Goal: Information Seeking & Learning: Stay updated

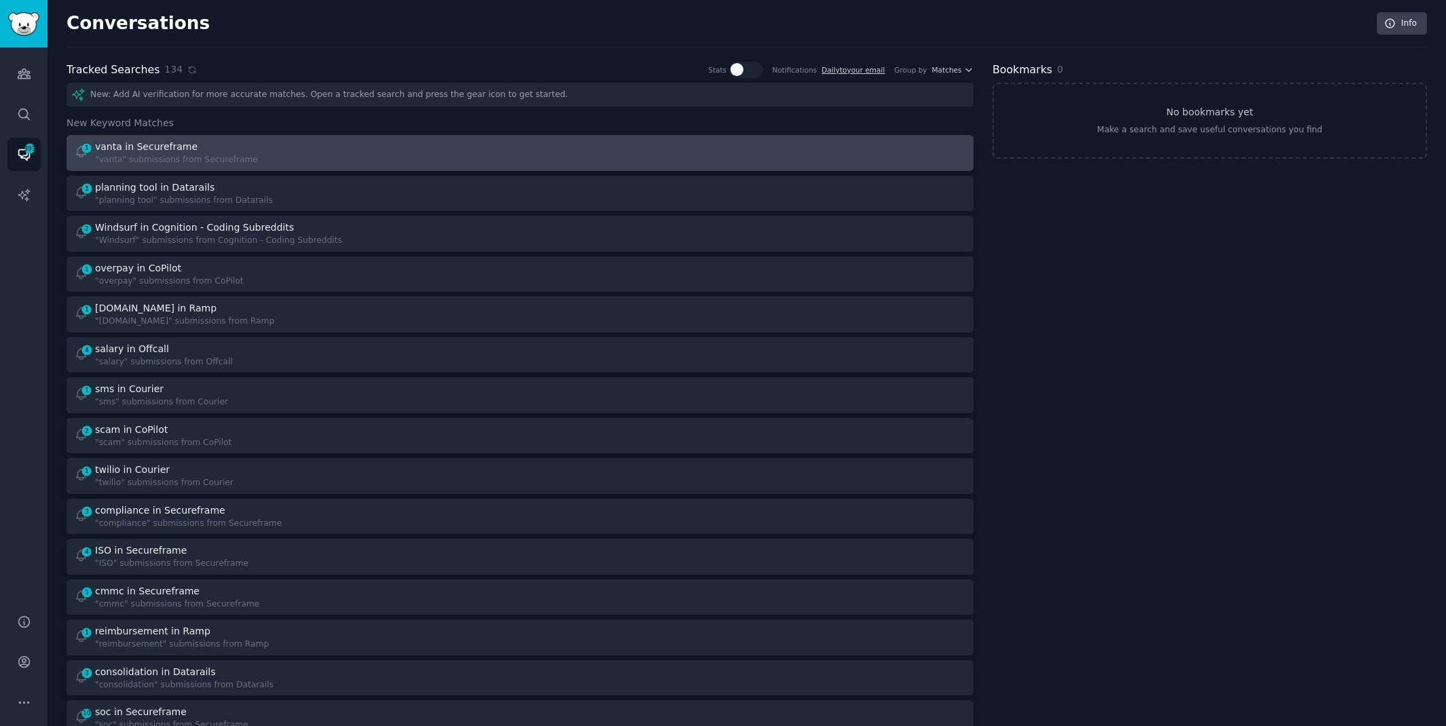
click at [172, 152] on div "vanta in Secureframe" at bounding box center [146, 147] width 103 height 14
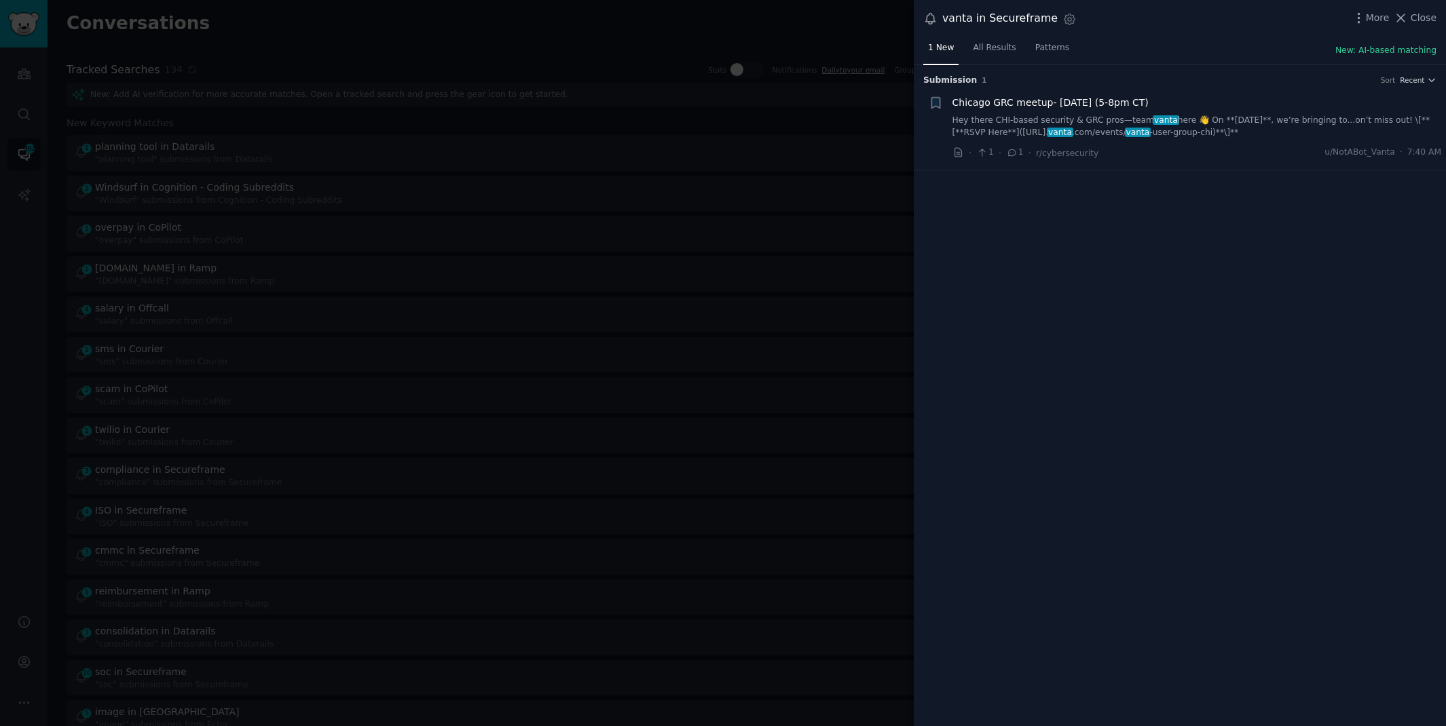
click at [985, 126] on link "Hey there CHI-based security & GRC pros—team vanta here 👋 On **[DATE]**, we’re …" at bounding box center [1197, 127] width 489 height 24
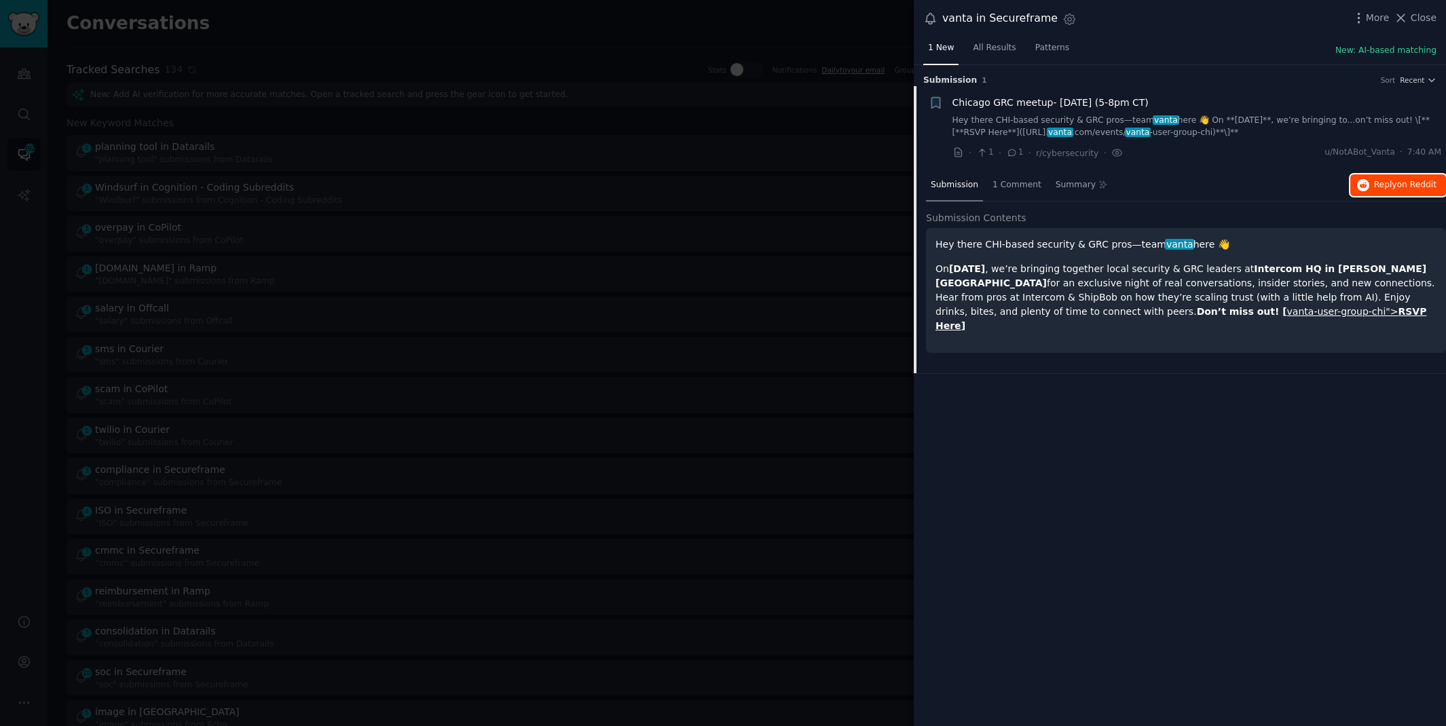
click at [1424, 183] on span "on Reddit" at bounding box center [1416, 185] width 39 height 10
click at [635, 17] on div at bounding box center [723, 363] width 1446 height 726
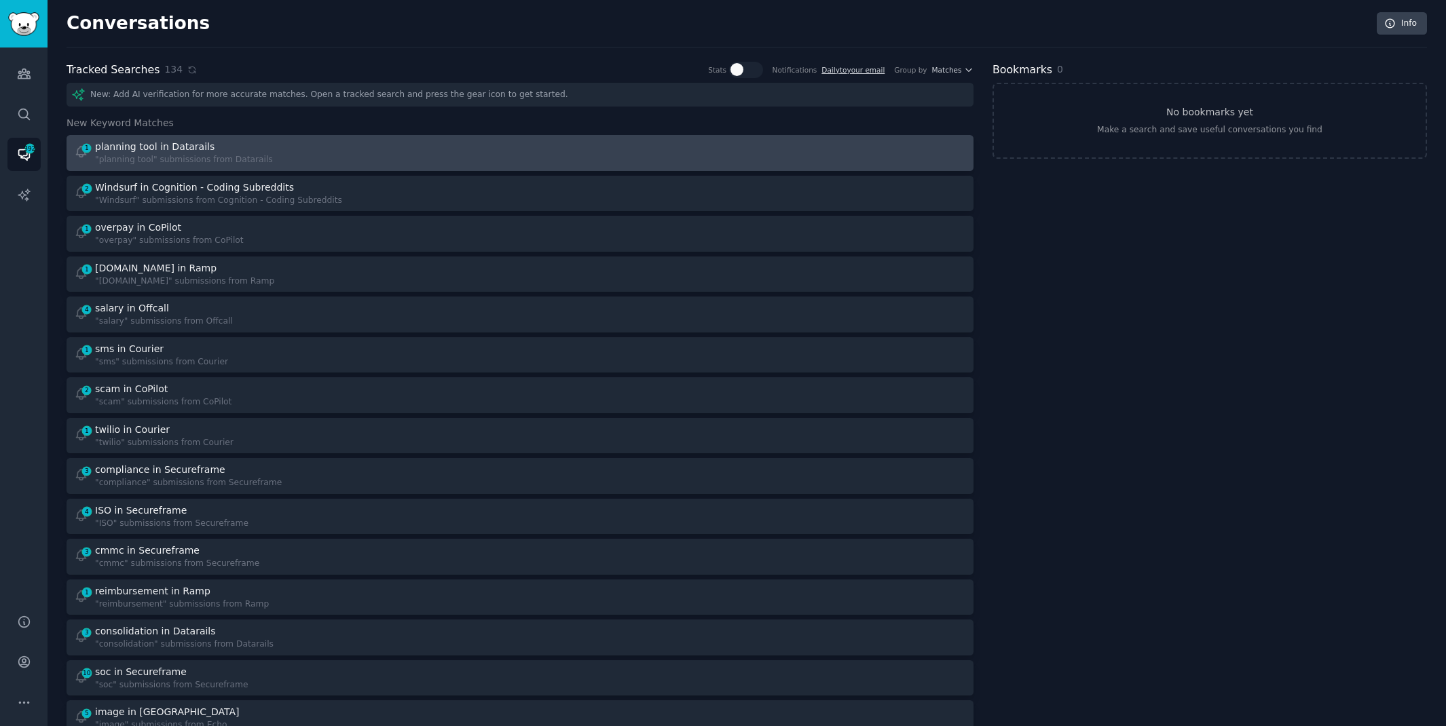
click at [467, 156] on div "1 planning tool in Datarails "planning tool" submissions from Datarails" at bounding box center [292, 153] width 437 height 26
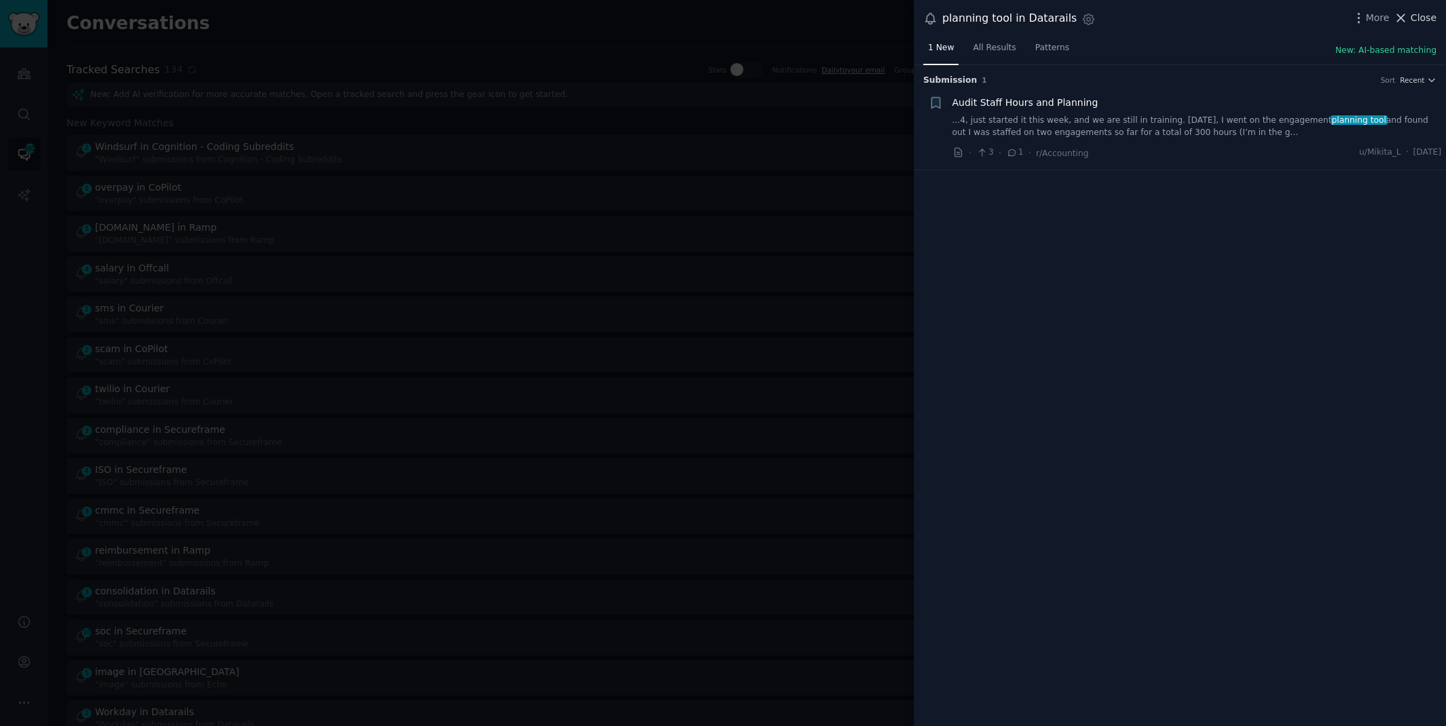
click at [1413, 17] on span "Close" at bounding box center [1424, 18] width 26 height 14
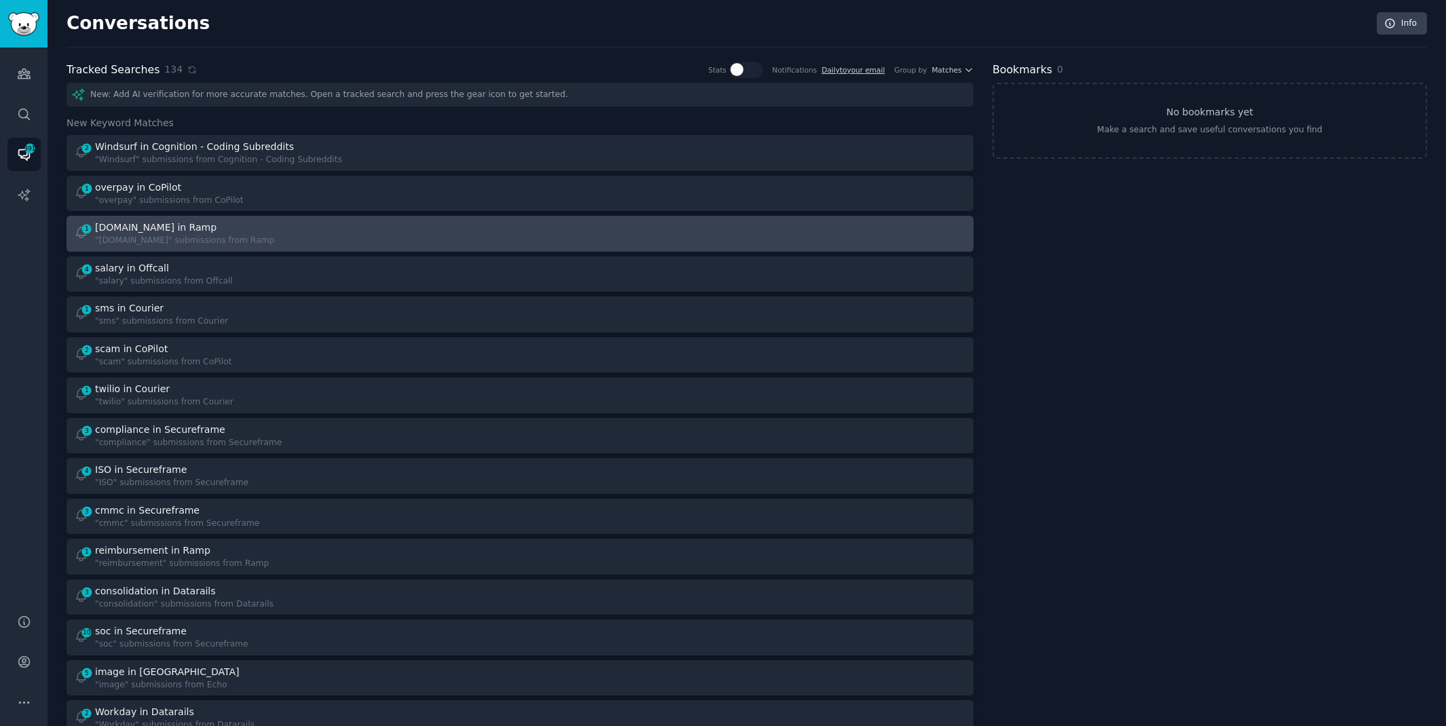
click at [162, 245] on div ""[DOMAIN_NAME]" submissions from Ramp" at bounding box center [184, 241] width 179 height 12
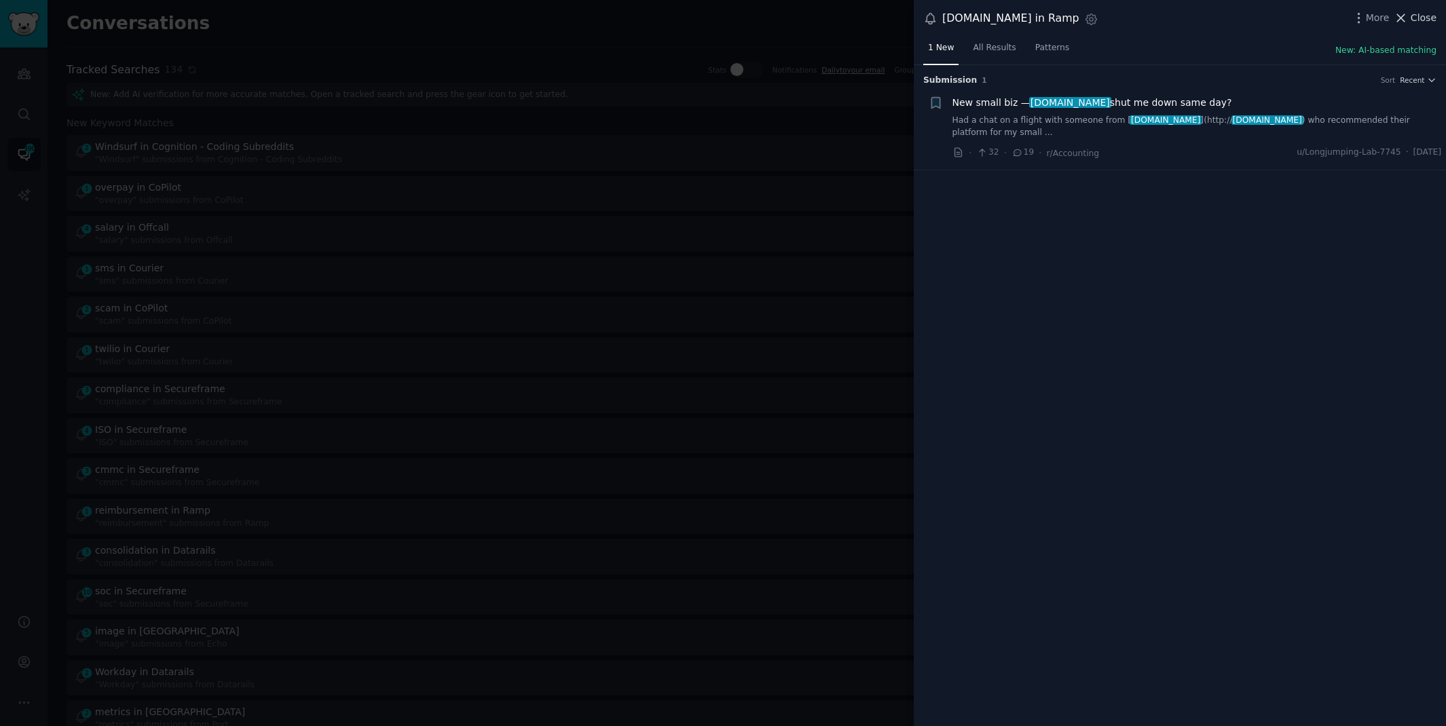
click at [1420, 11] on span "Close" at bounding box center [1424, 18] width 26 height 14
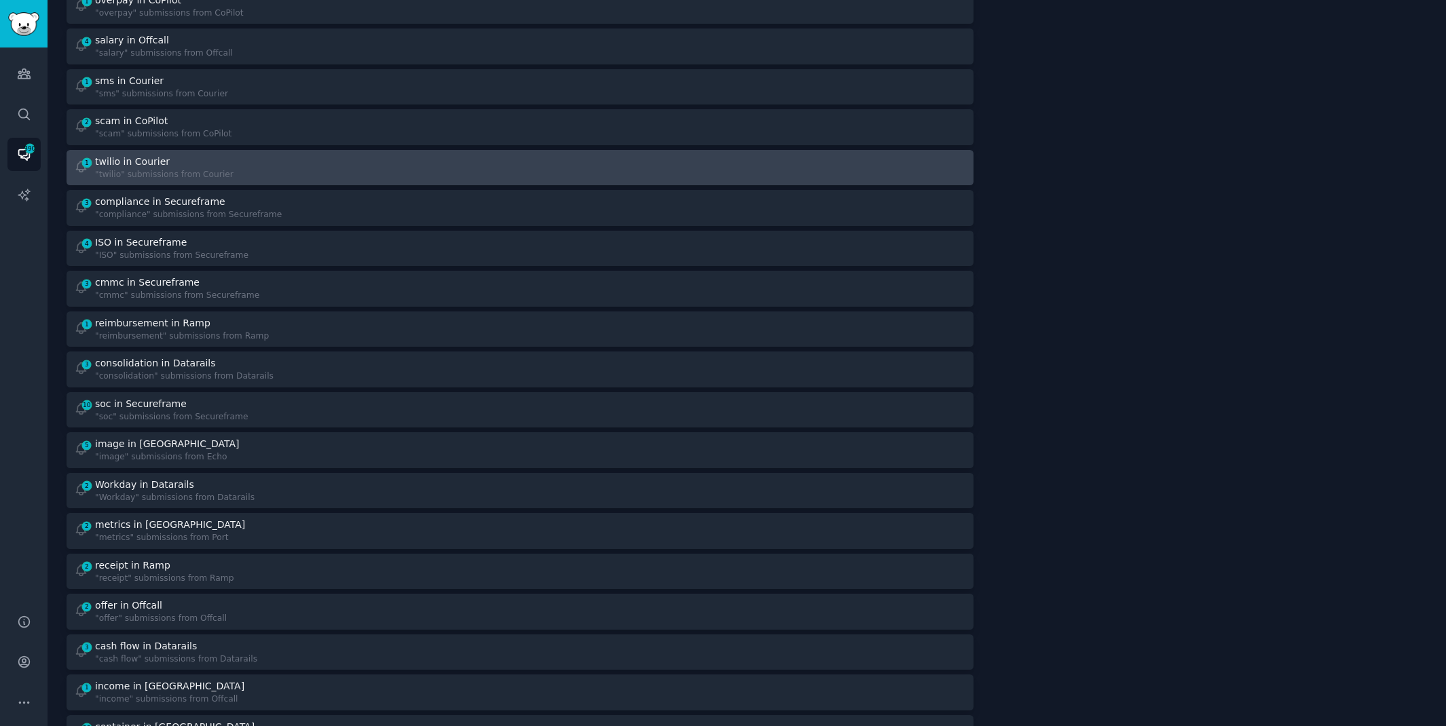
scroll to position [327, 0]
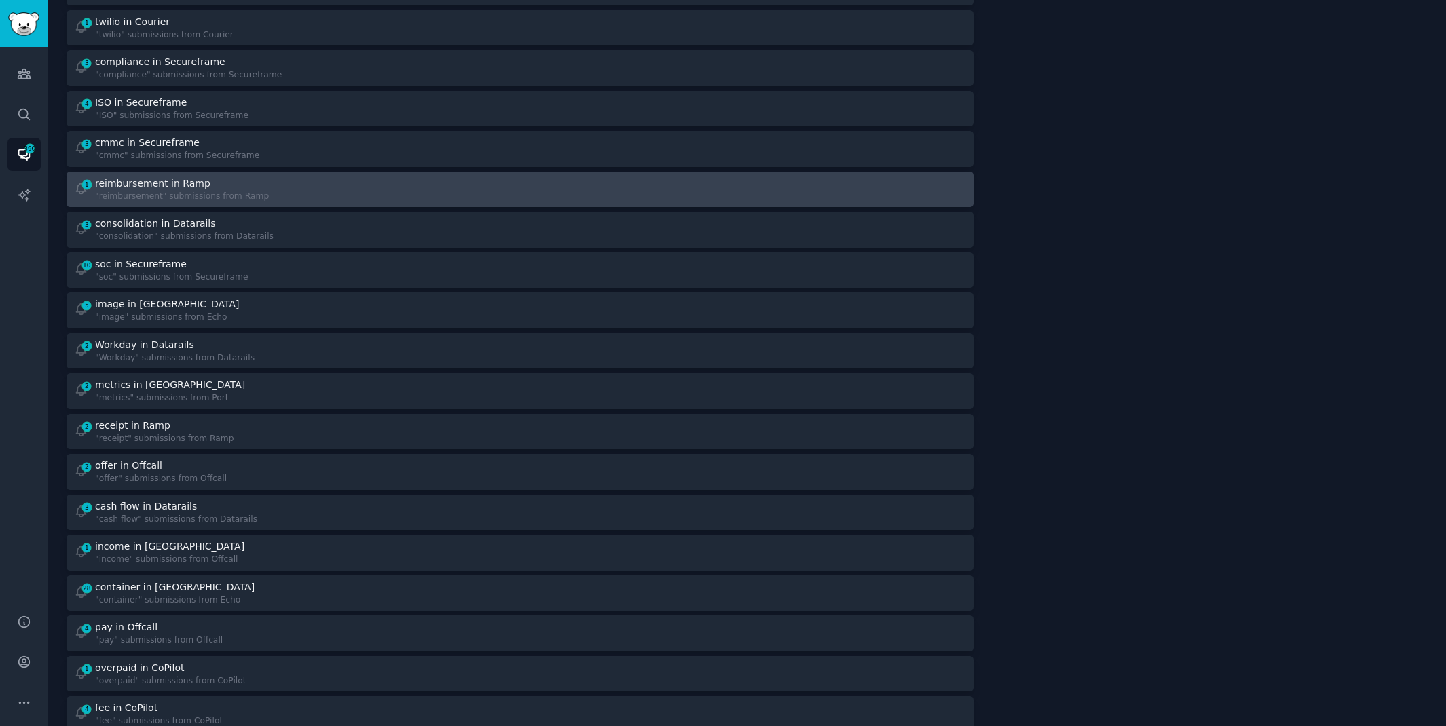
click at [208, 200] on div ""reimbursement" submissions from Ramp" at bounding box center [182, 197] width 174 height 12
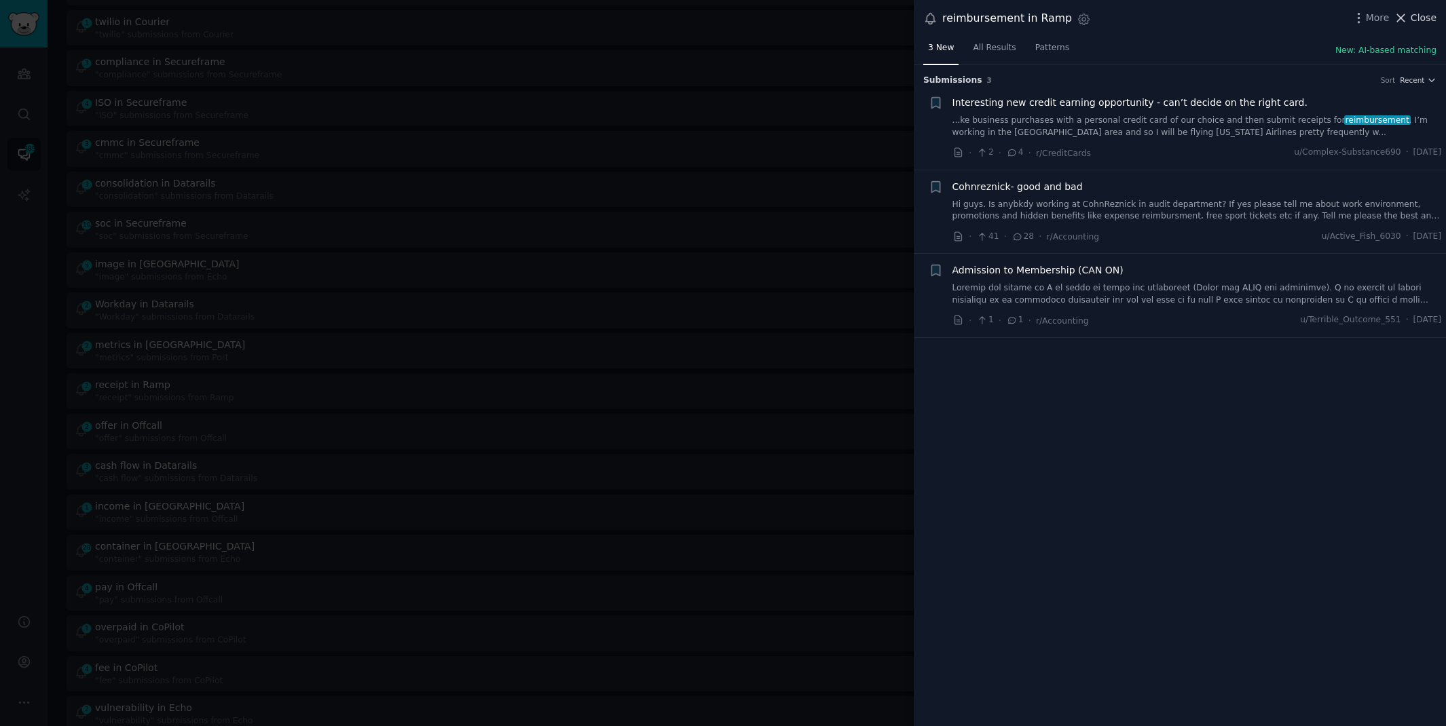
click at [1418, 21] on span "Close" at bounding box center [1424, 18] width 26 height 14
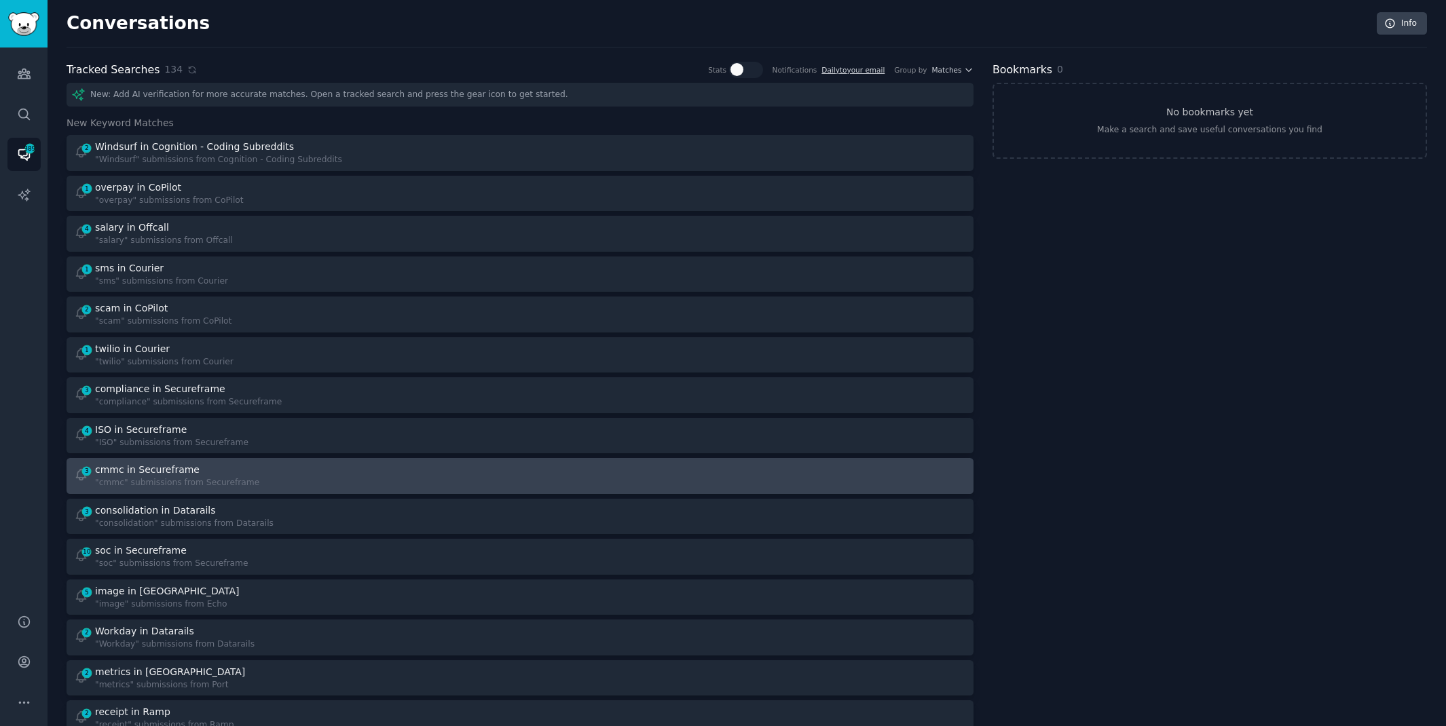
click at [282, 487] on div "3 cmmc in Secureframe "cmmc" submissions from Secureframe" at bounding box center [292, 476] width 437 height 26
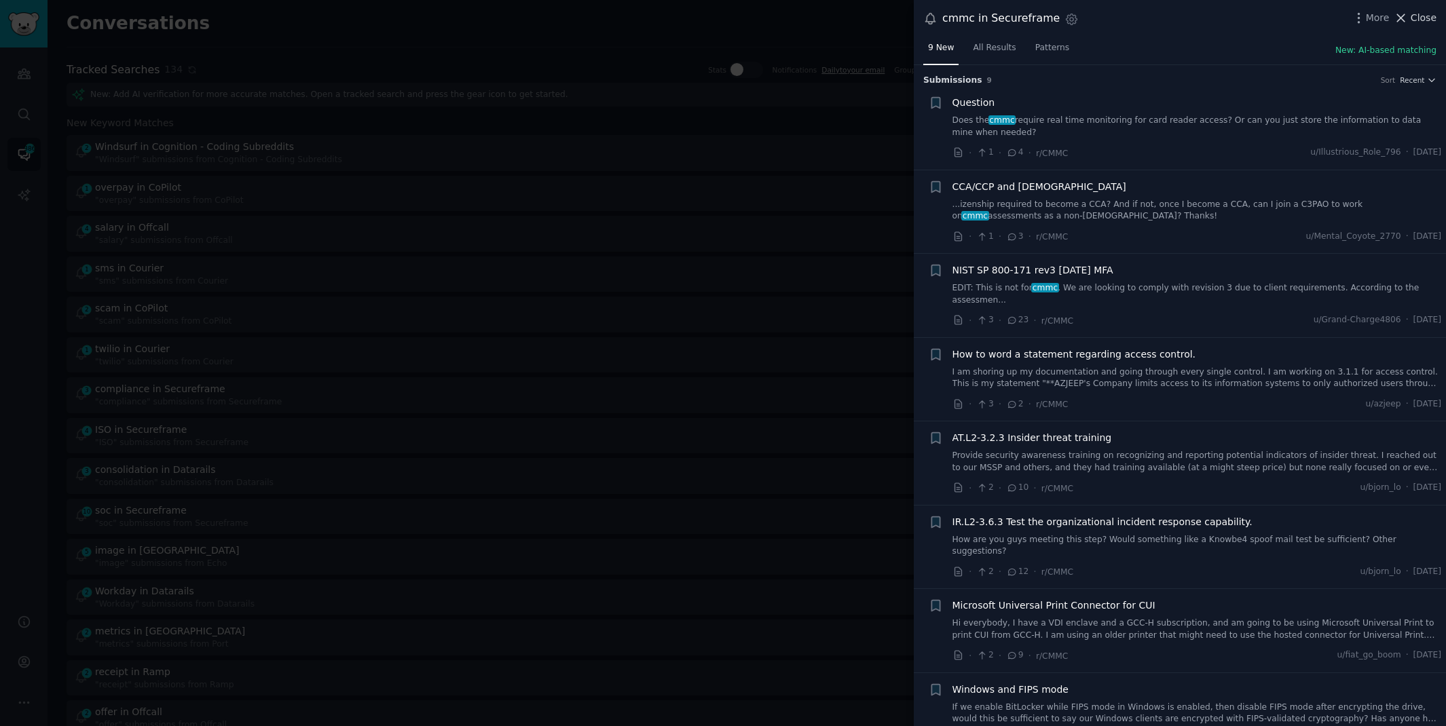
click at [1415, 12] on span "Close" at bounding box center [1424, 18] width 26 height 14
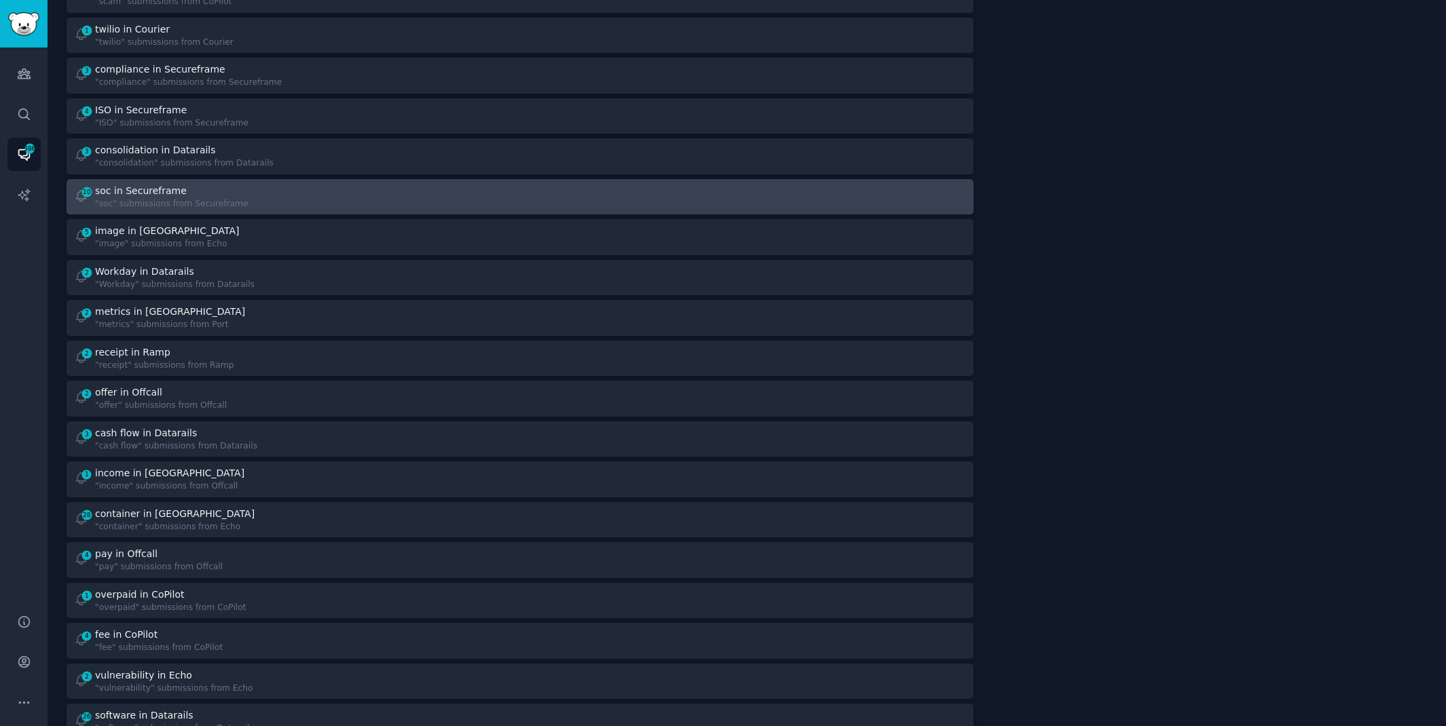
scroll to position [348, 0]
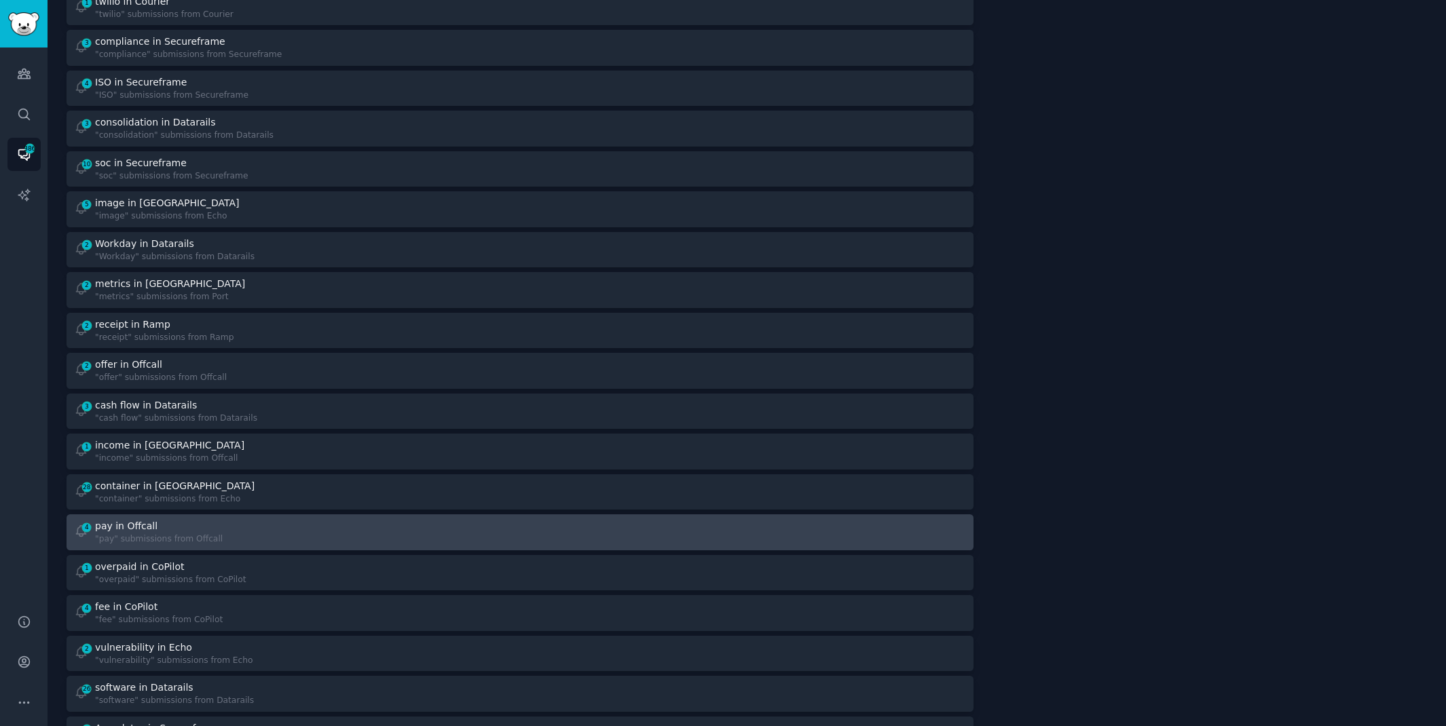
click at [176, 528] on div "pay in Offcall" at bounding box center [159, 526] width 128 height 14
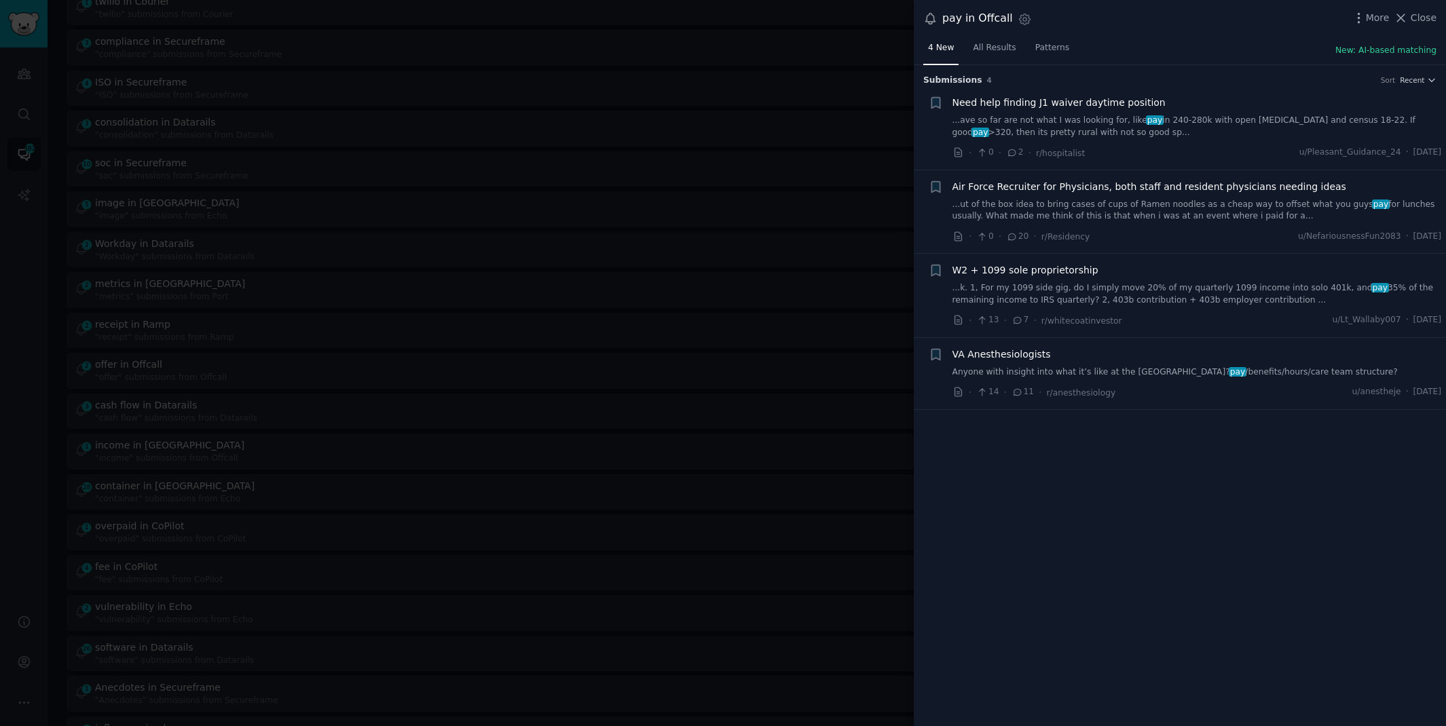
click at [1088, 371] on link "Anyone with insight into what it’s like at the [GEOGRAPHIC_DATA]? pay /benefits…" at bounding box center [1197, 373] width 489 height 12
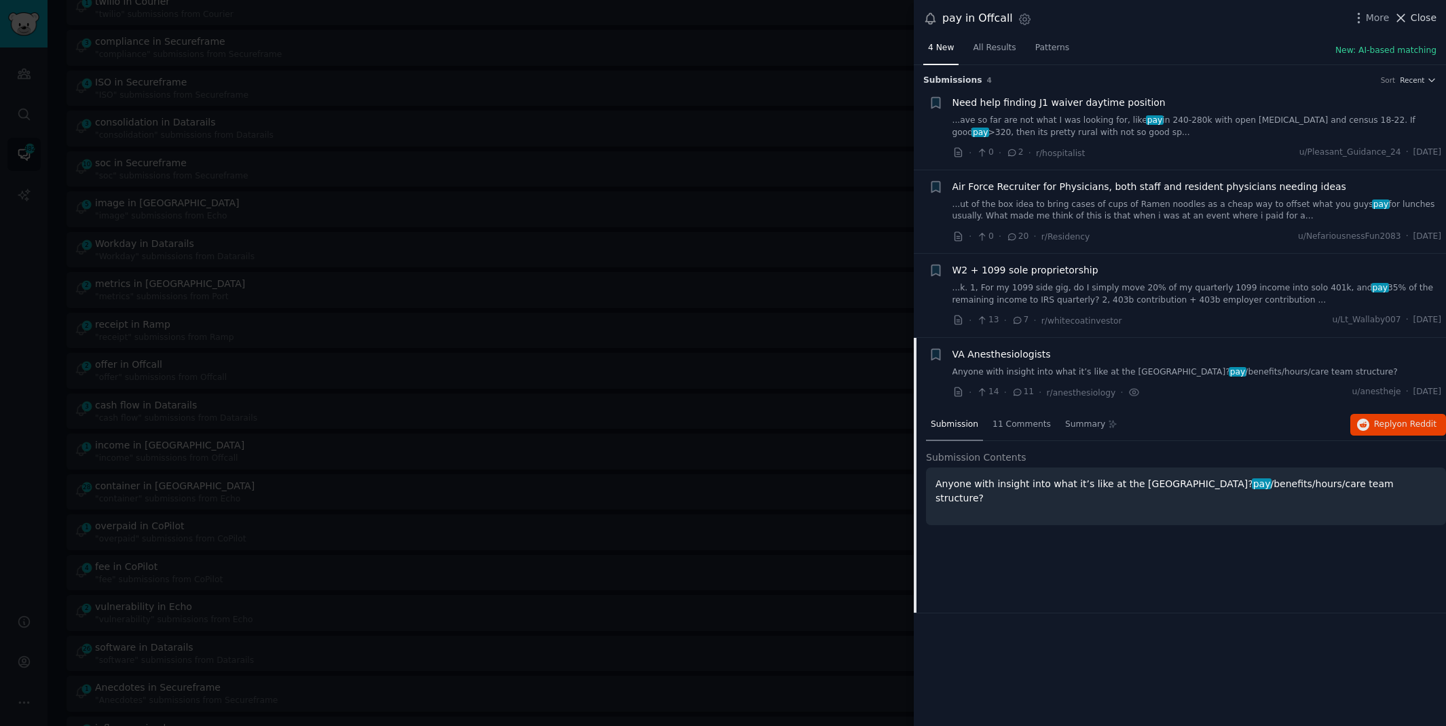
click at [1418, 14] on span "Close" at bounding box center [1424, 18] width 26 height 14
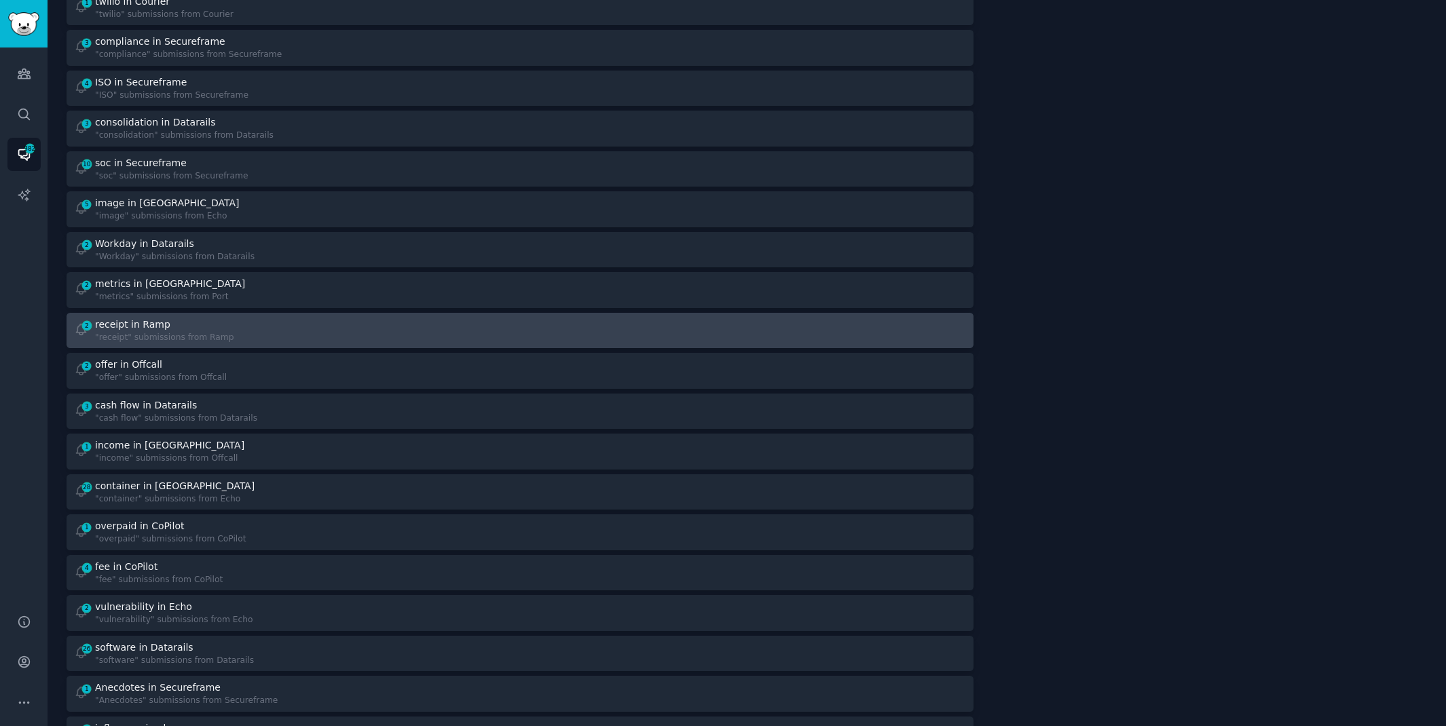
click at [208, 341] on div ""receipt" submissions from Ramp" at bounding box center [164, 338] width 139 height 12
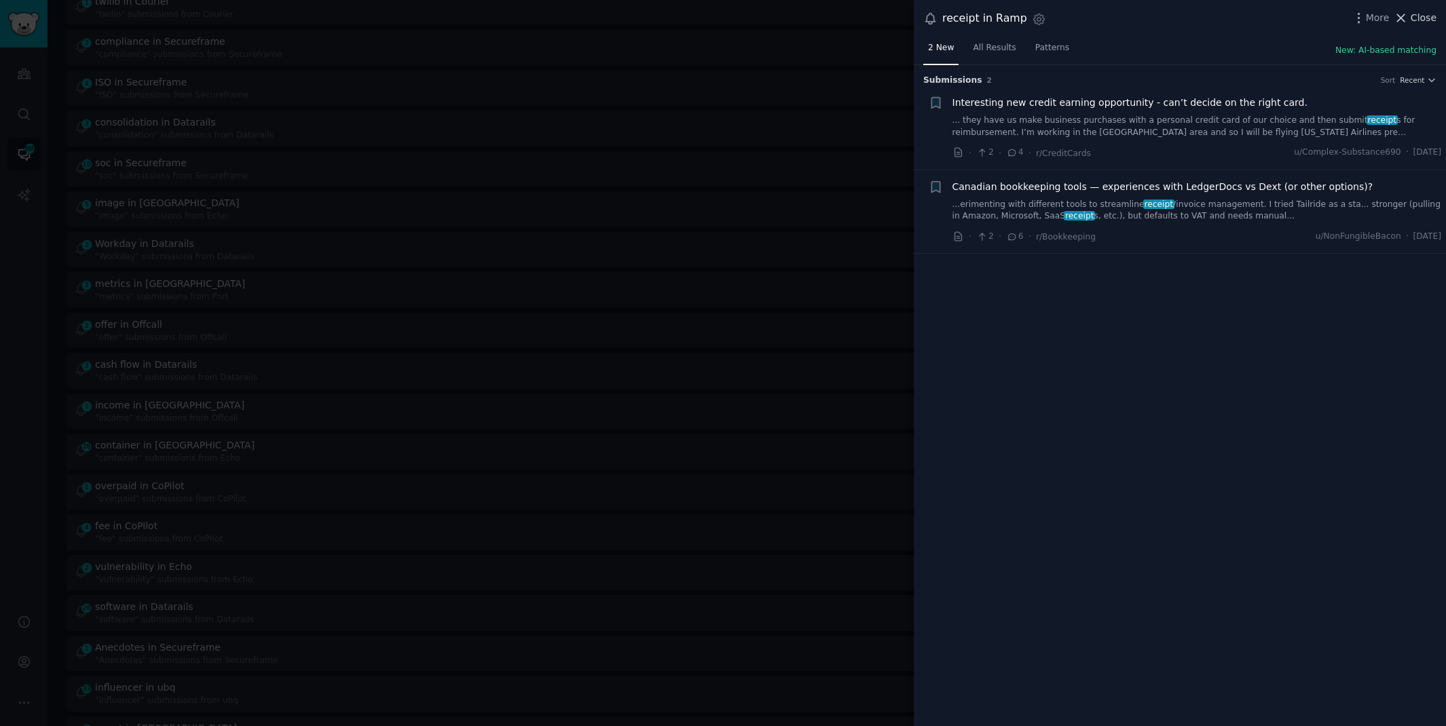
click at [1407, 15] on icon at bounding box center [1401, 18] width 14 height 14
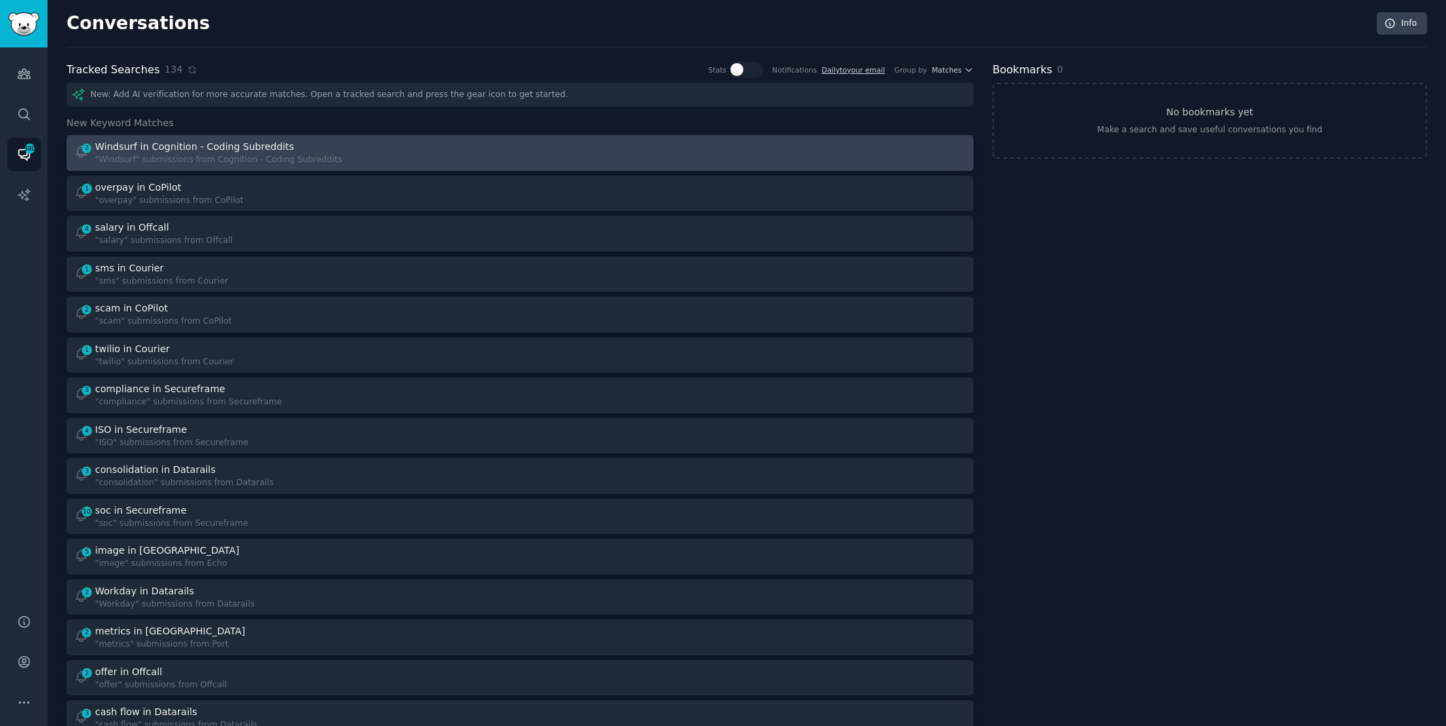
click at [177, 149] on div "Windsurf in Cognition - Coding Subreddits" at bounding box center [194, 147] width 199 height 14
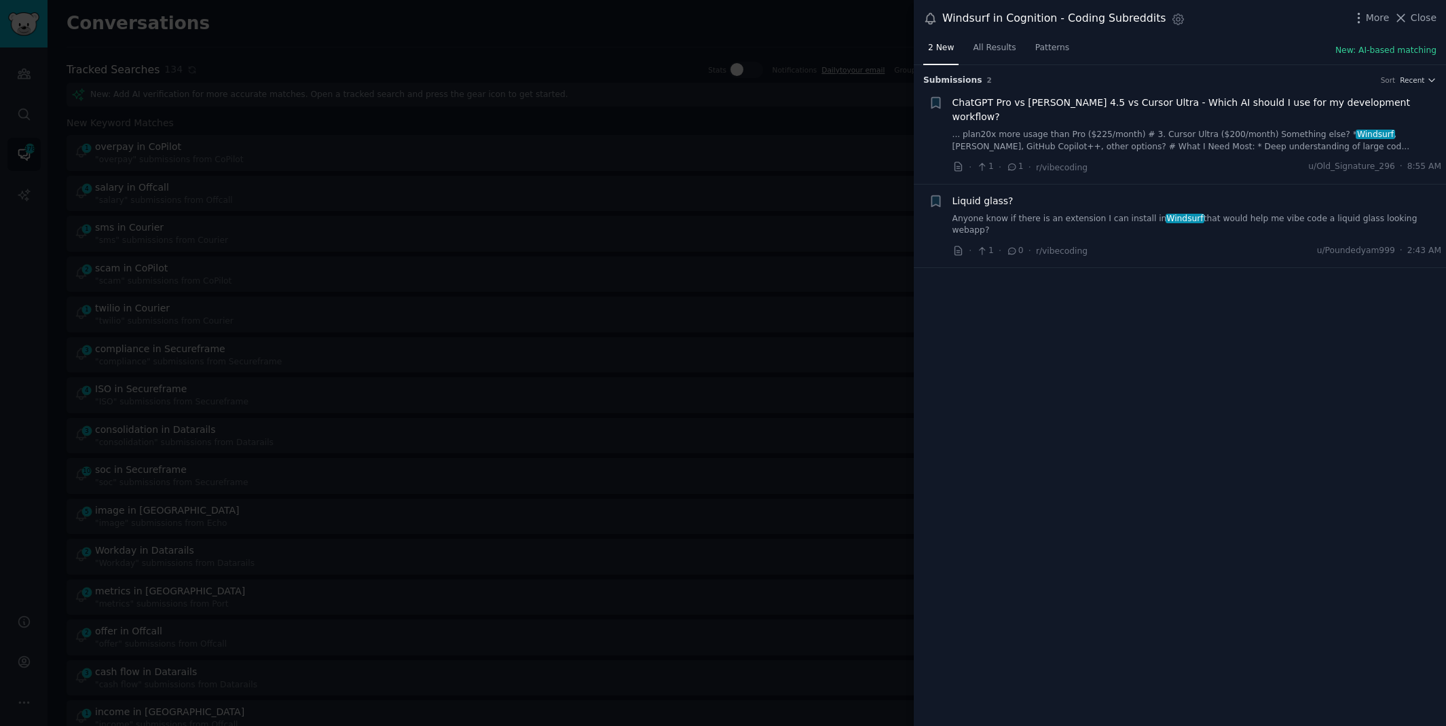
click at [1298, 129] on link "... plan20x more usage than Pro ($225/month) # 3. Cursor Ultra ($200/month) Som…" at bounding box center [1197, 141] width 489 height 24
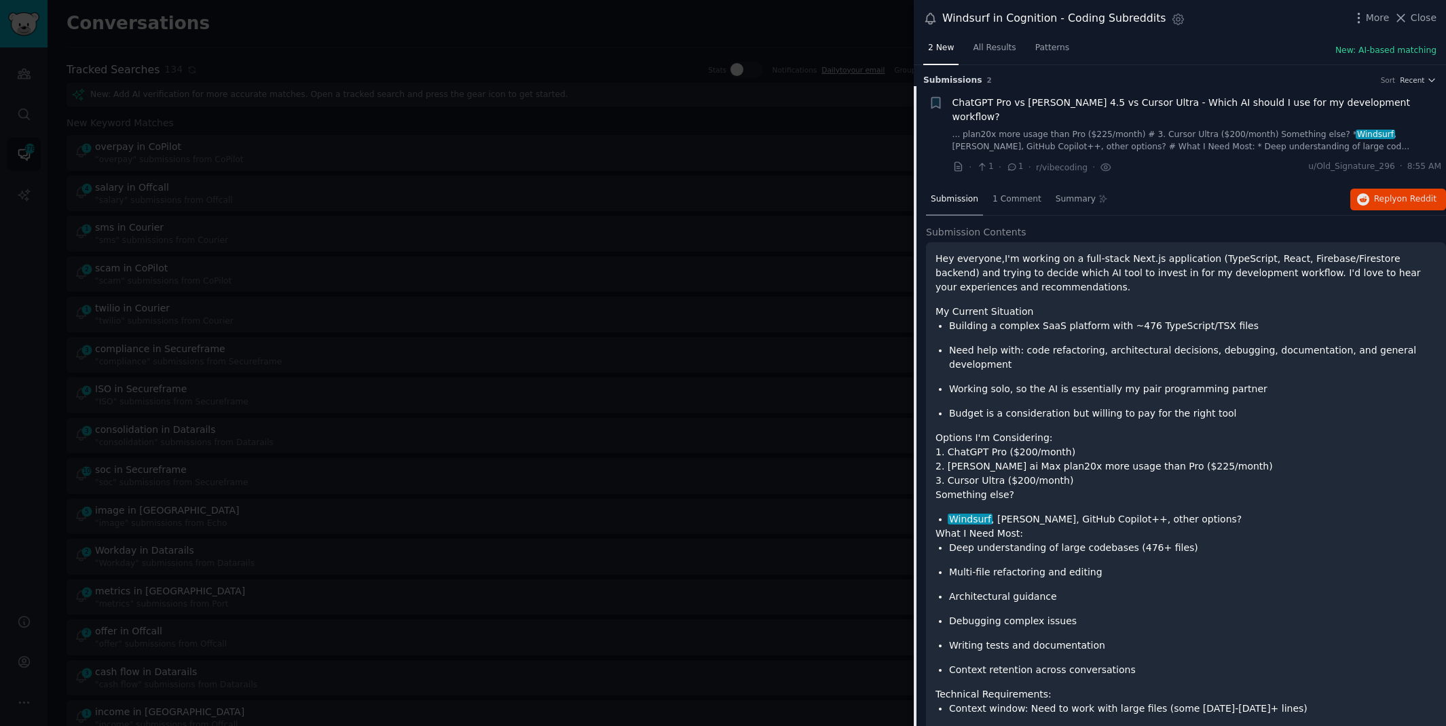
scroll to position [5, 0]
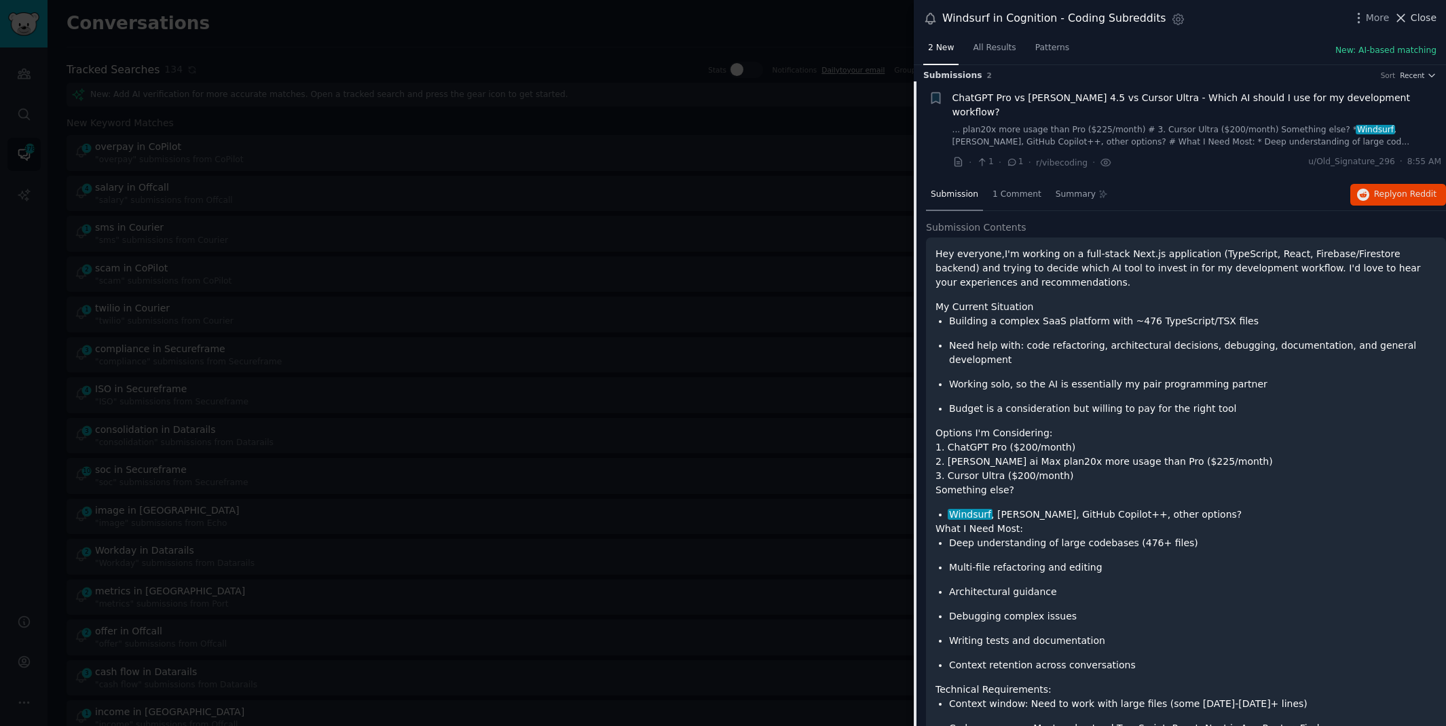
click at [1413, 14] on span "Close" at bounding box center [1424, 18] width 26 height 14
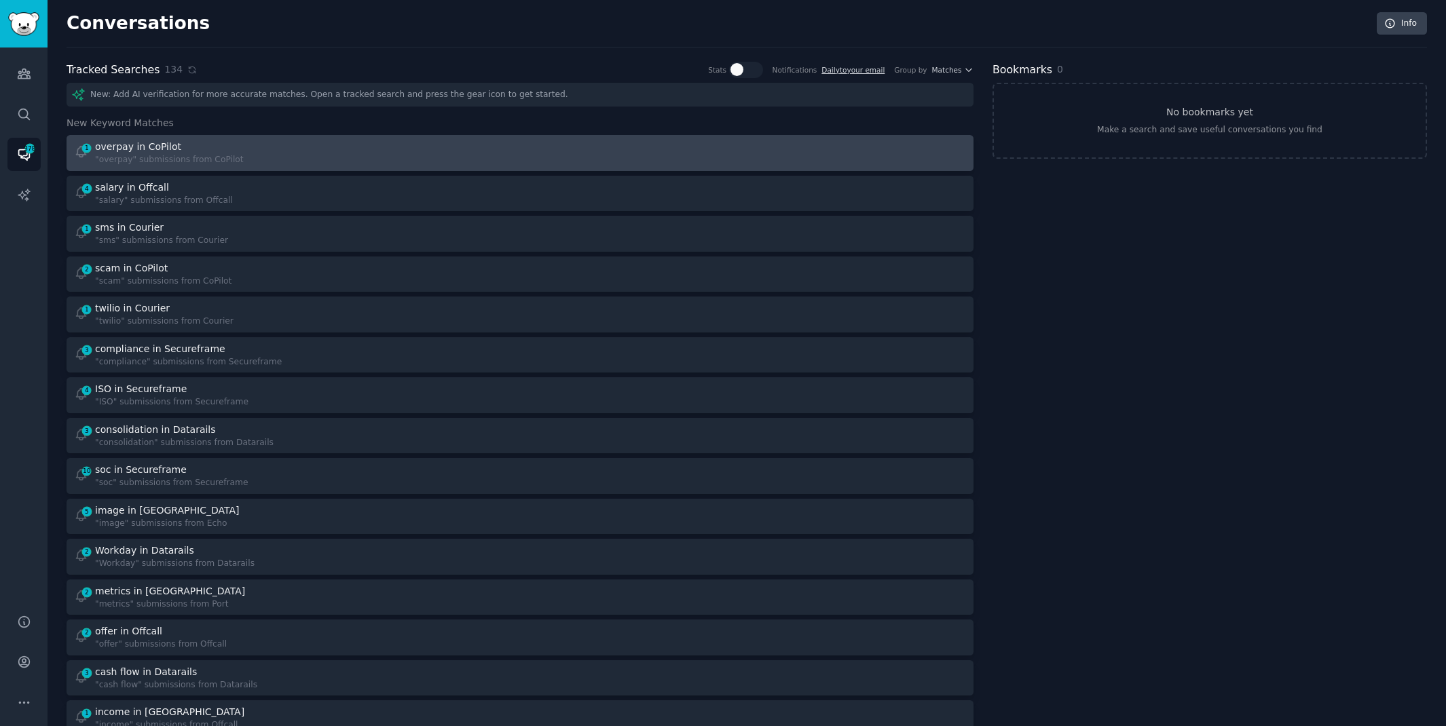
click at [352, 154] on div "1 overpay in CoPilot "overpay" submissions from CoPilot" at bounding box center [292, 153] width 437 height 26
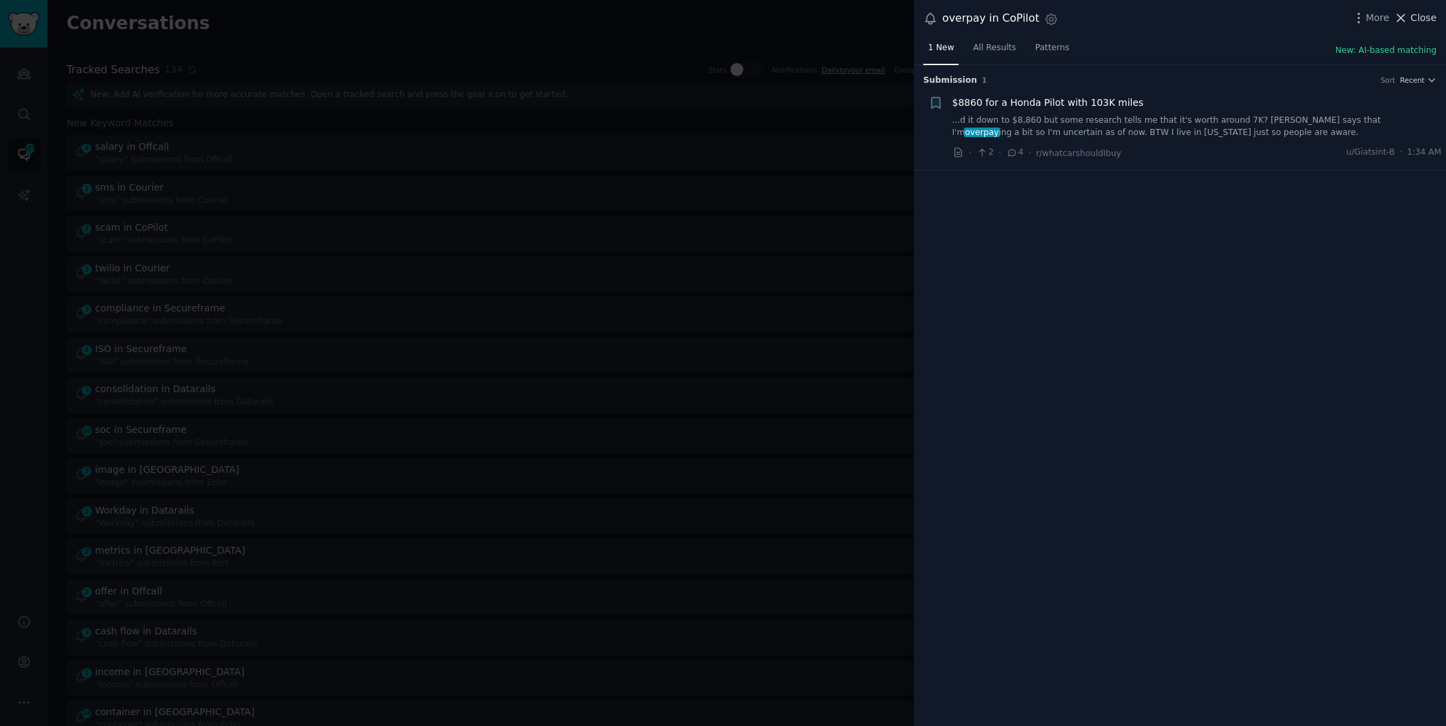
click at [1427, 19] on span "Close" at bounding box center [1424, 18] width 26 height 14
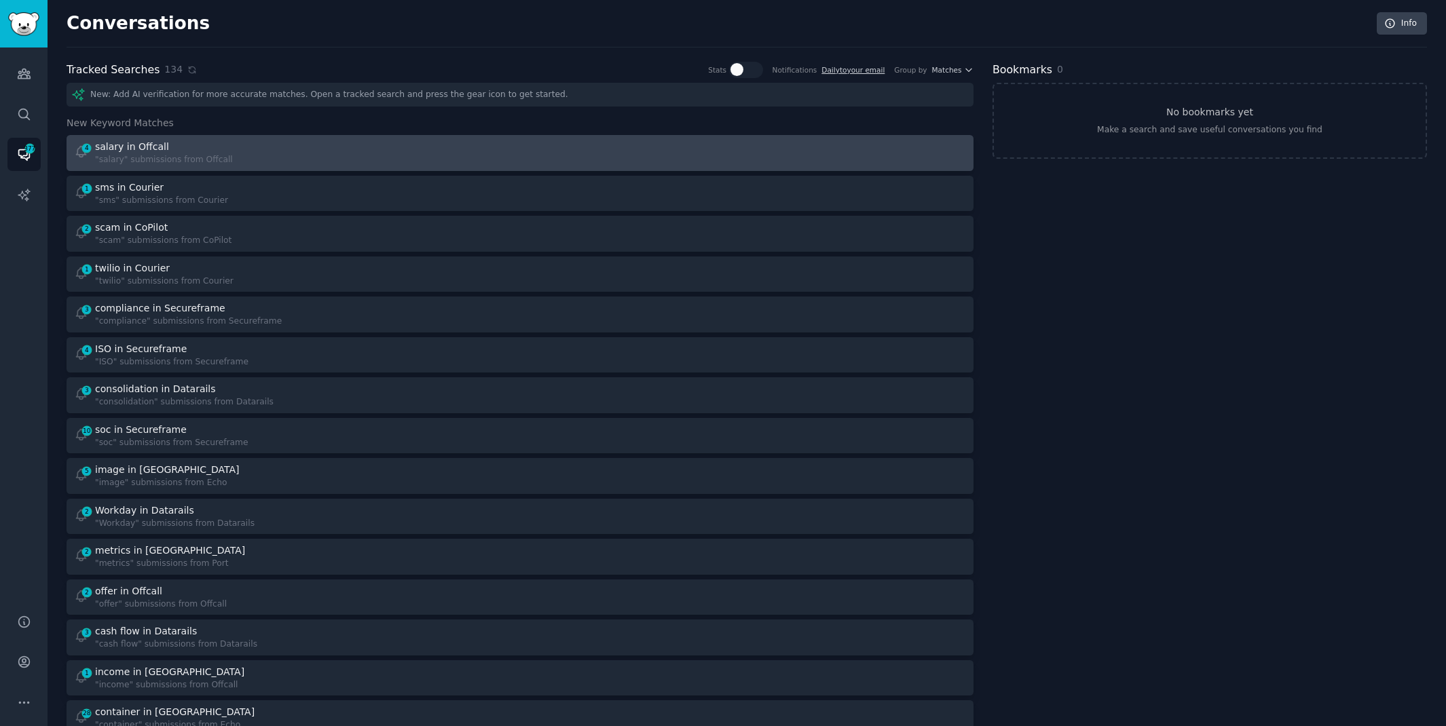
click at [241, 160] on div "4 salary in Offcall "salary" submissions from Offcall" at bounding box center [292, 153] width 437 height 26
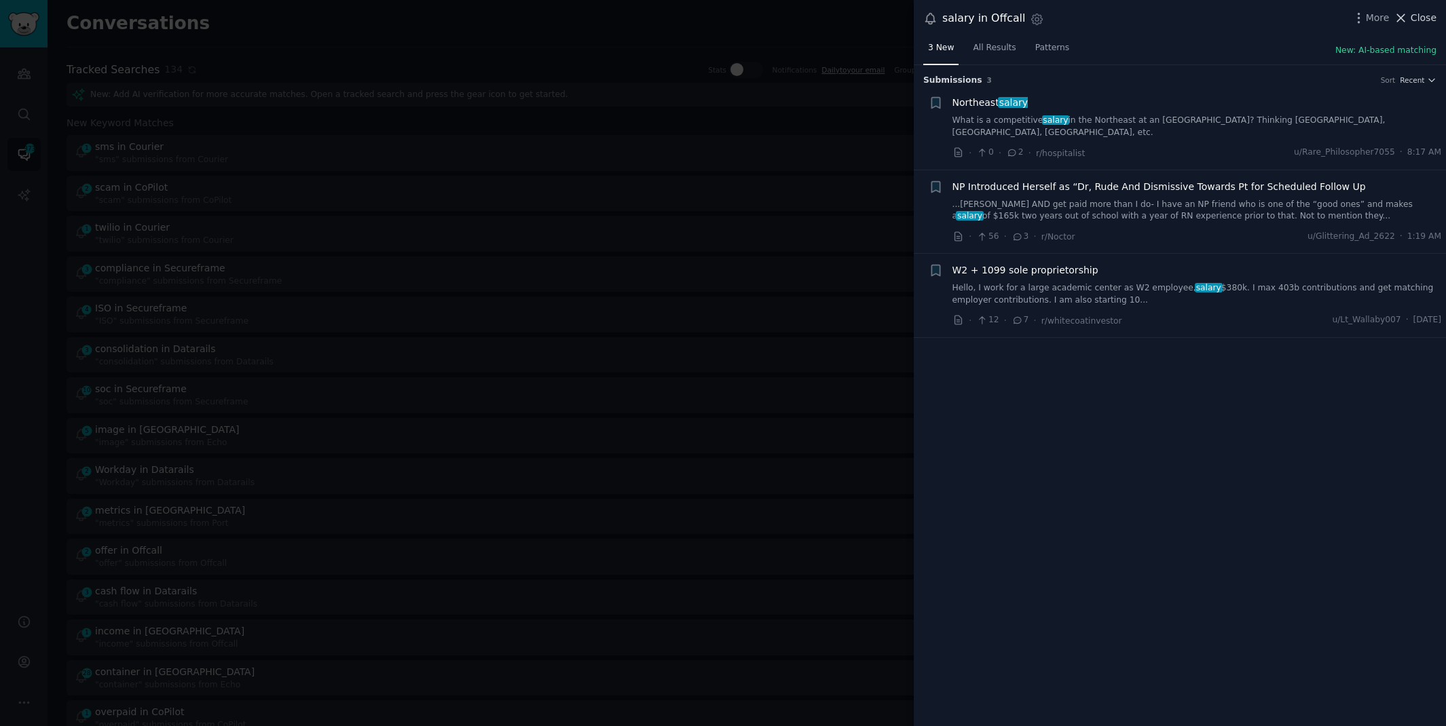
click at [1410, 16] on button "Close" at bounding box center [1415, 18] width 43 height 14
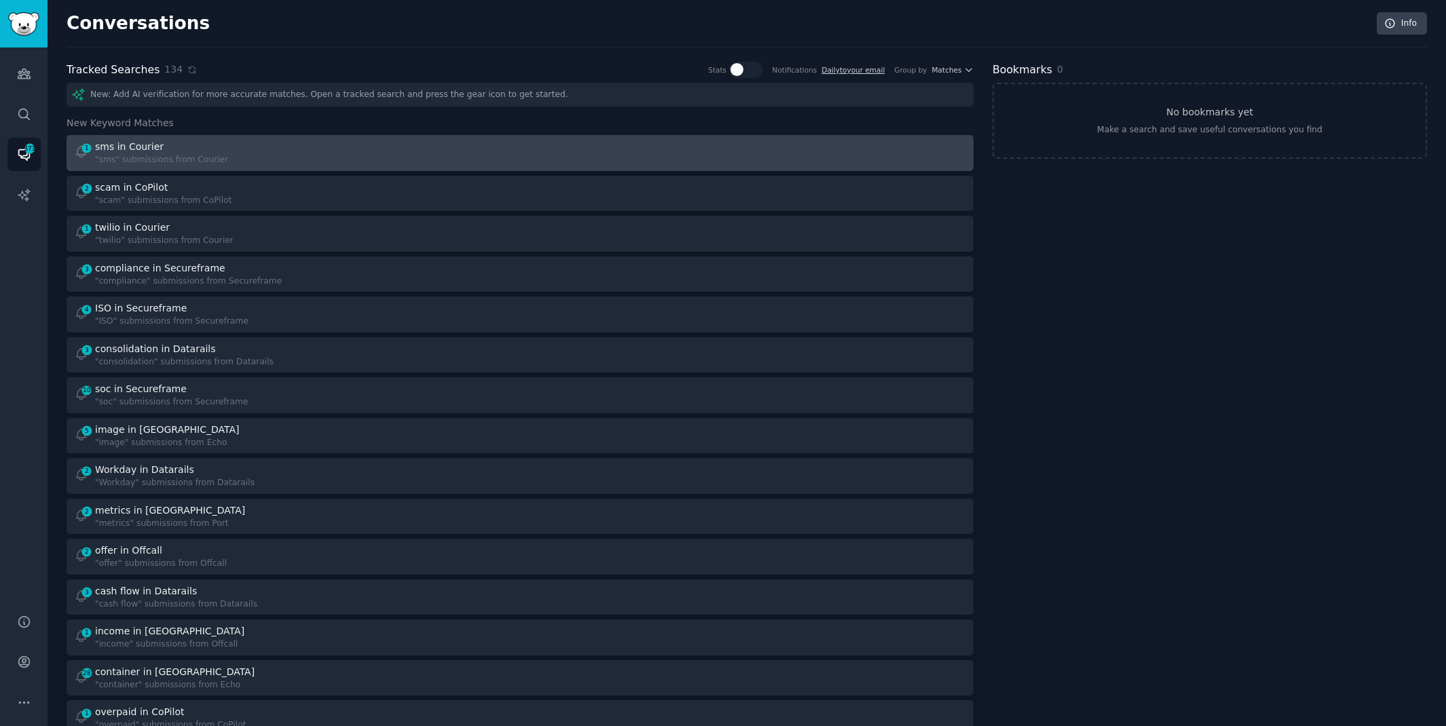
click at [399, 160] on div "1 sms in Courier "sms" submissions from Courier" at bounding box center [292, 153] width 437 height 26
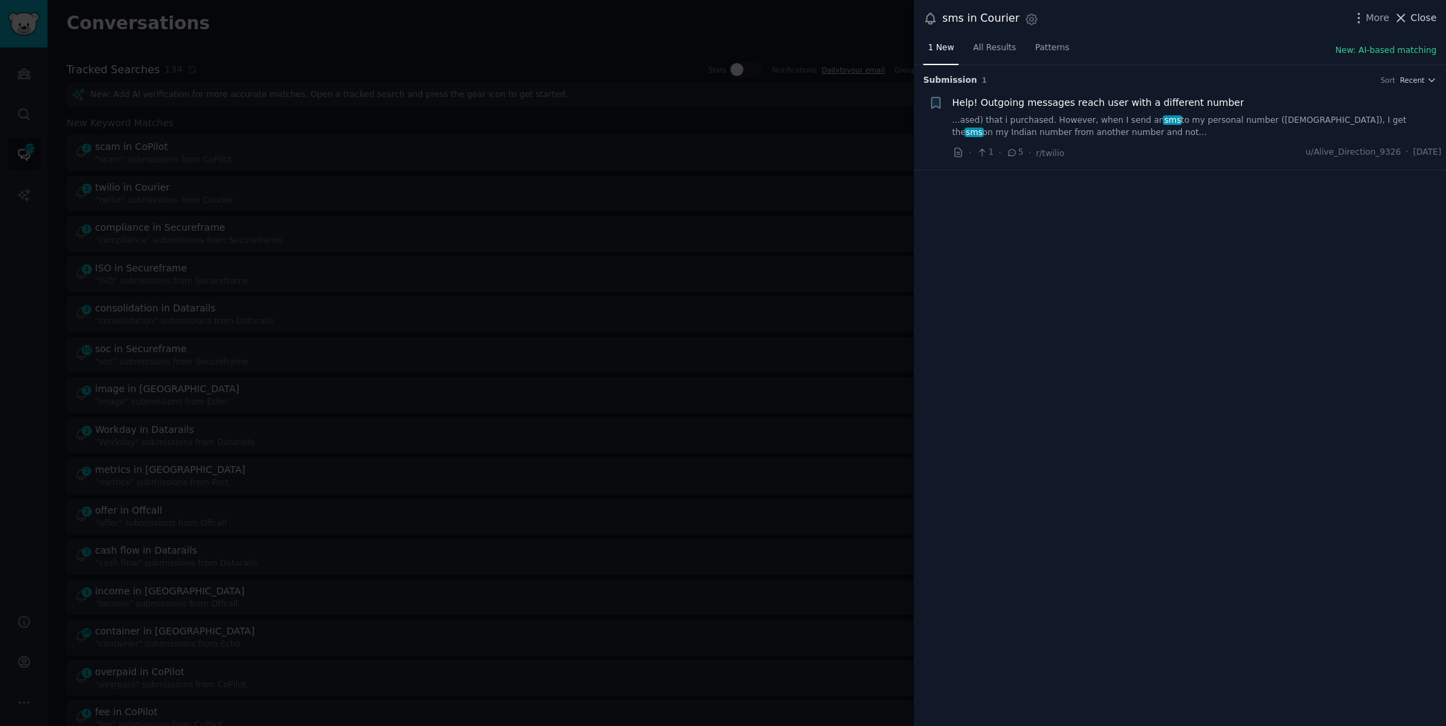
click at [1414, 12] on span "Close" at bounding box center [1424, 18] width 26 height 14
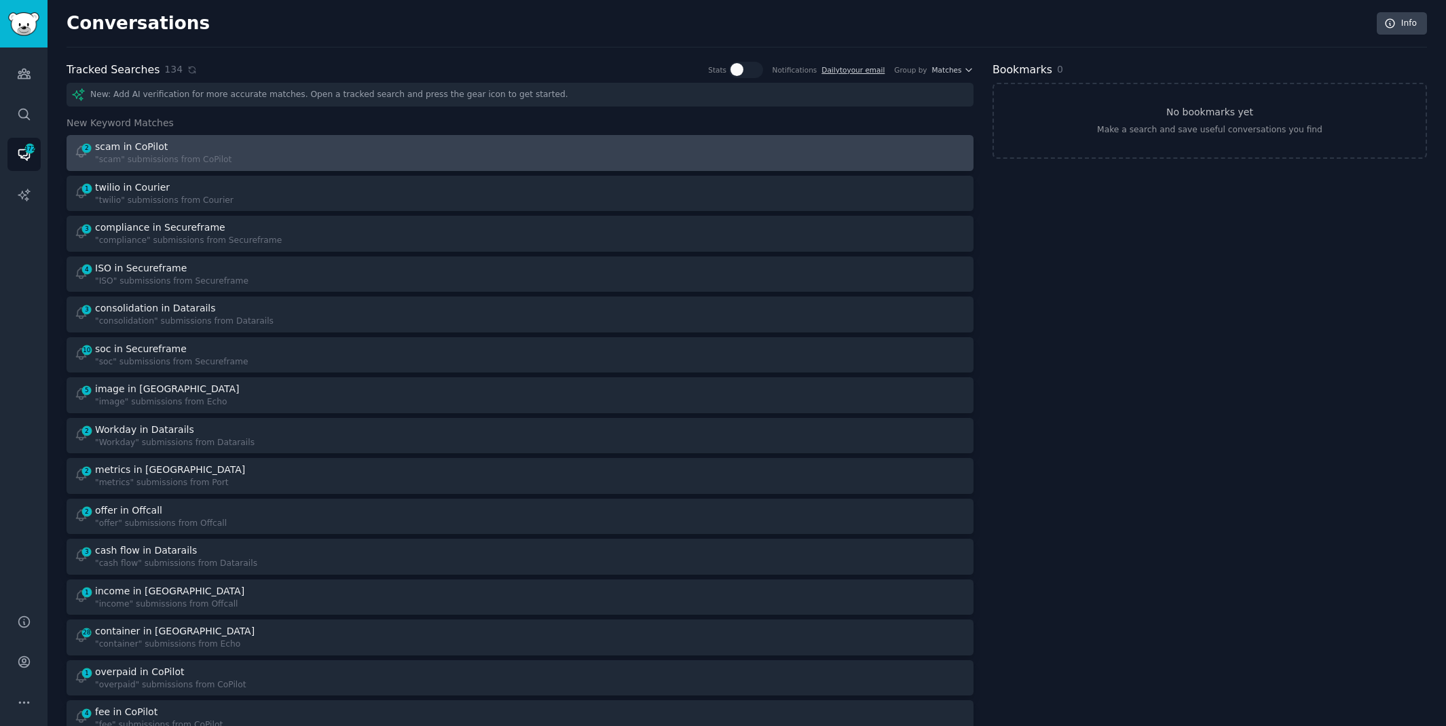
click at [564, 149] on div at bounding box center [748, 153] width 437 height 26
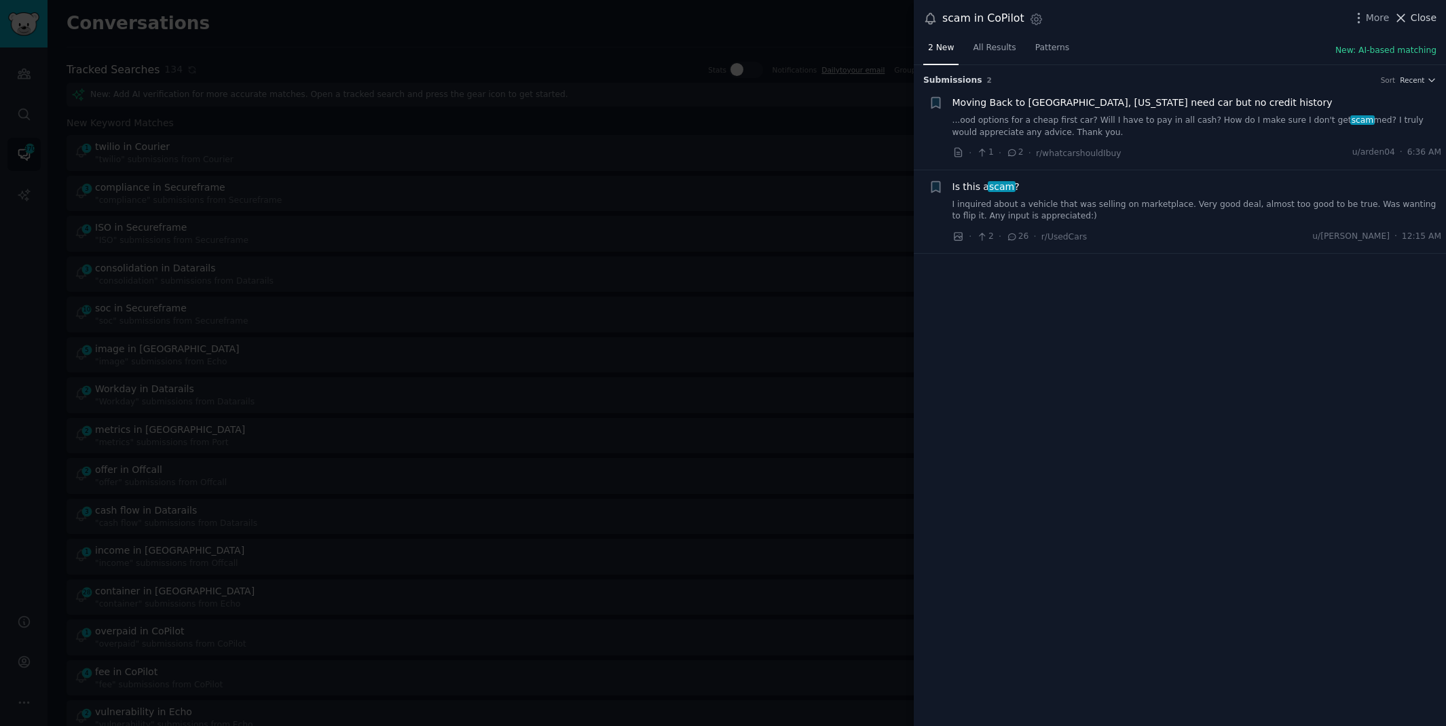
click at [1421, 19] on span "Close" at bounding box center [1424, 18] width 26 height 14
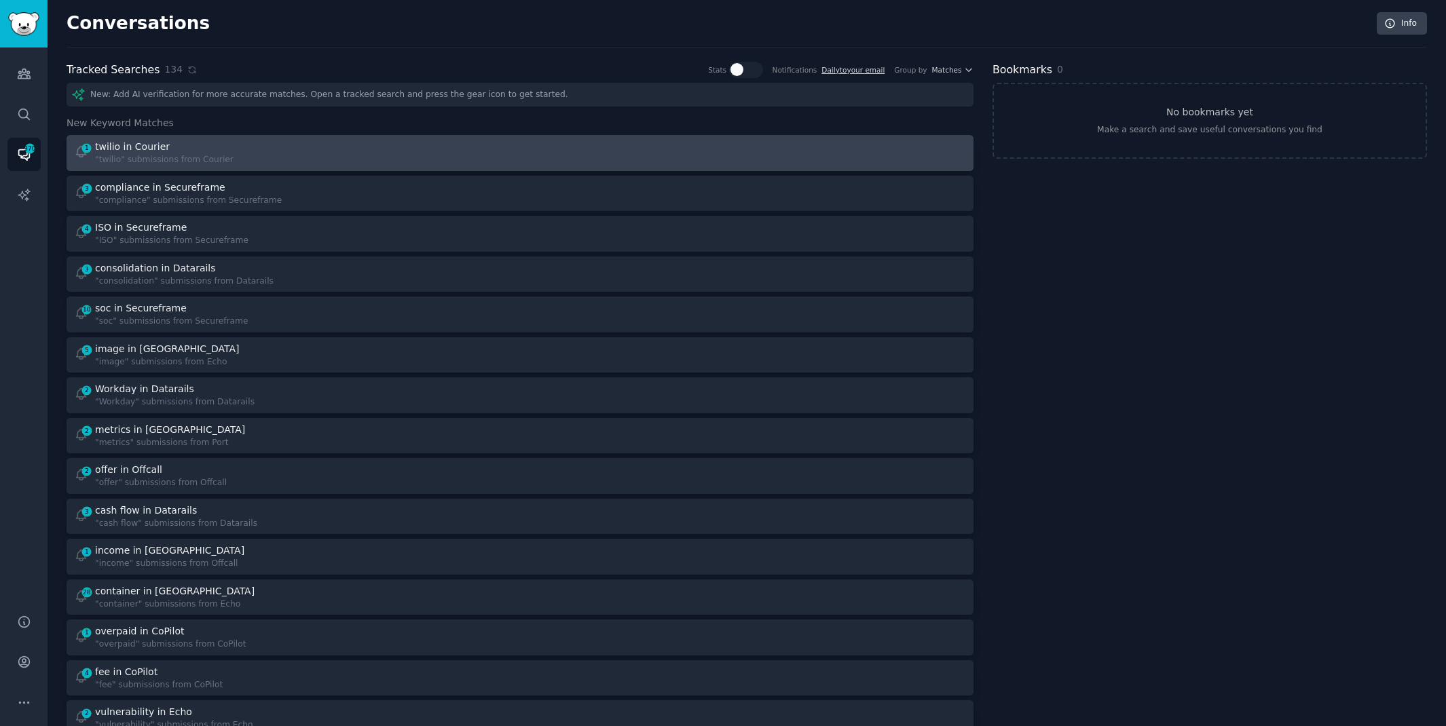
click at [494, 155] on div "1 twilio in Courier "twilio" submissions from Courier" at bounding box center [292, 153] width 437 height 26
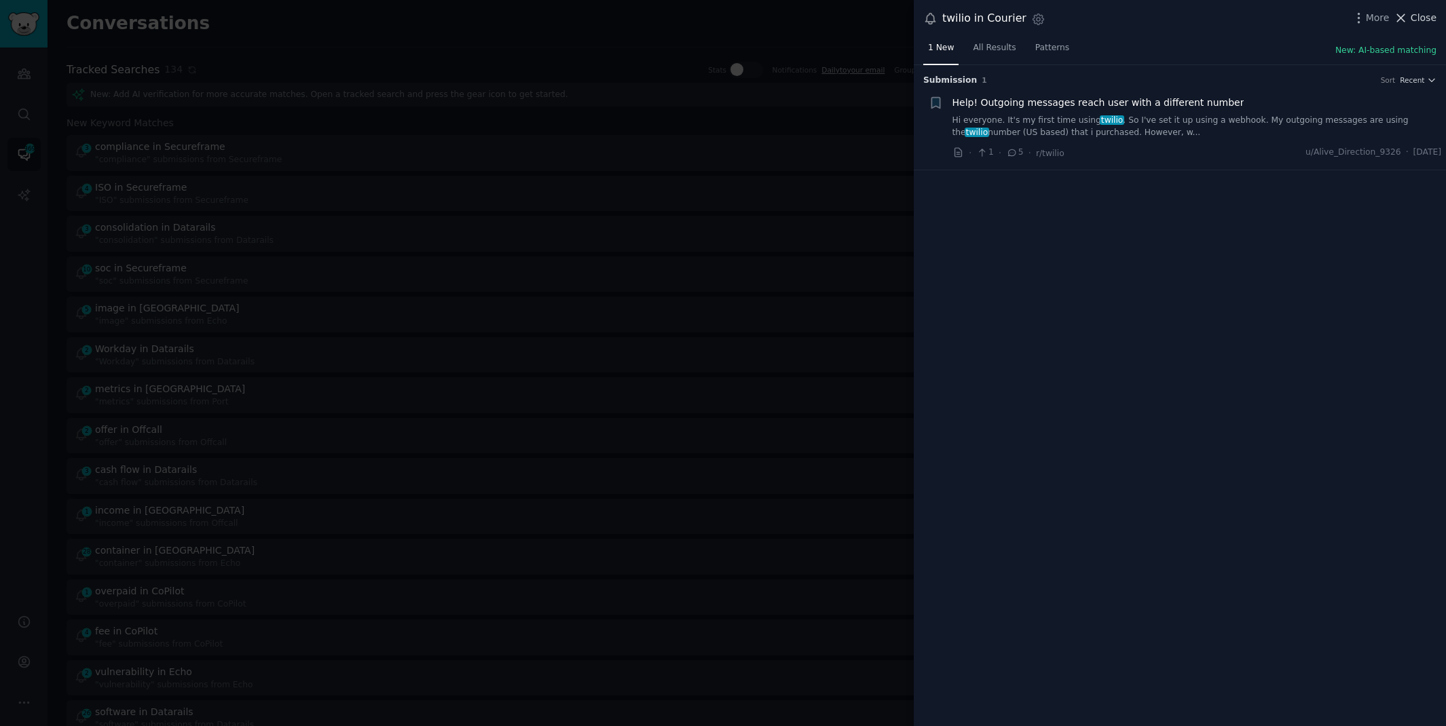
click at [1433, 16] on span "Close" at bounding box center [1424, 18] width 26 height 14
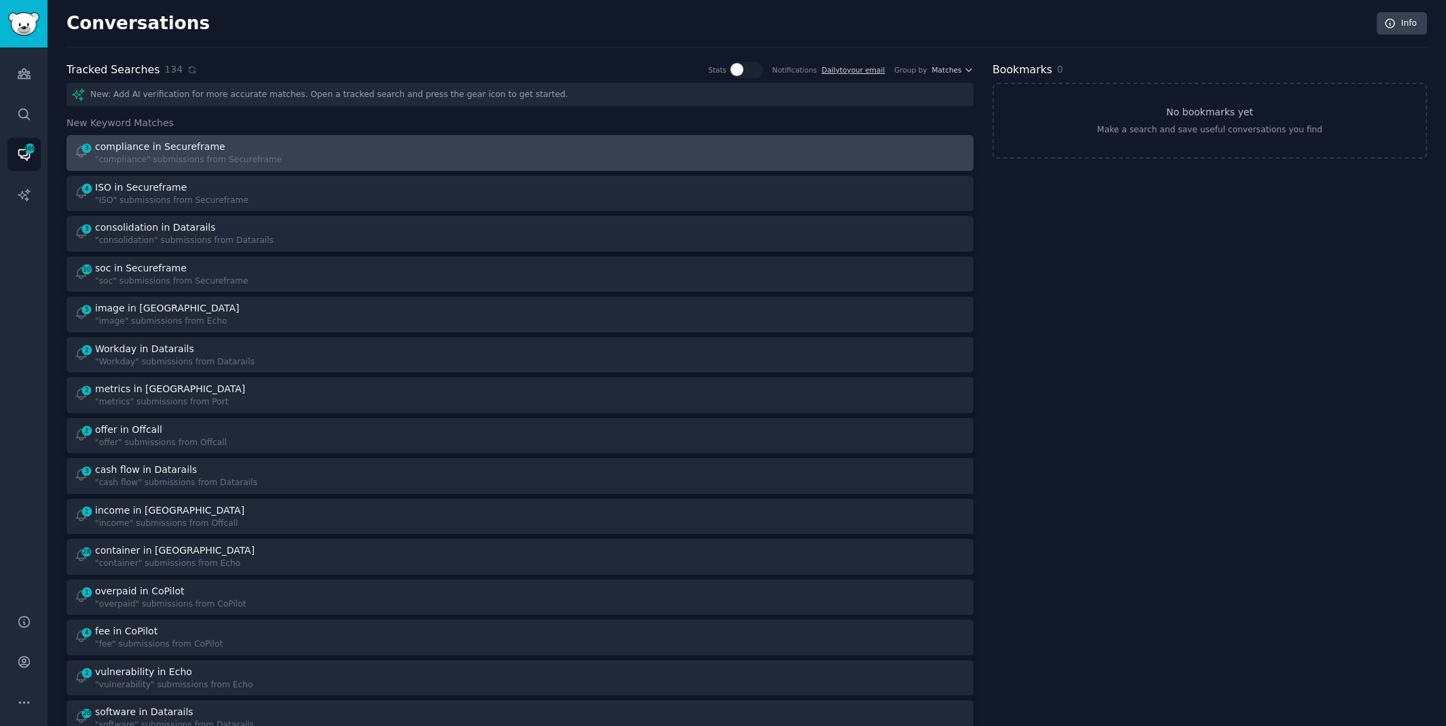
click at [410, 150] on div "3 compliance in Secureframe "compliance" submissions from Secureframe" at bounding box center [292, 153] width 437 height 26
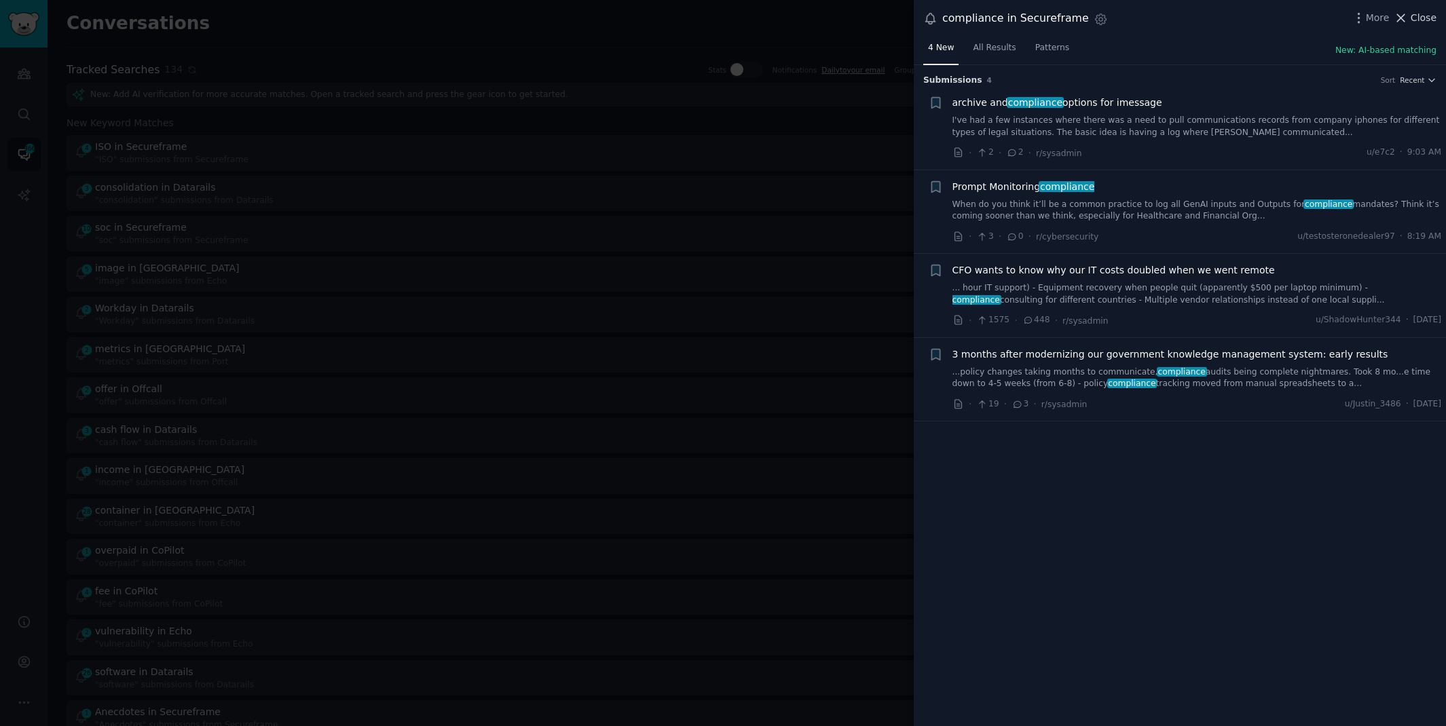
click at [1413, 17] on span "Close" at bounding box center [1424, 18] width 26 height 14
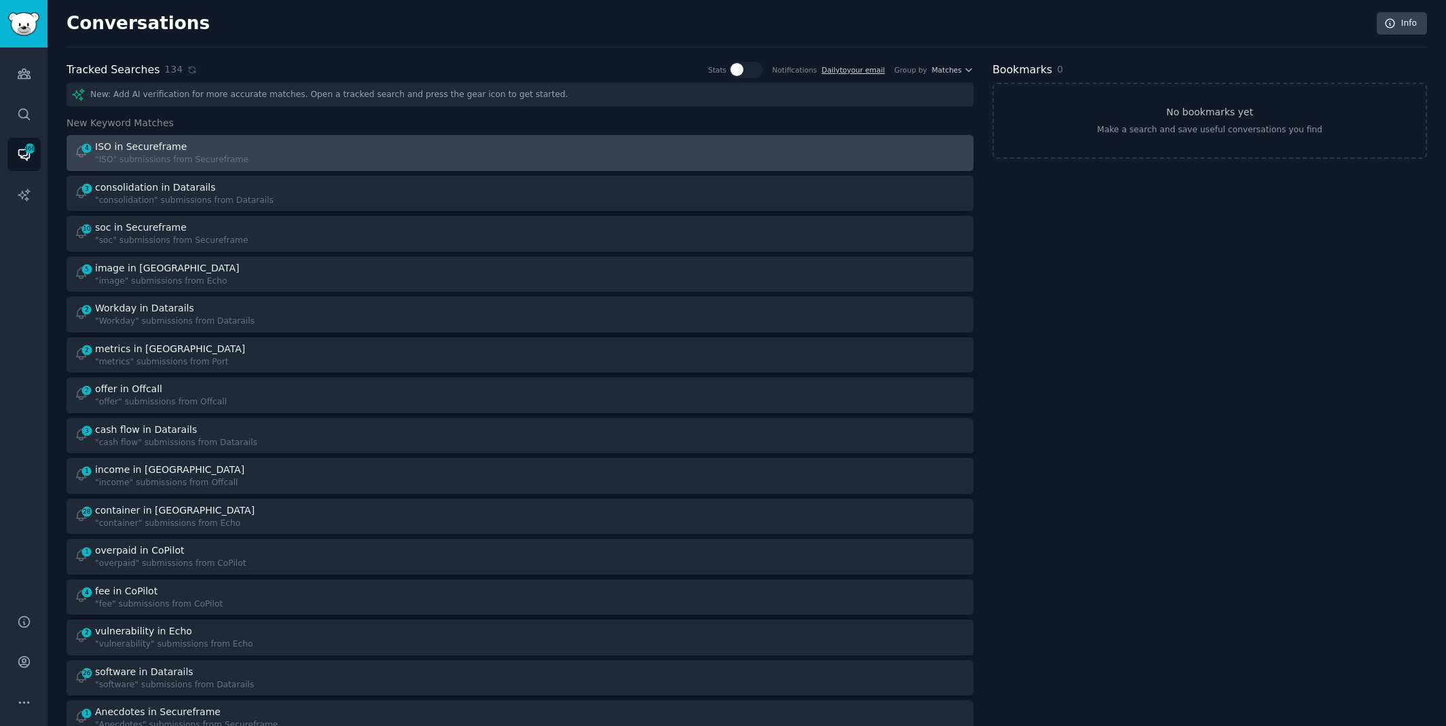
click at [447, 159] on div "4 ISO in Secureframe "ISO" submissions from Secureframe" at bounding box center [292, 153] width 437 height 26
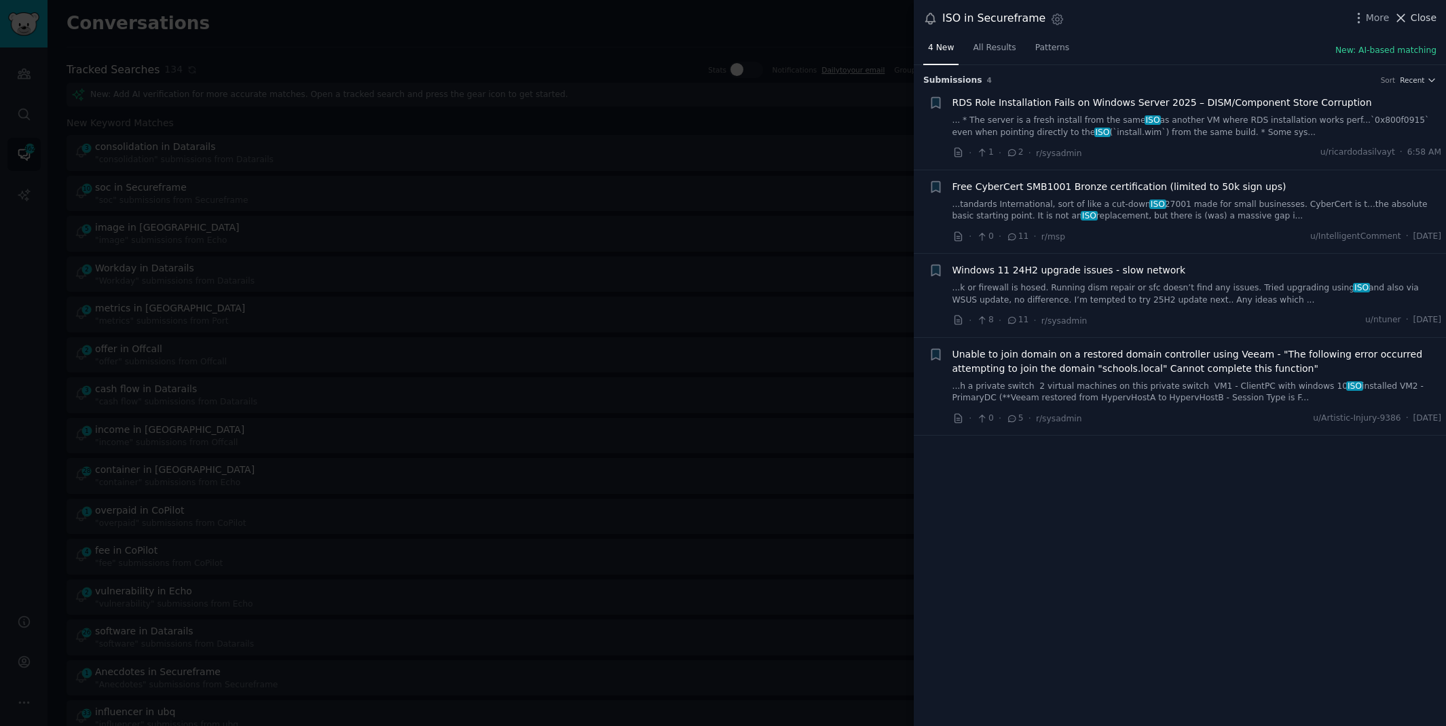
click at [1420, 18] on span "Close" at bounding box center [1424, 18] width 26 height 14
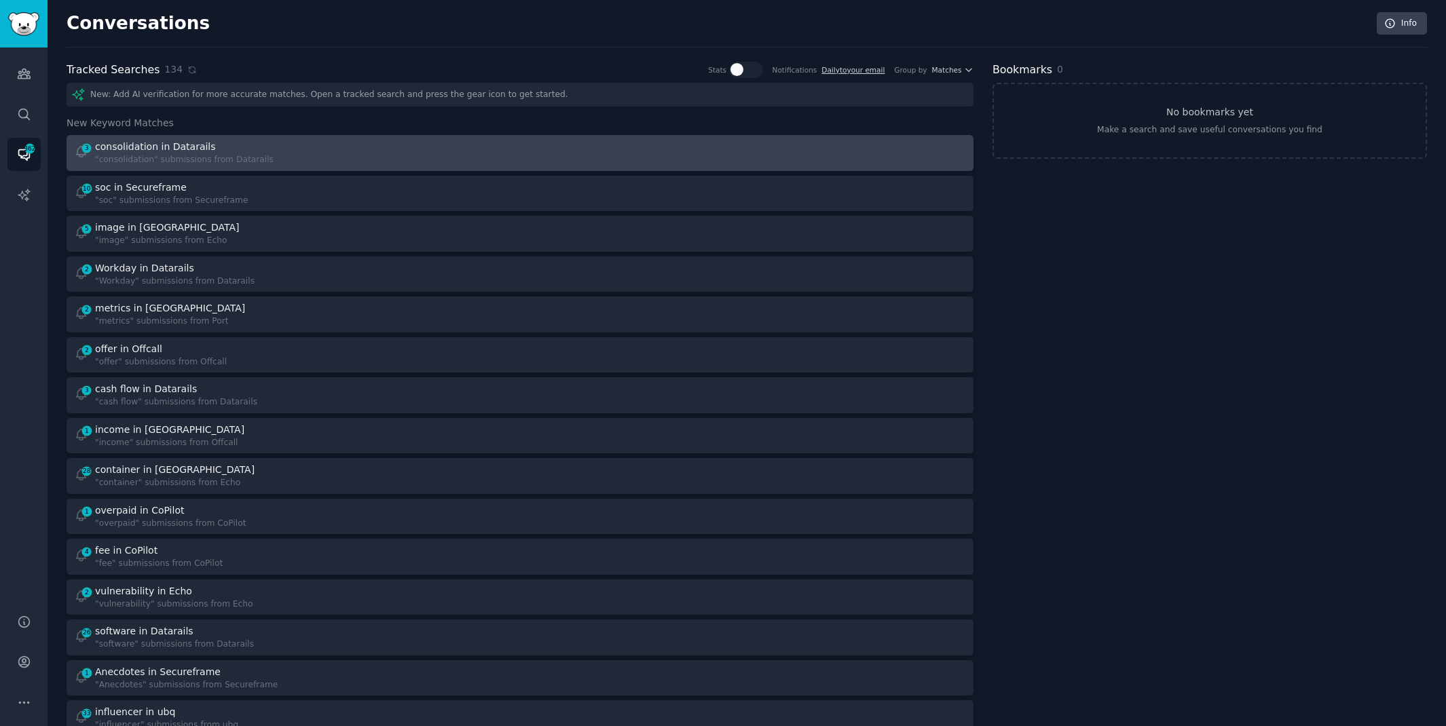
click at [548, 147] on div at bounding box center [748, 153] width 437 height 26
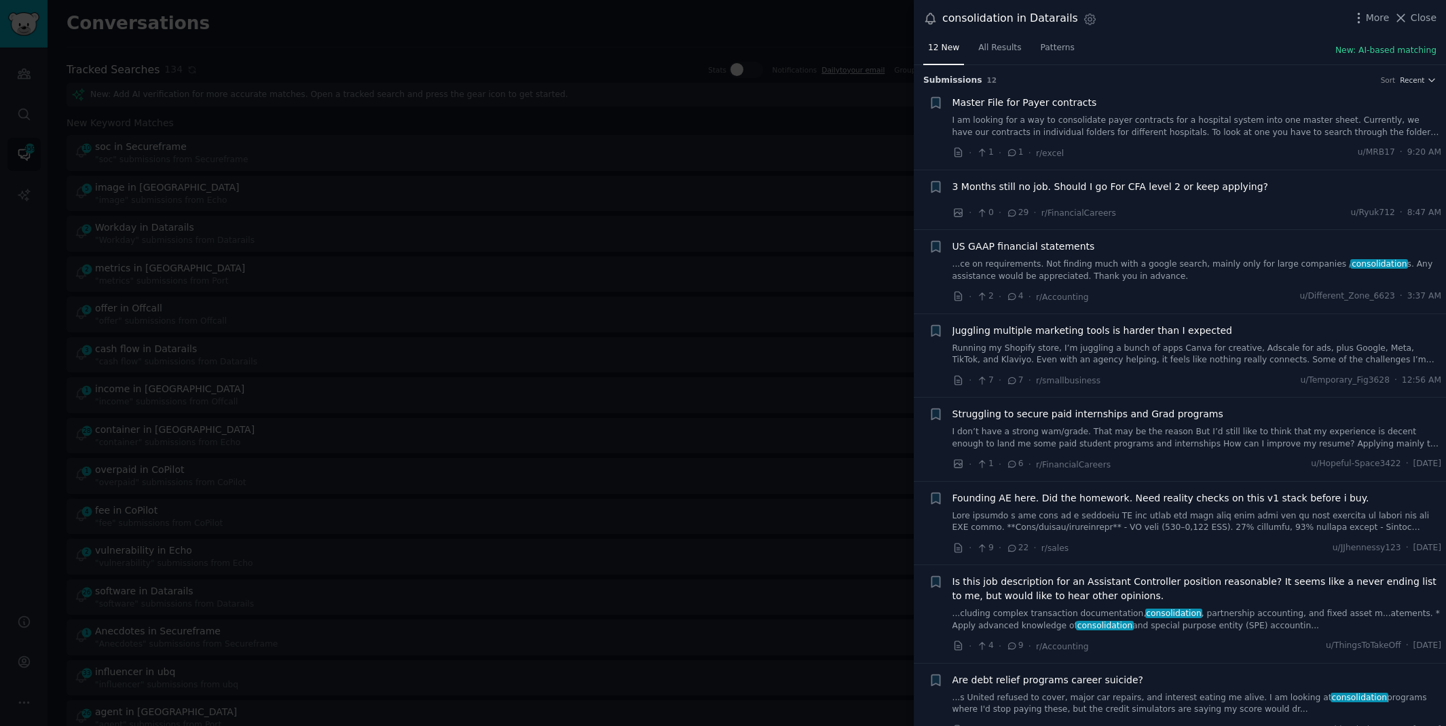
click at [1118, 270] on link "...ce on requirements. Not finding much with a google search, mainly only for l…" at bounding box center [1197, 271] width 489 height 24
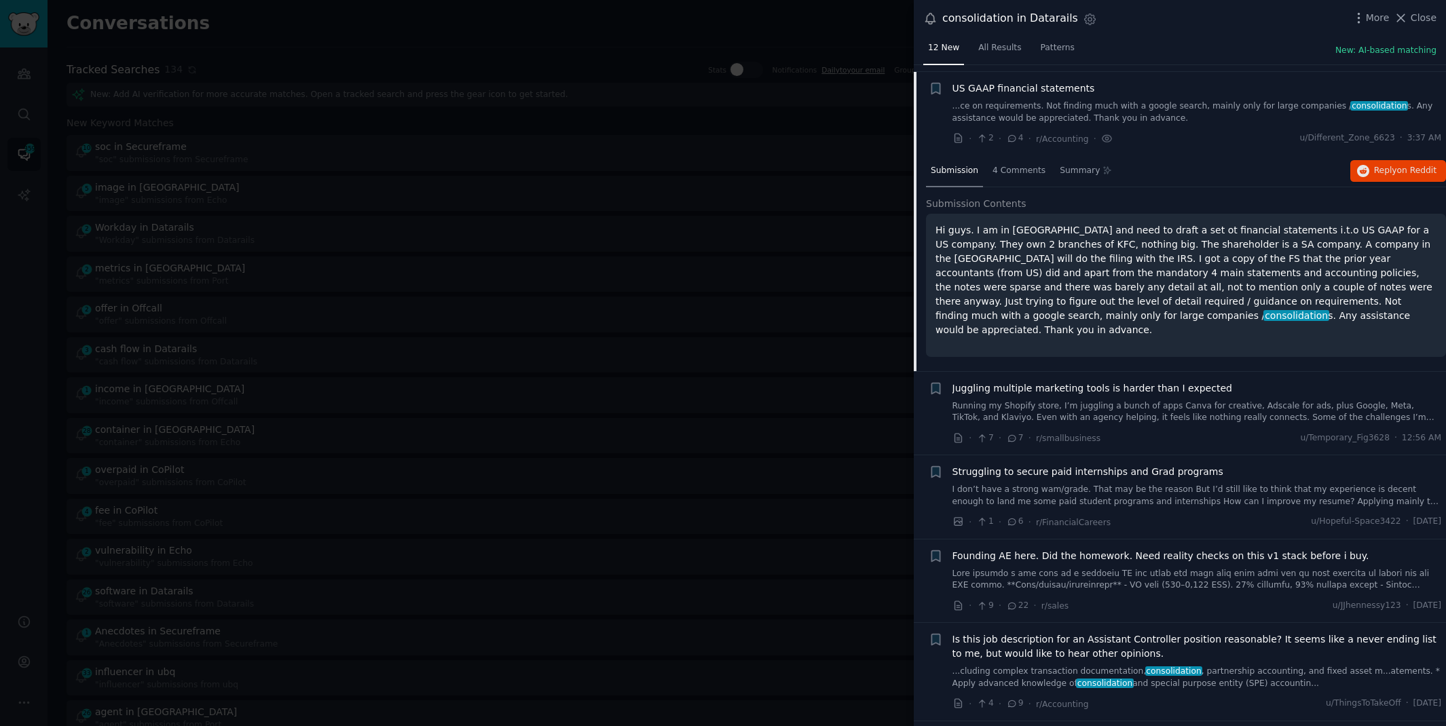
scroll to position [164, 0]
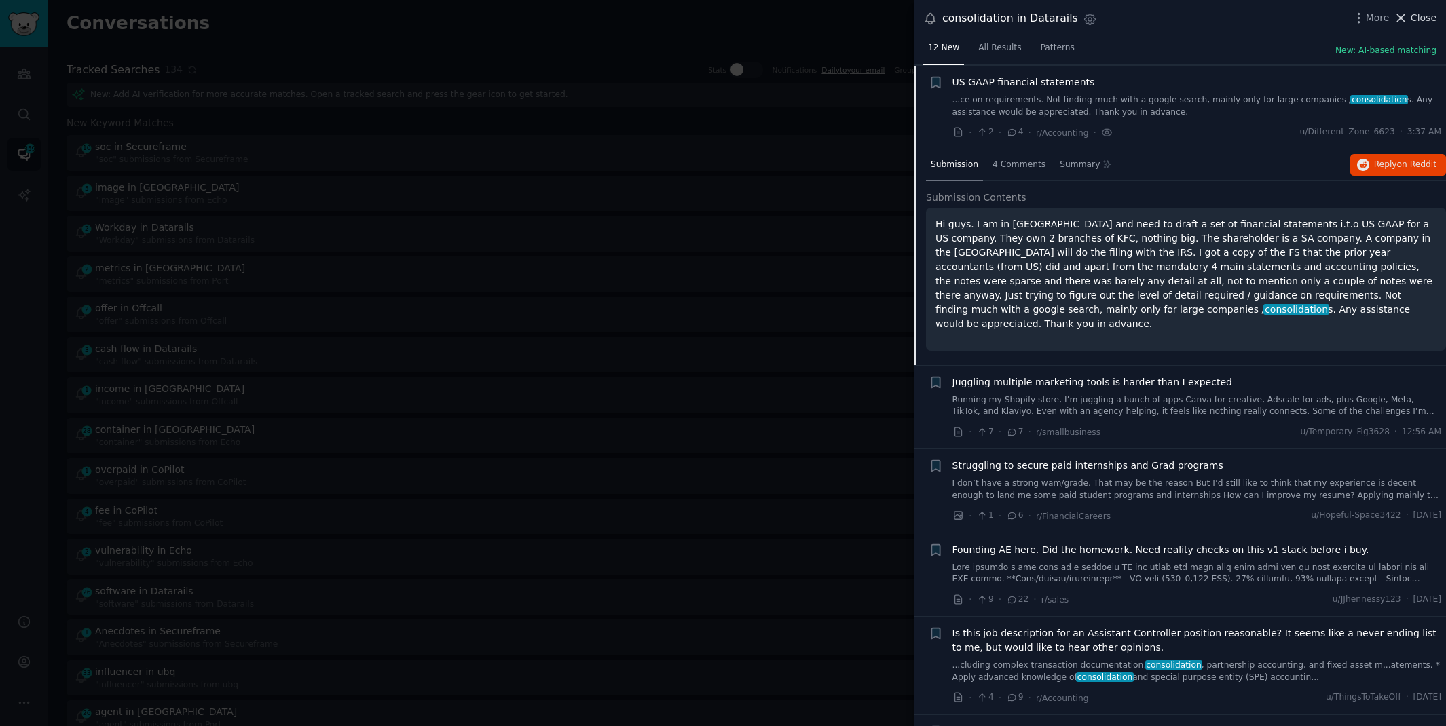
click at [1416, 21] on span "Close" at bounding box center [1424, 18] width 26 height 14
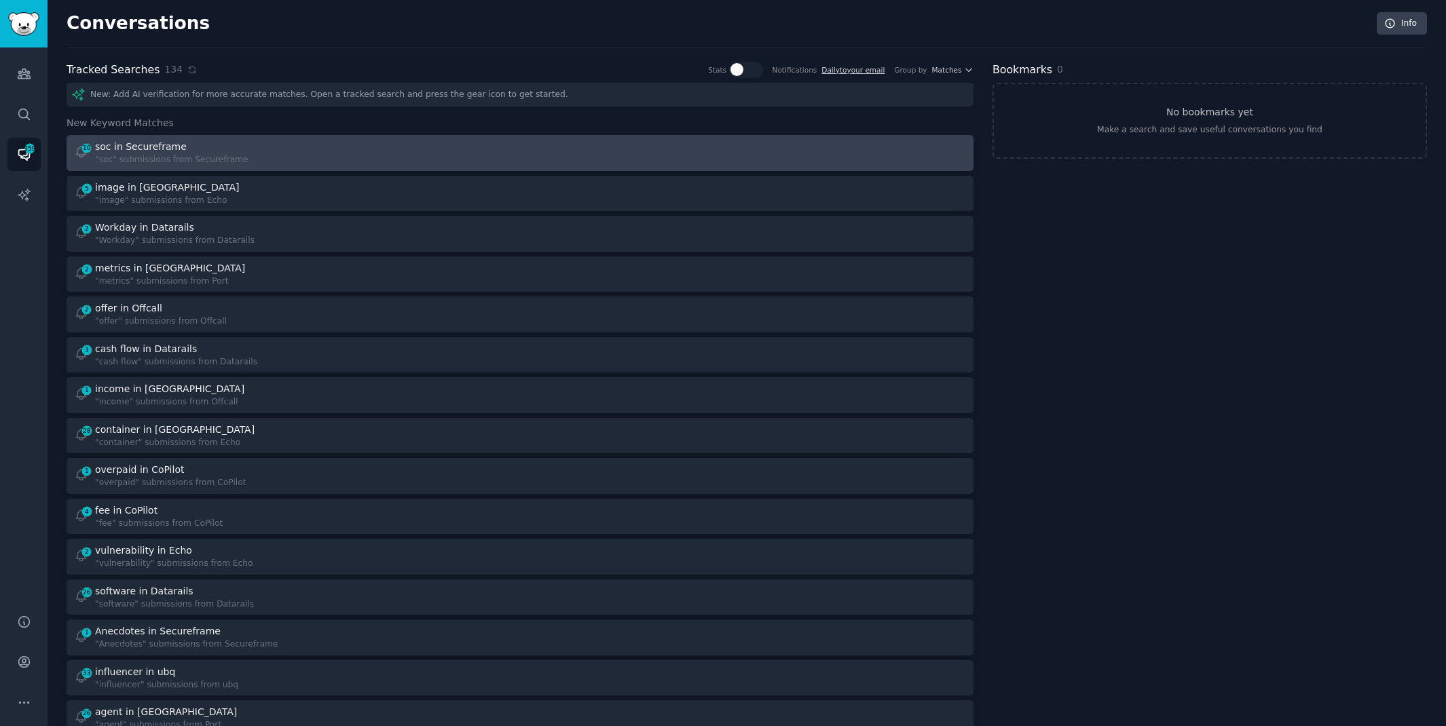
click at [413, 154] on div "10 soc in Secureframe "soc" submissions from Secureframe" at bounding box center [292, 153] width 437 height 26
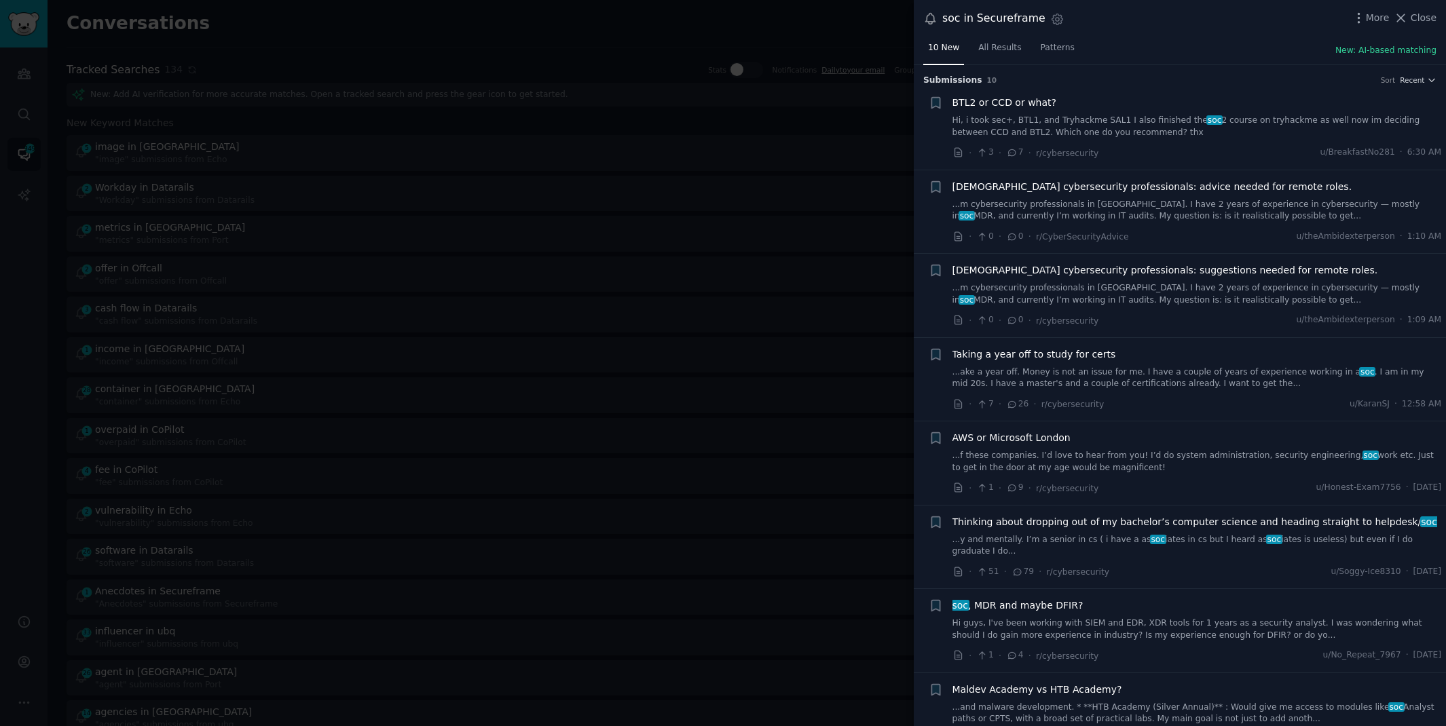
click at [1416, 8] on div "soc in Secureframe Settings More Close" at bounding box center [1180, 18] width 532 height 37
click at [1414, 11] on span "Close" at bounding box center [1424, 18] width 26 height 14
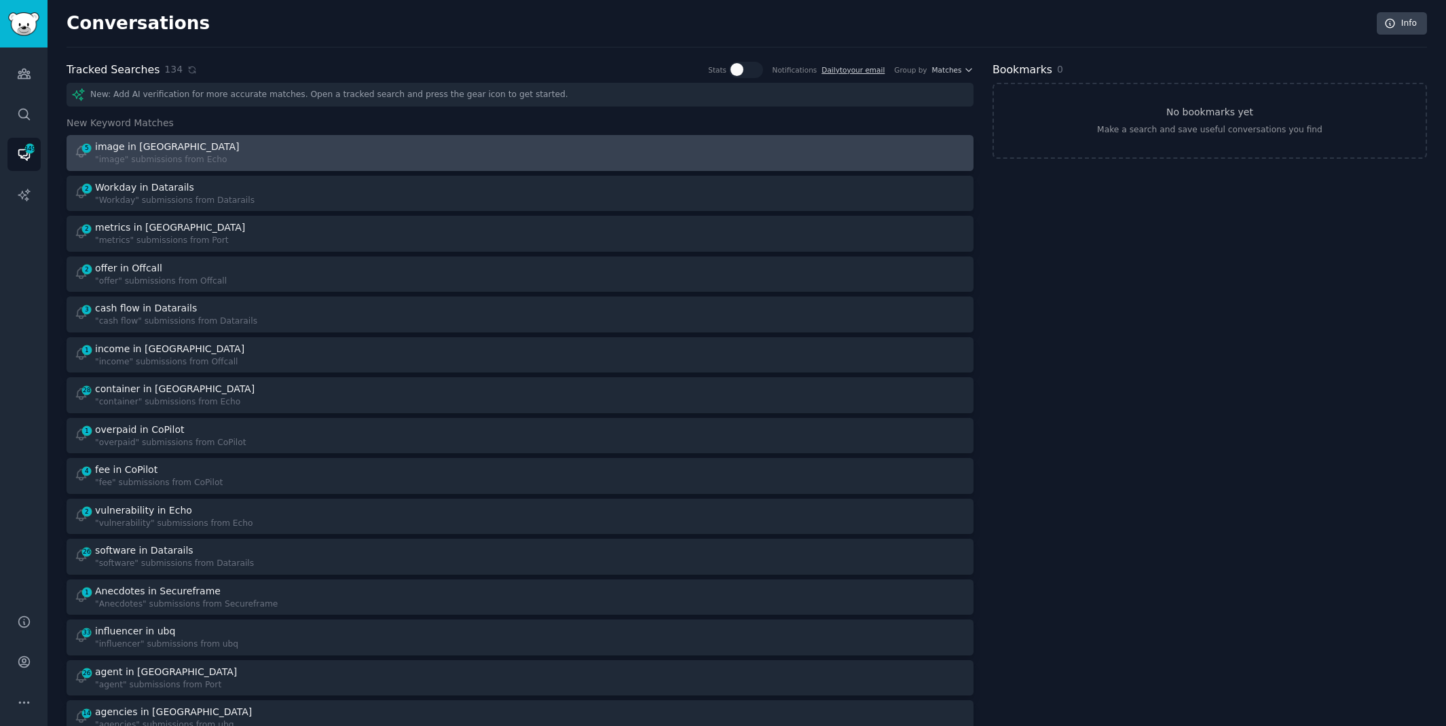
click at [113, 159] on div ""image" submissions from Echo" at bounding box center [168, 160] width 147 height 12
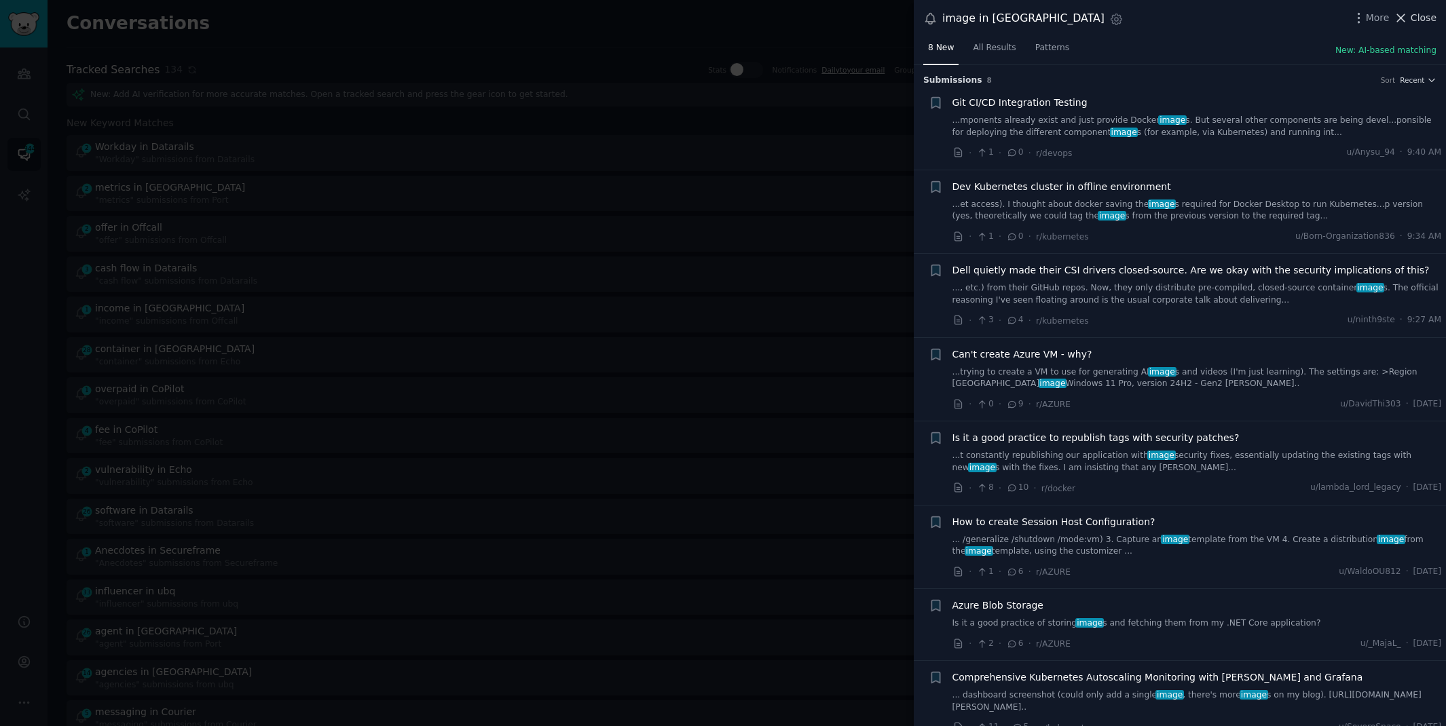
click at [1424, 20] on span "Close" at bounding box center [1424, 18] width 26 height 14
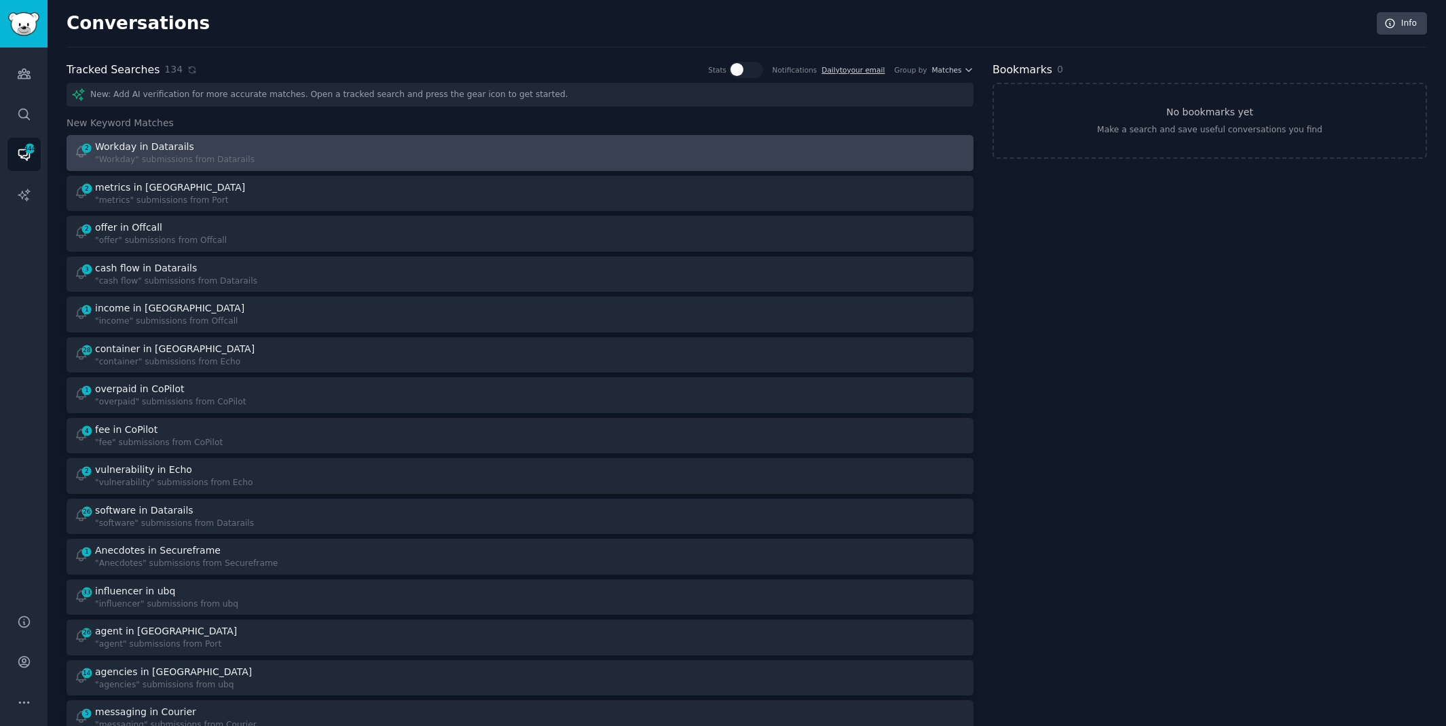
click at [372, 152] on div "2 Workday in Datarails "Workday" submissions from Datarails" at bounding box center [292, 153] width 437 height 26
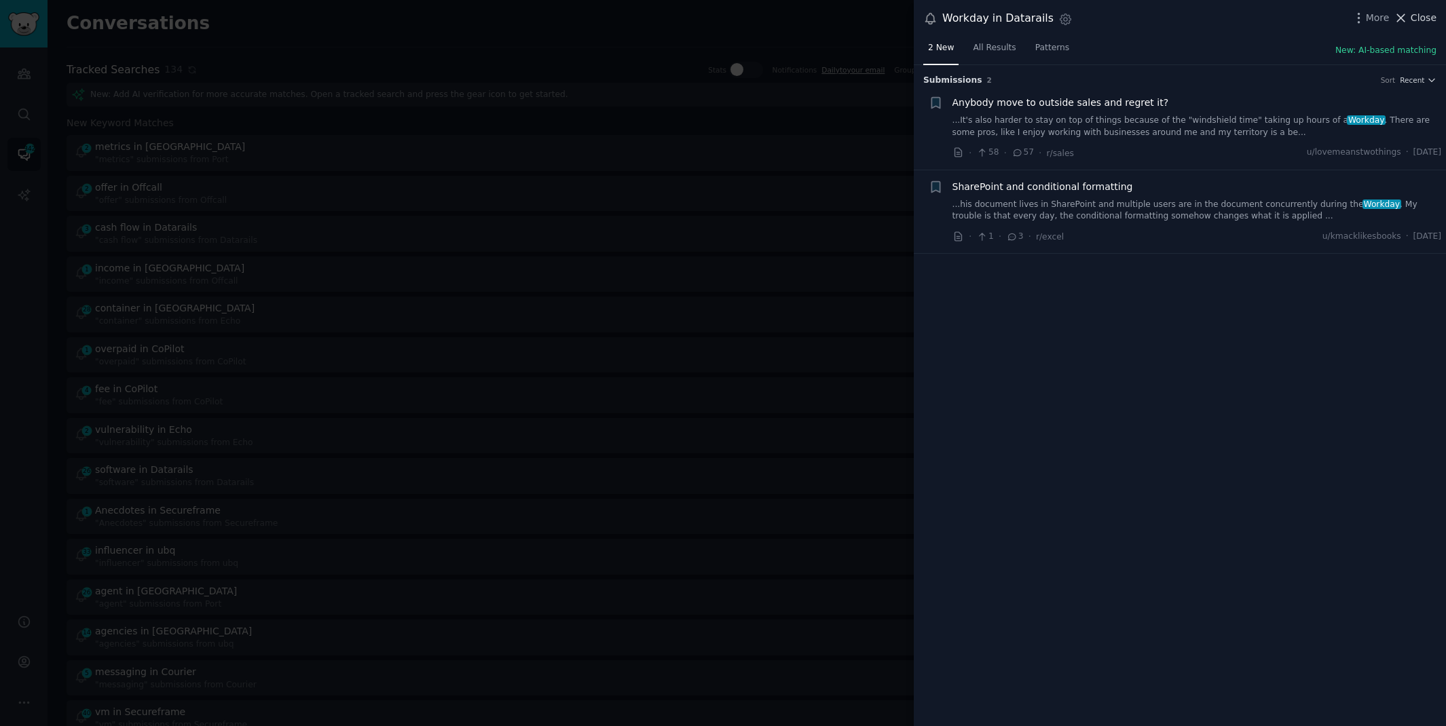
click at [1418, 14] on span "Close" at bounding box center [1424, 18] width 26 height 14
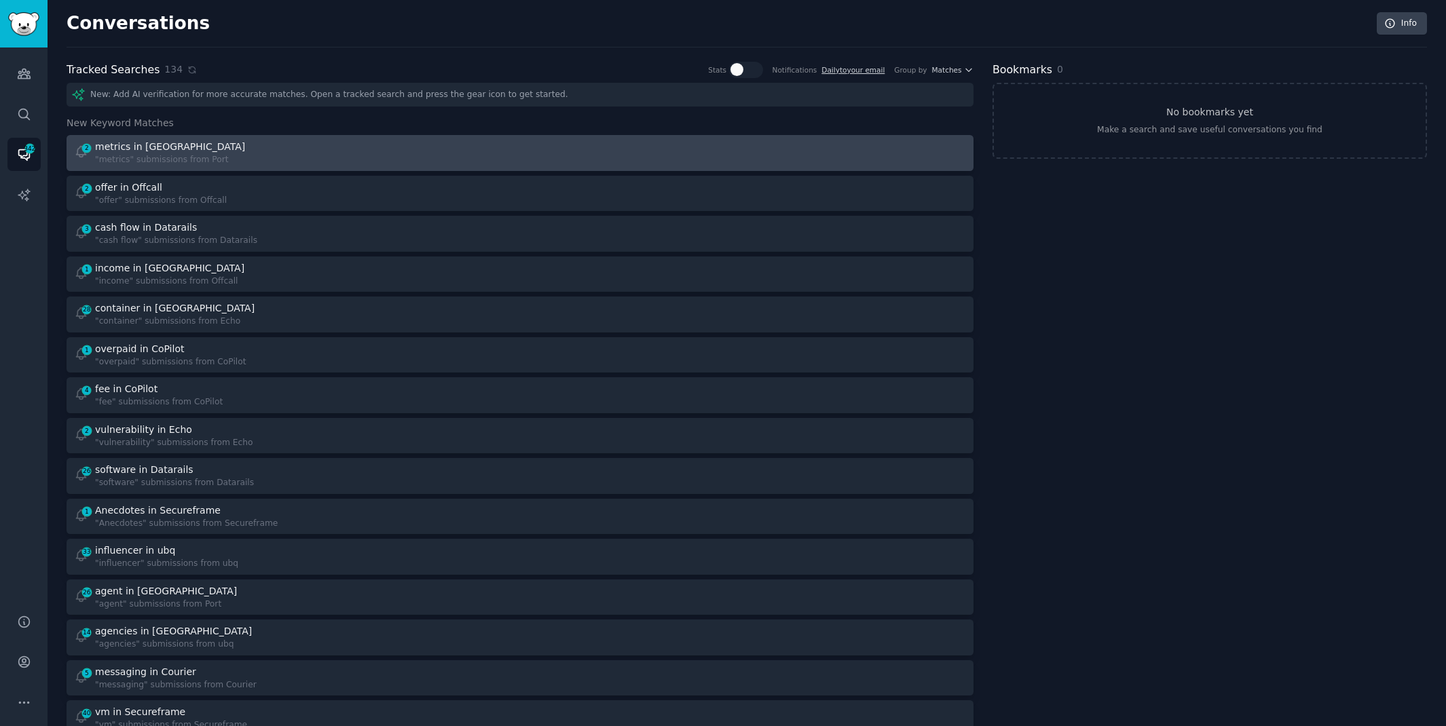
click at [354, 149] on div "2 metrics in Port "metrics" submissions from [GEOGRAPHIC_DATA]" at bounding box center [292, 153] width 437 height 26
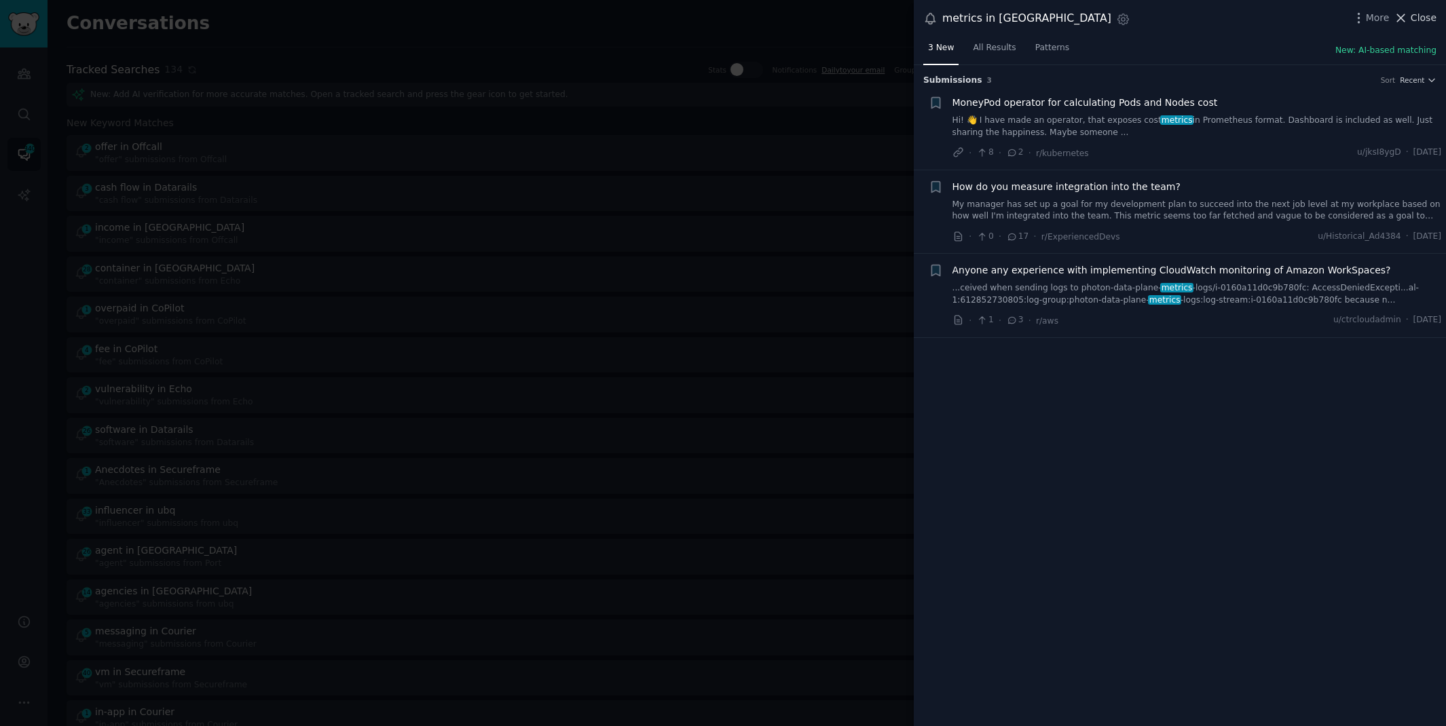
click at [1419, 13] on span "Close" at bounding box center [1424, 18] width 26 height 14
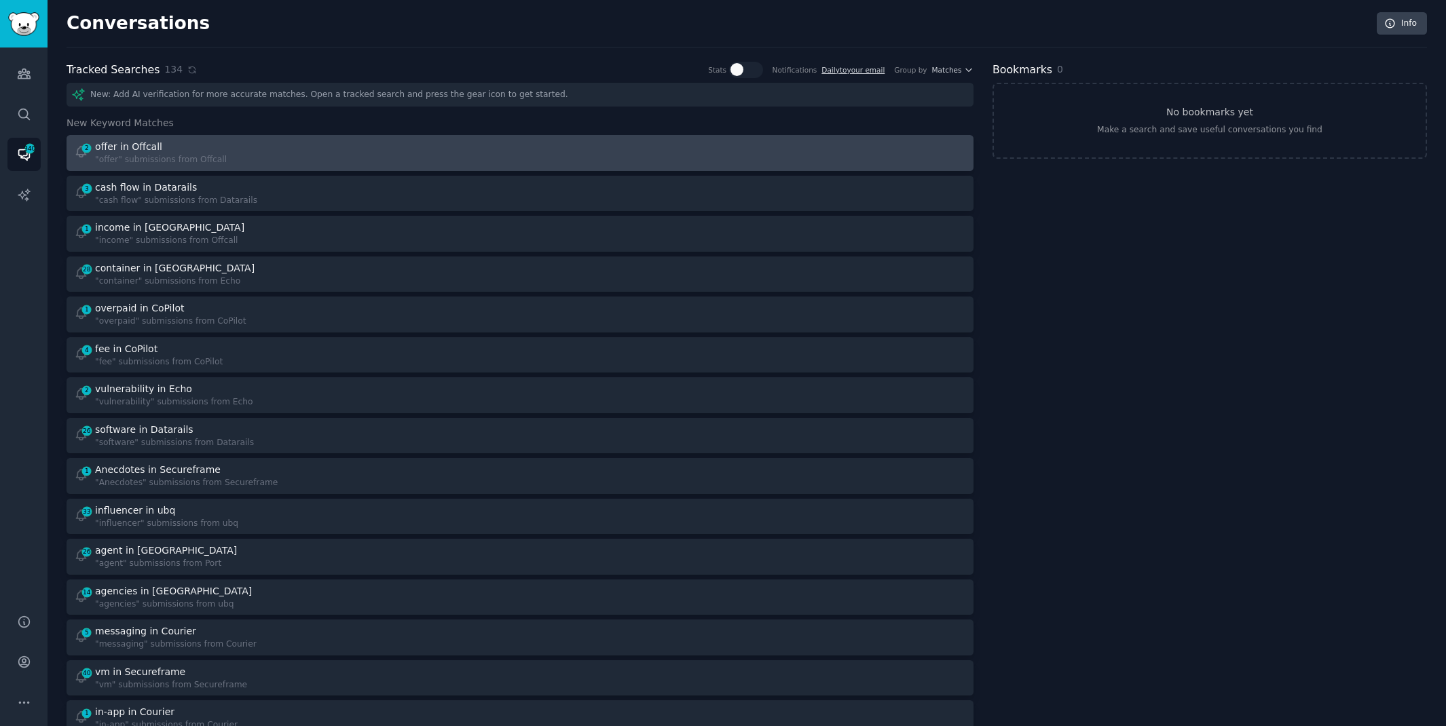
click at [259, 162] on div "2 offer in Offcall "offer" submissions from Offcall" at bounding box center [292, 153] width 437 height 26
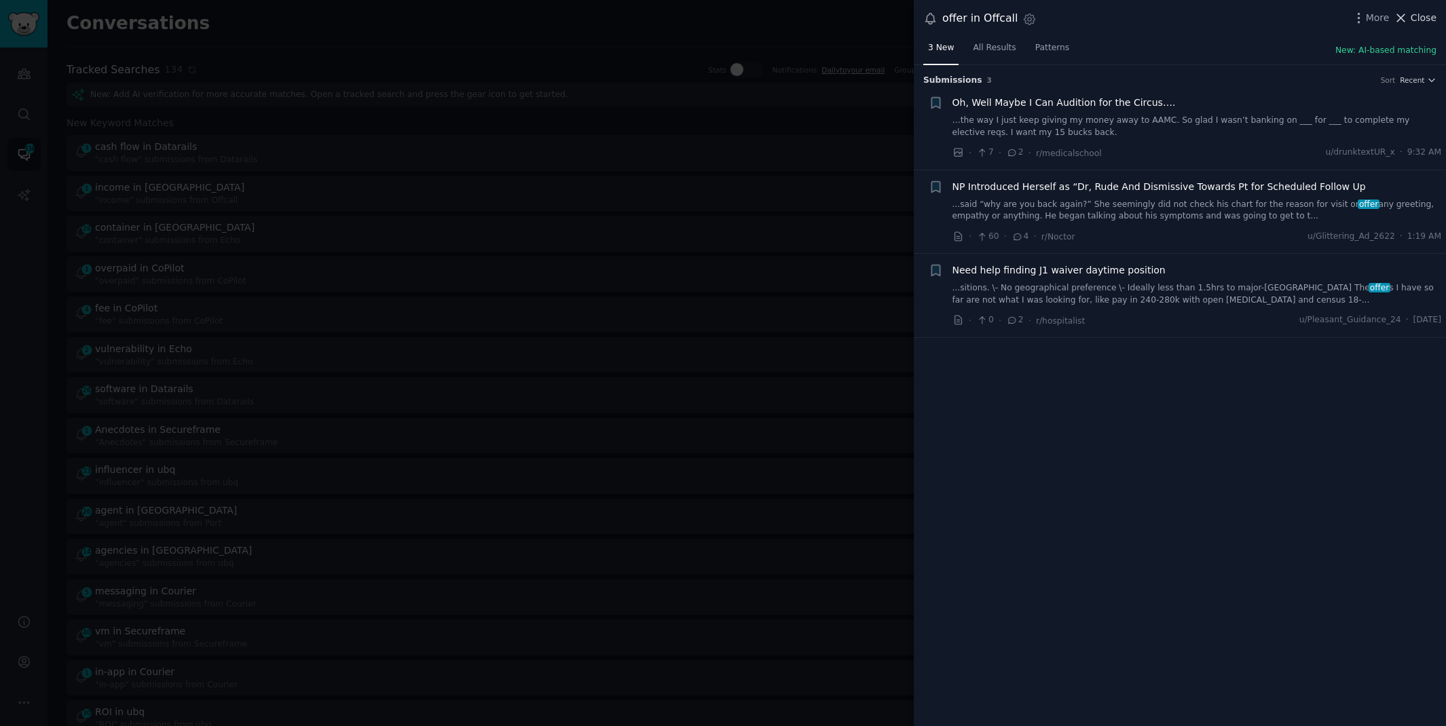
click at [1424, 15] on span "Close" at bounding box center [1424, 18] width 26 height 14
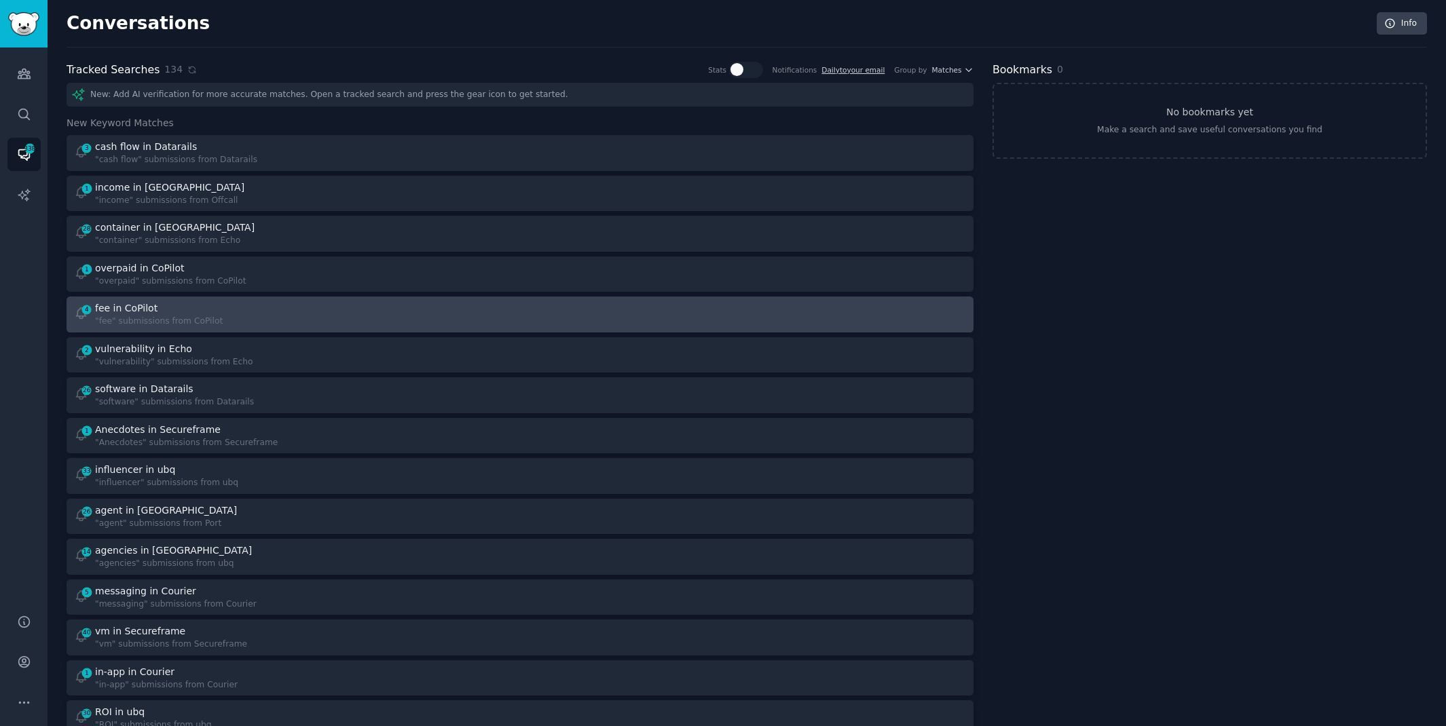
click at [351, 310] on div "4 fee in CoPilot "fee" submissions from CoPilot" at bounding box center [292, 314] width 437 height 26
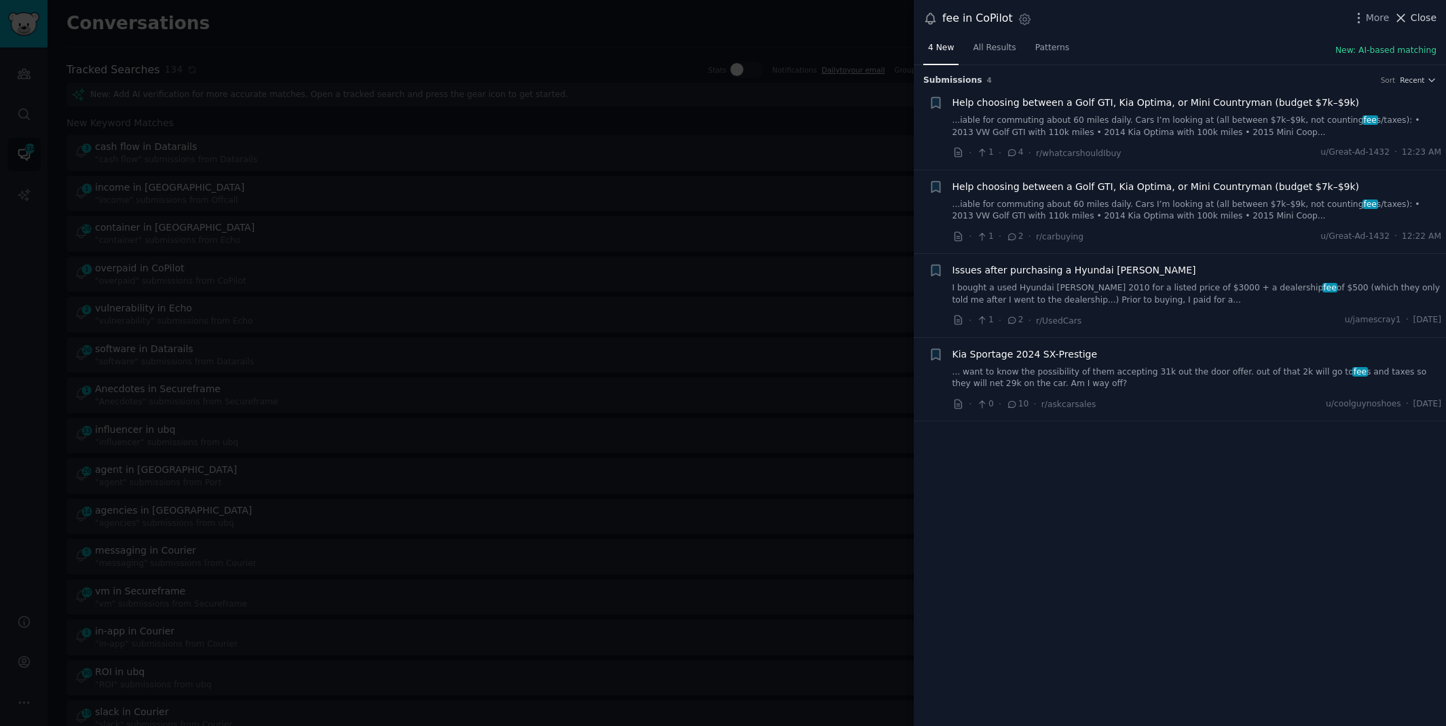
click at [1420, 18] on span "Close" at bounding box center [1424, 18] width 26 height 14
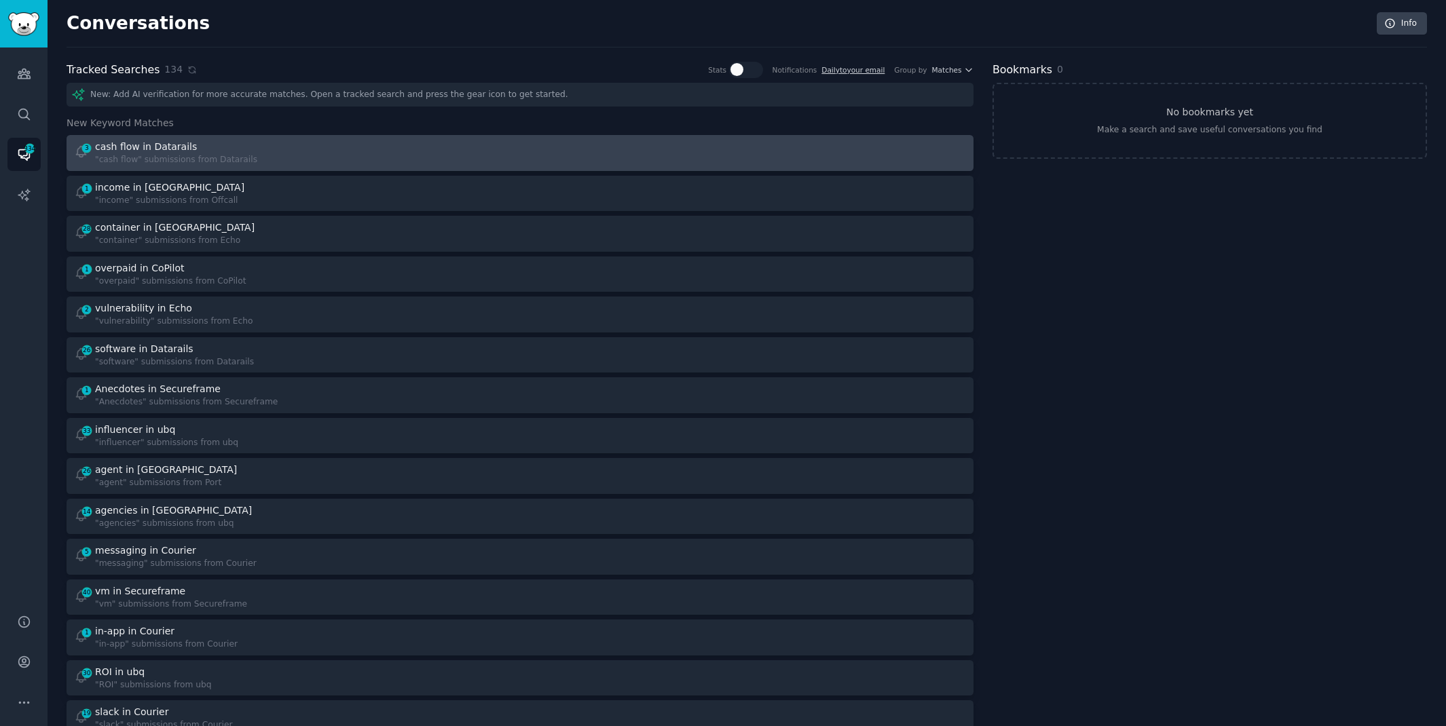
click at [337, 154] on div "3 cash flow in Datarails "cash flow" submissions from Datarails" at bounding box center [292, 153] width 437 height 26
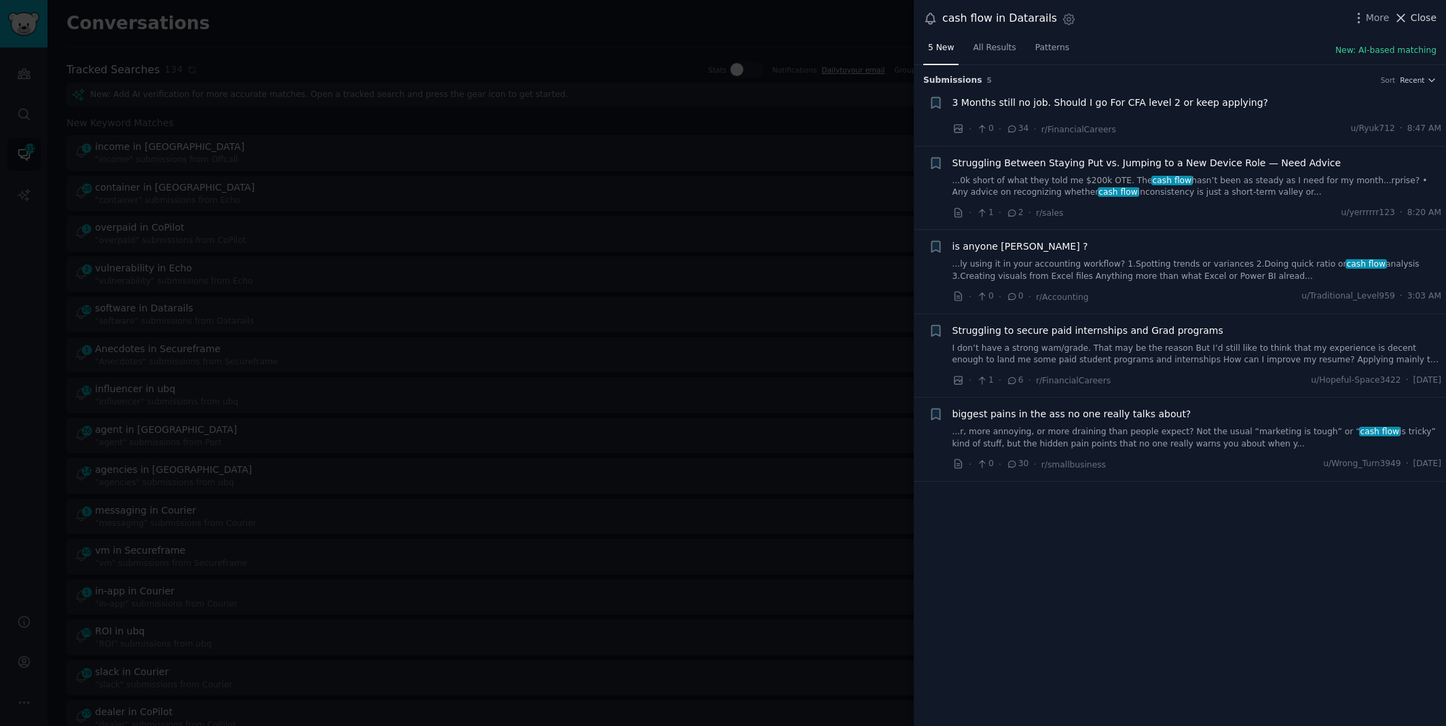
click at [1407, 16] on icon at bounding box center [1401, 18] width 14 height 14
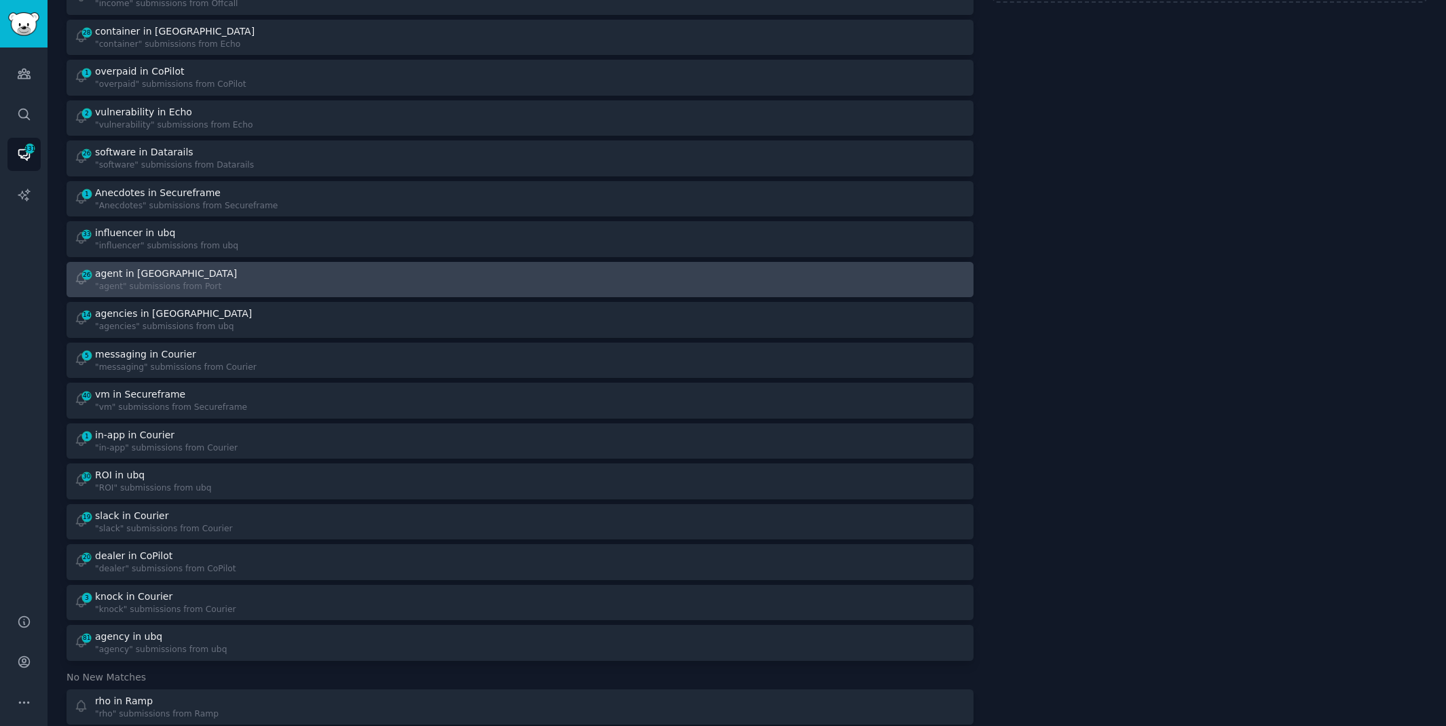
scroll to position [187, 0]
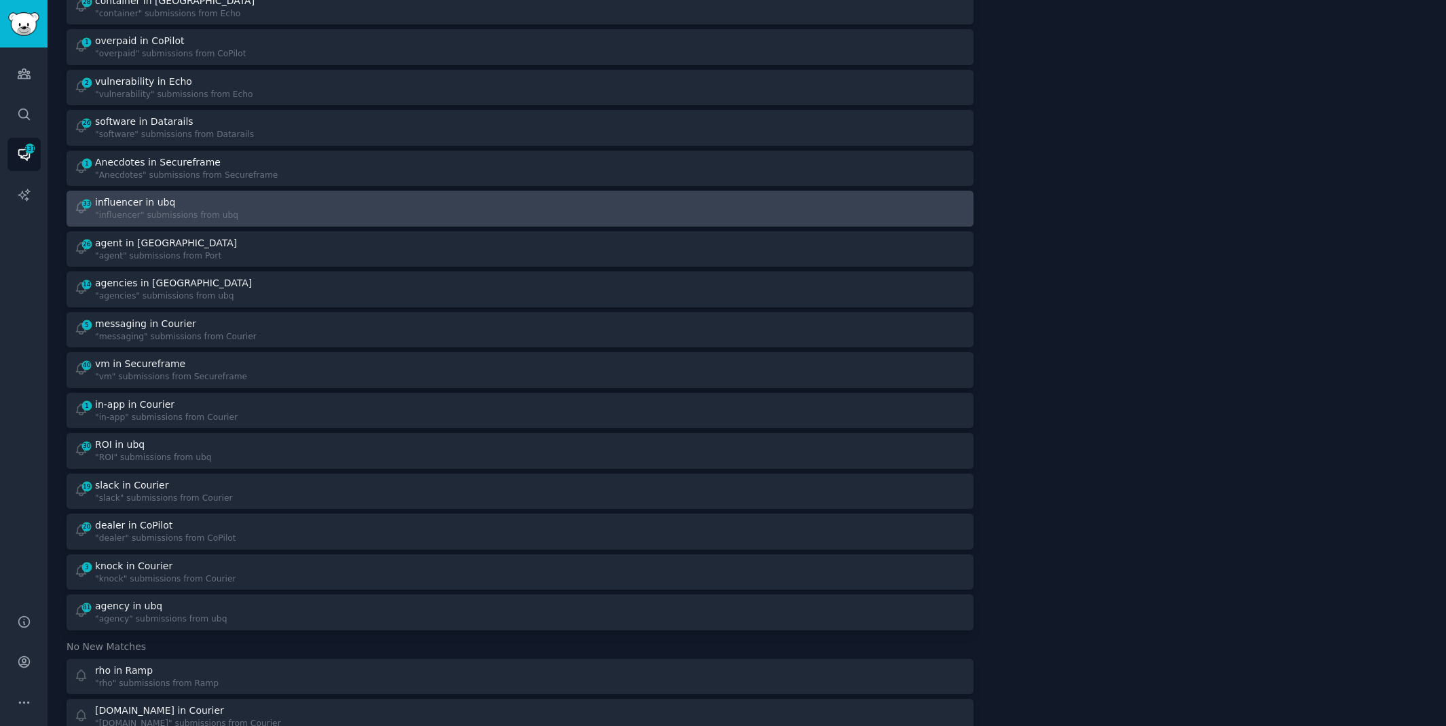
click at [349, 213] on div "33 influencer in ubq "influencer" submissions from ubq" at bounding box center [292, 209] width 437 height 26
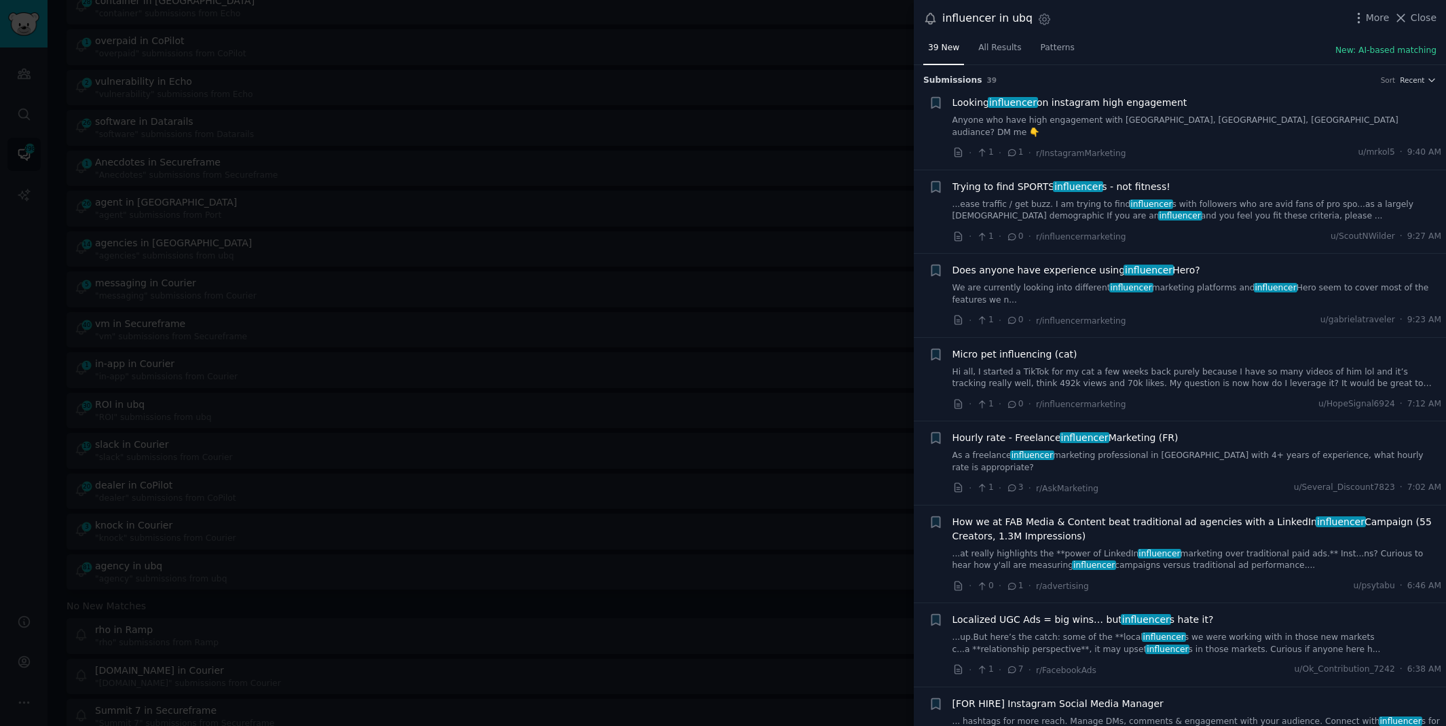
click at [998, 201] on link "...ease traffic / get buzz. I am trying to find influencer s with followers who…" at bounding box center [1197, 211] width 489 height 24
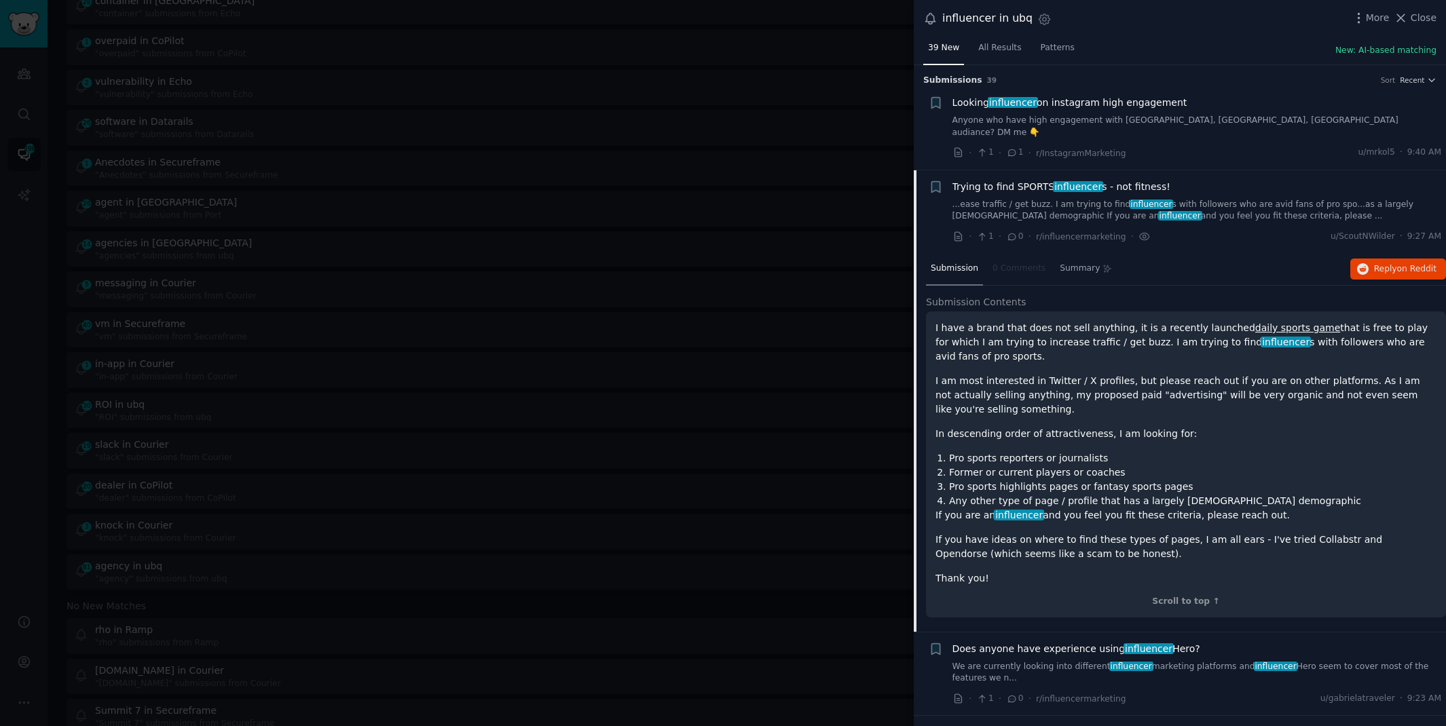
scroll to position [92, 0]
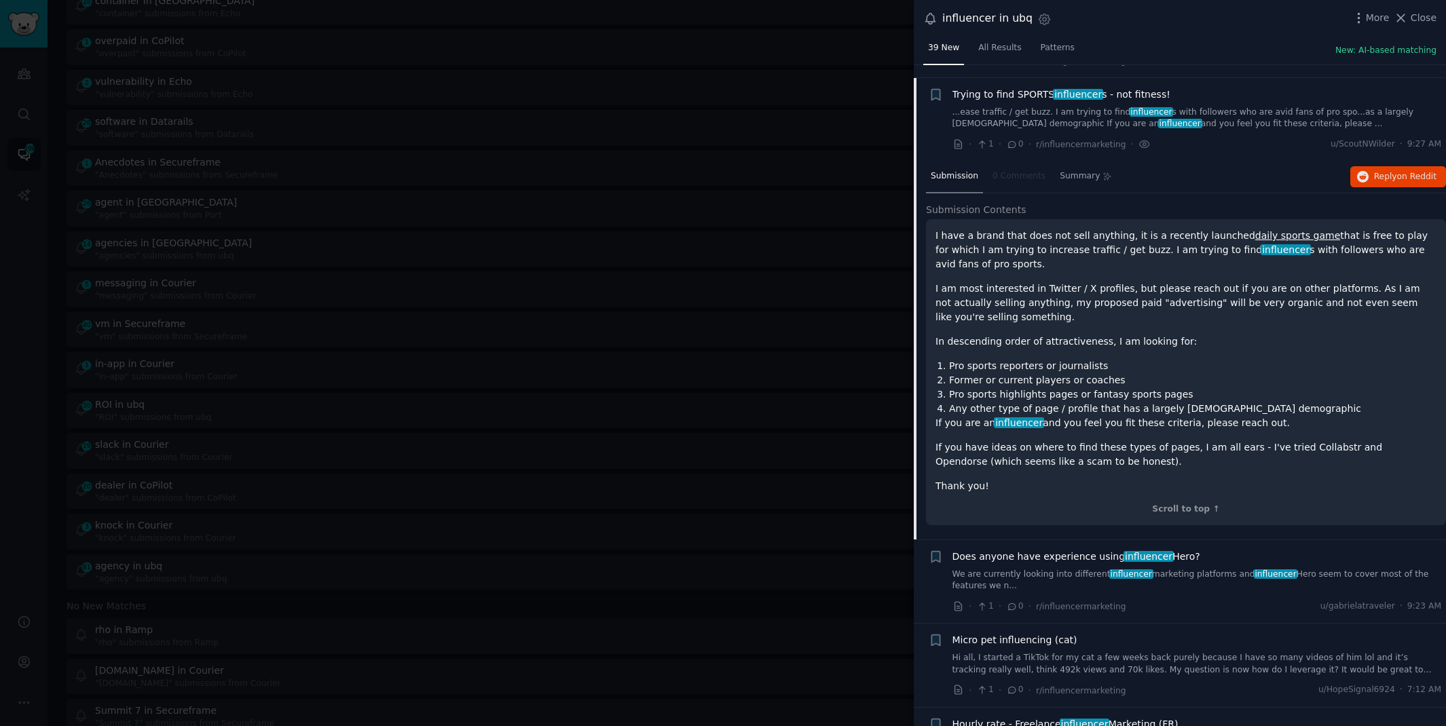
click at [1431, 9] on div "influencer in ubq Settings More Close" at bounding box center [1180, 18] width 532 height 37
click at [1430, 14] on span "Close" at bounding box center [1424, 18] width 26 height 14
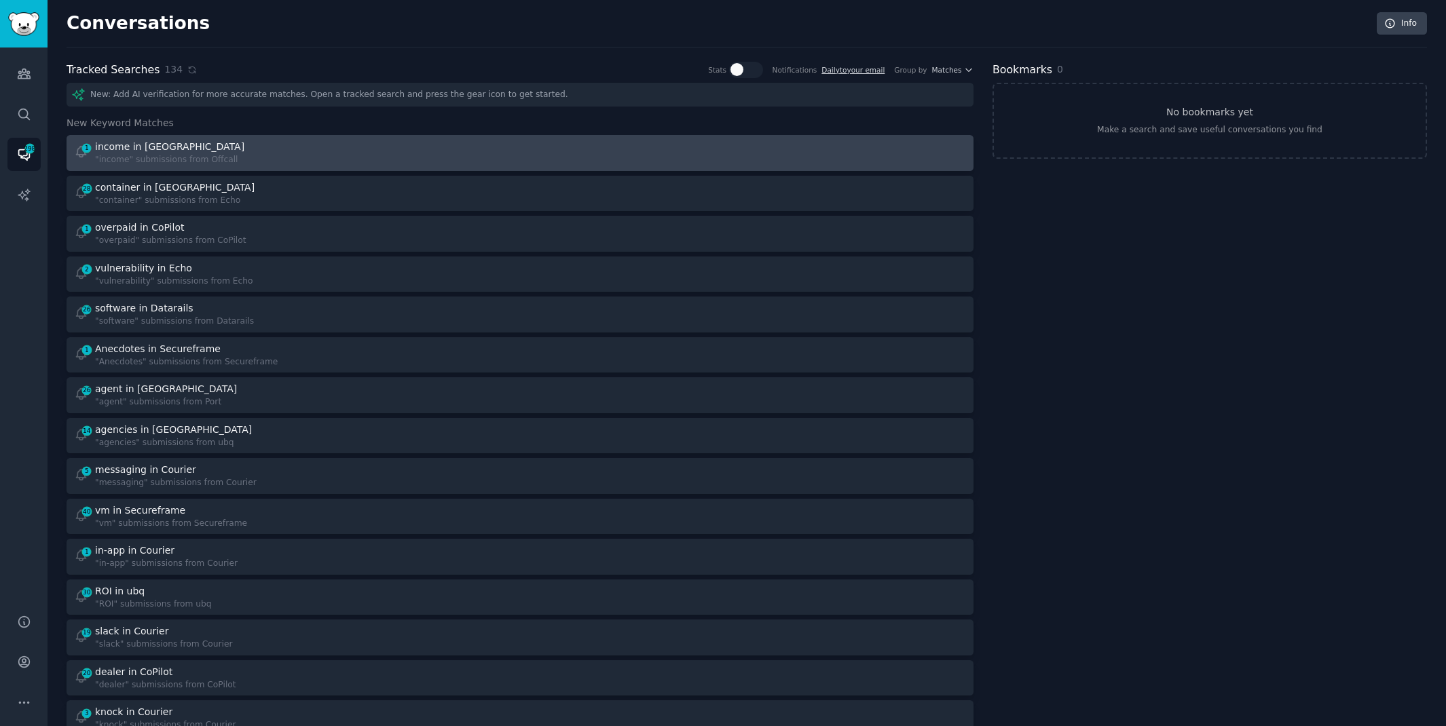
click at [261, 158] on div "1 income in Offcall "income" submissions from Offcall" at bounding box center [292, 153] width 437 height 26
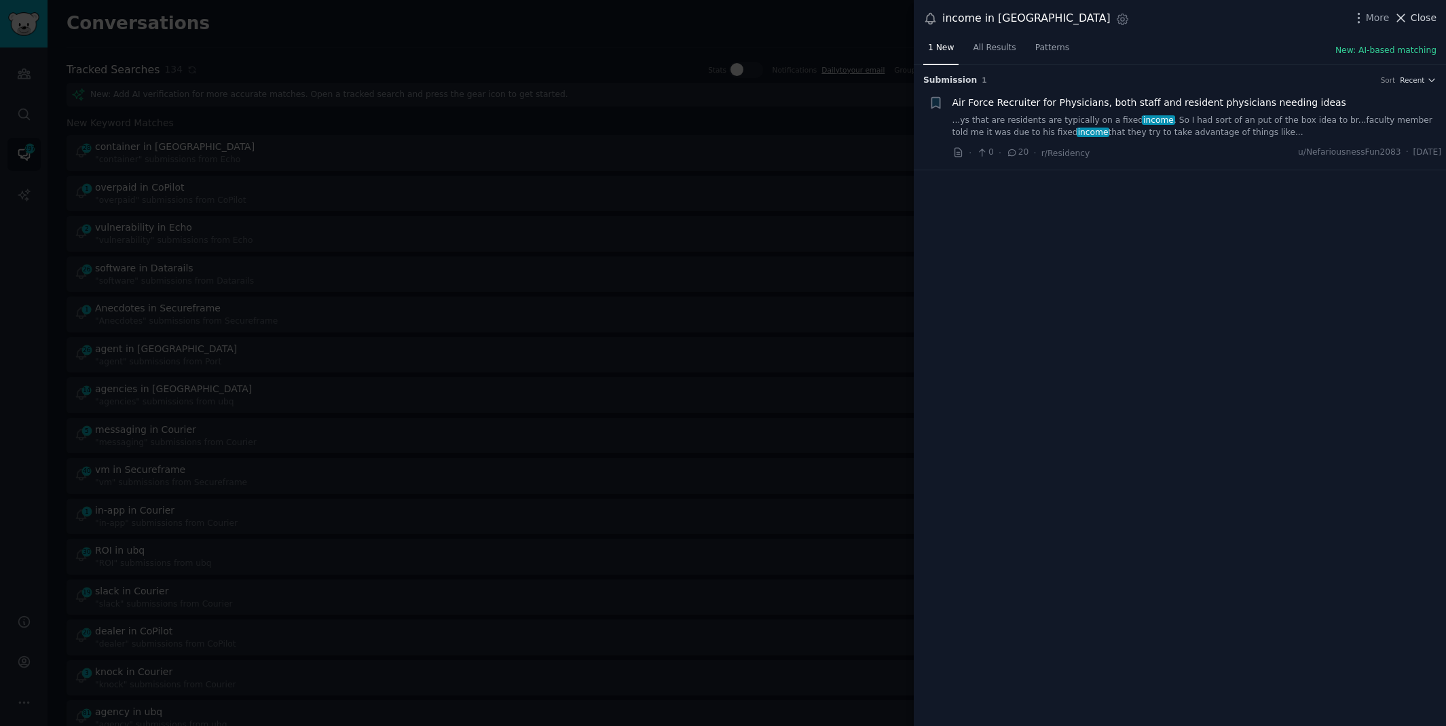
click at [1423, 23] on span "Close" at bounding box center [1424, 18] width 26 height 14
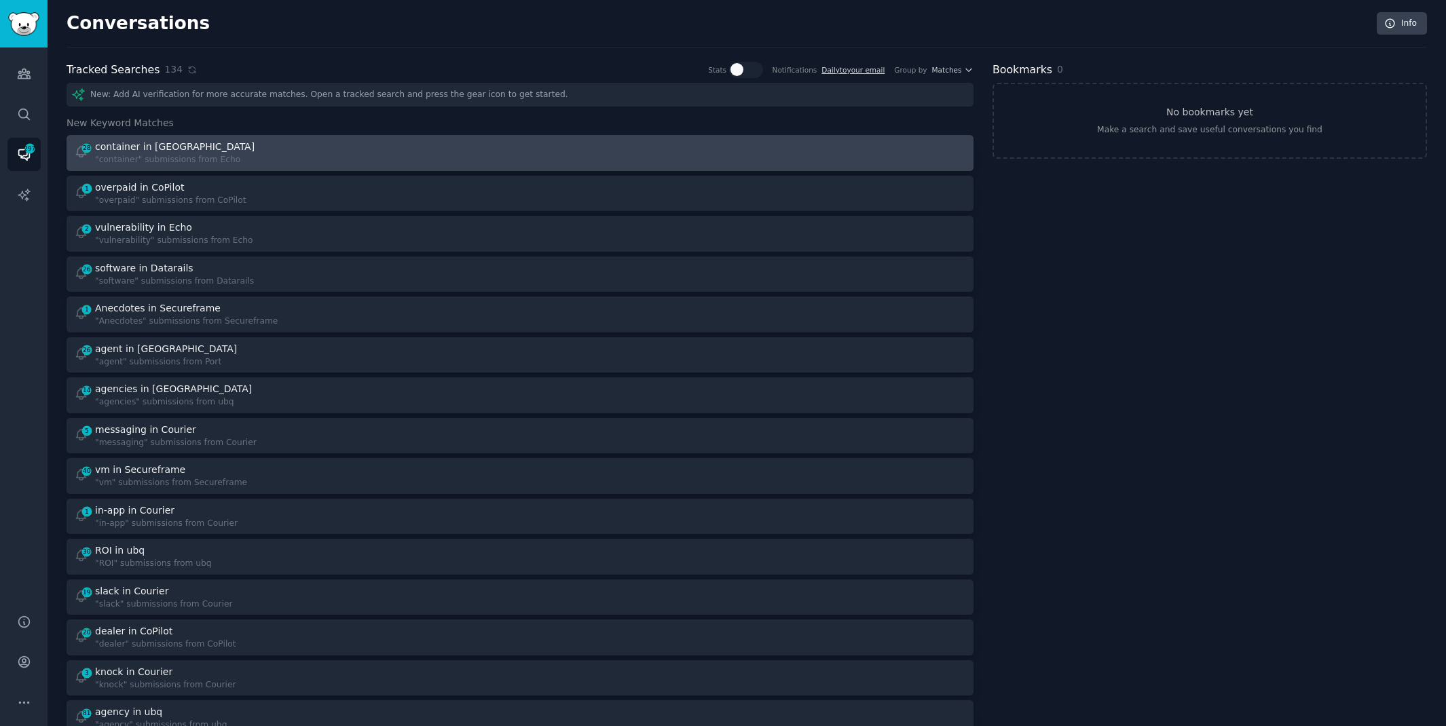
click at [544, 151] on div at bounding box center [748, 153] width 437 height 26
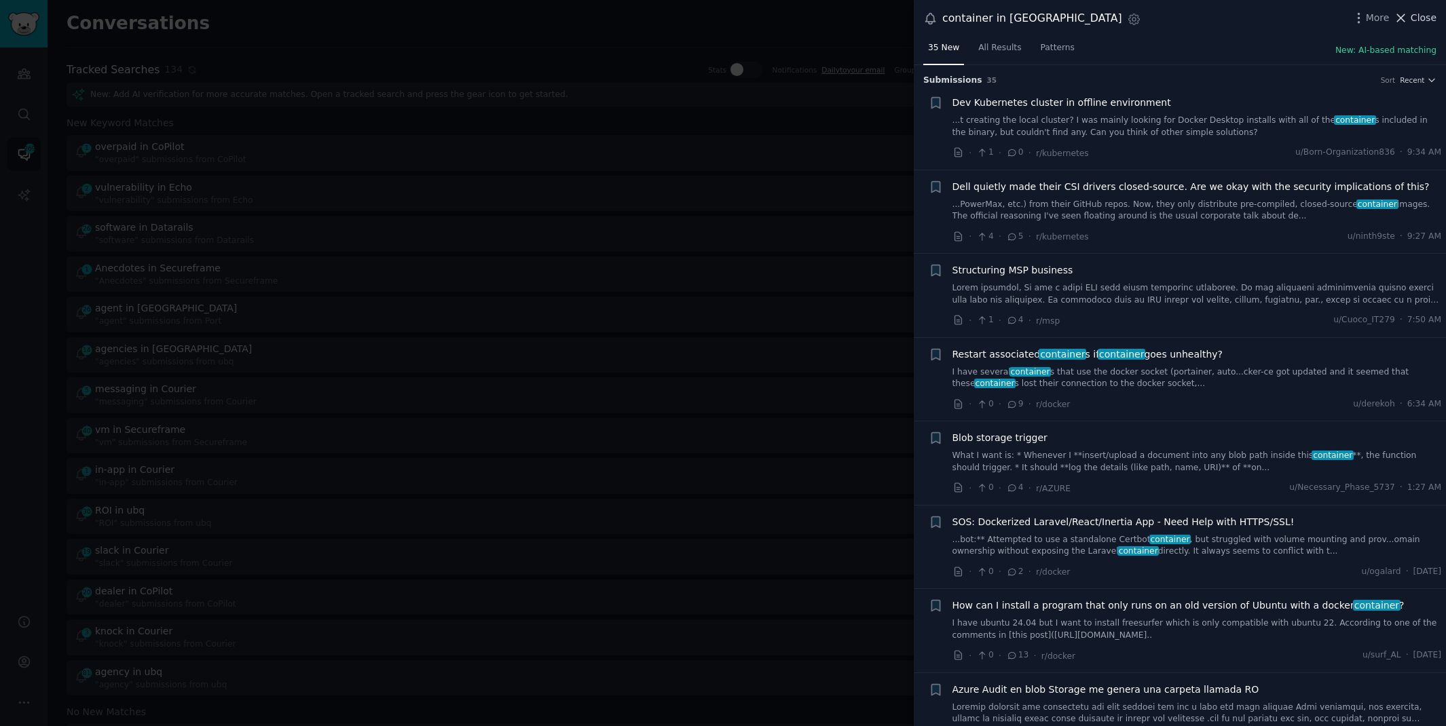
click at [1421, 16] on span "Close" at bounding box center [1424, 18] width 26 height 14
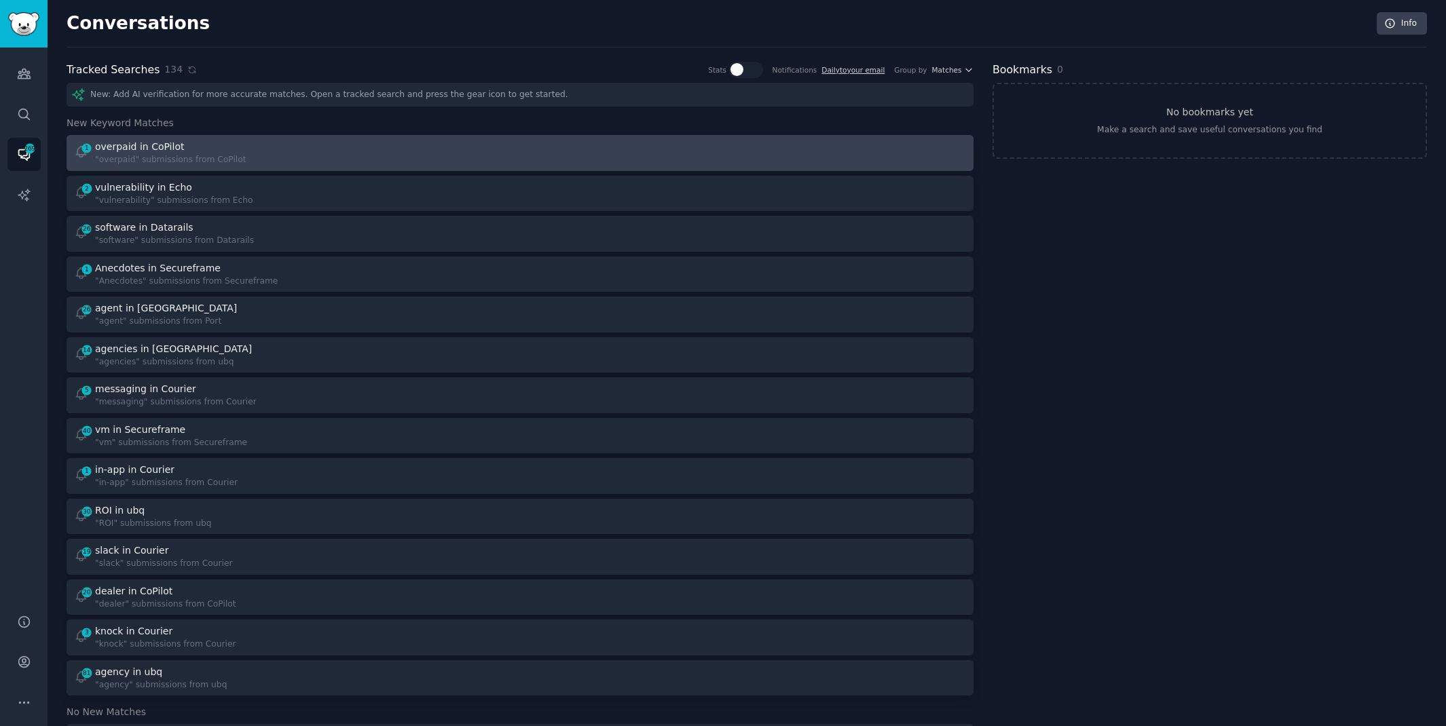
click at [563, 136] on link "1 overpaid in CoPilot "overpaid" submissions from CoPilot" at bounding box center [520, 153] width 907 height 36
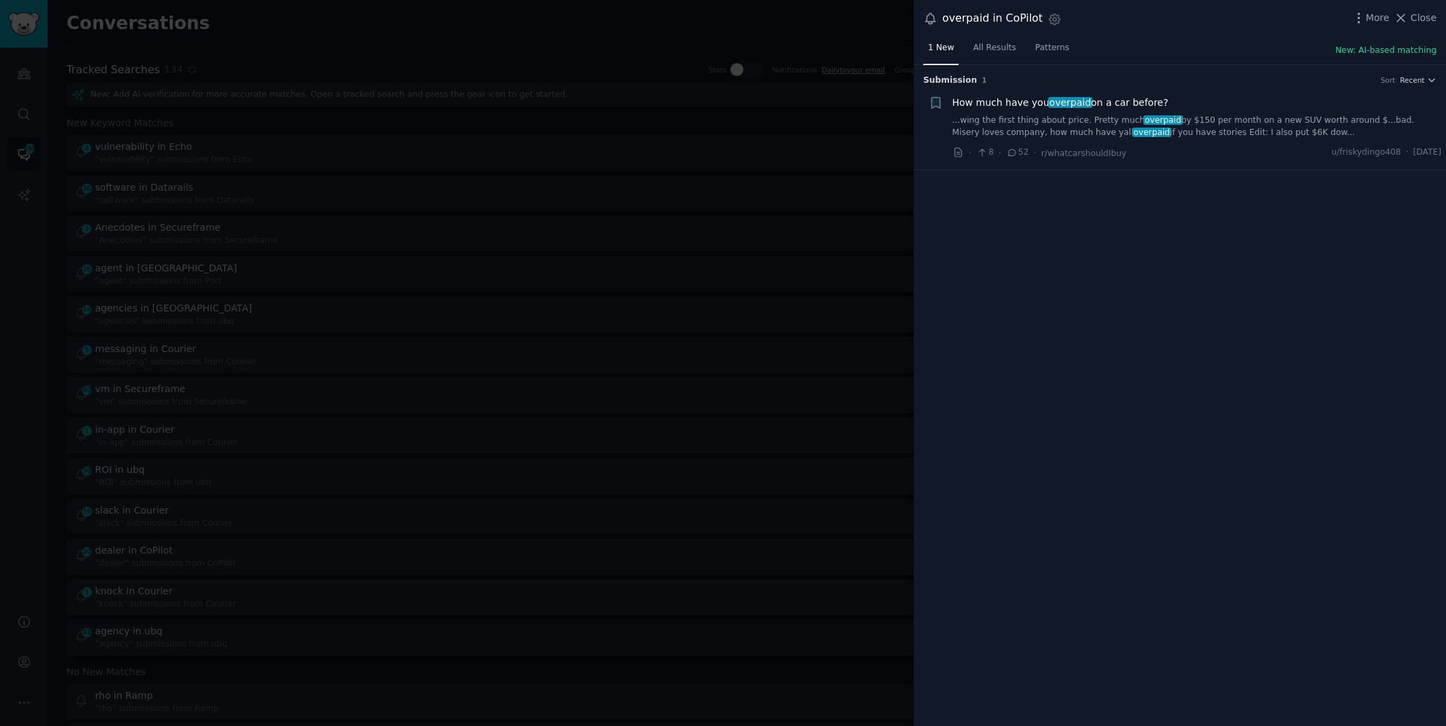
click at [1418, 5] on div "overpaid in CoPilot Settings More Close" at bounding box center [1180, 18] width 532 height 37
click at [1418, 15] on span "Close" at bounding box center [1424, 18] width 26 height 14
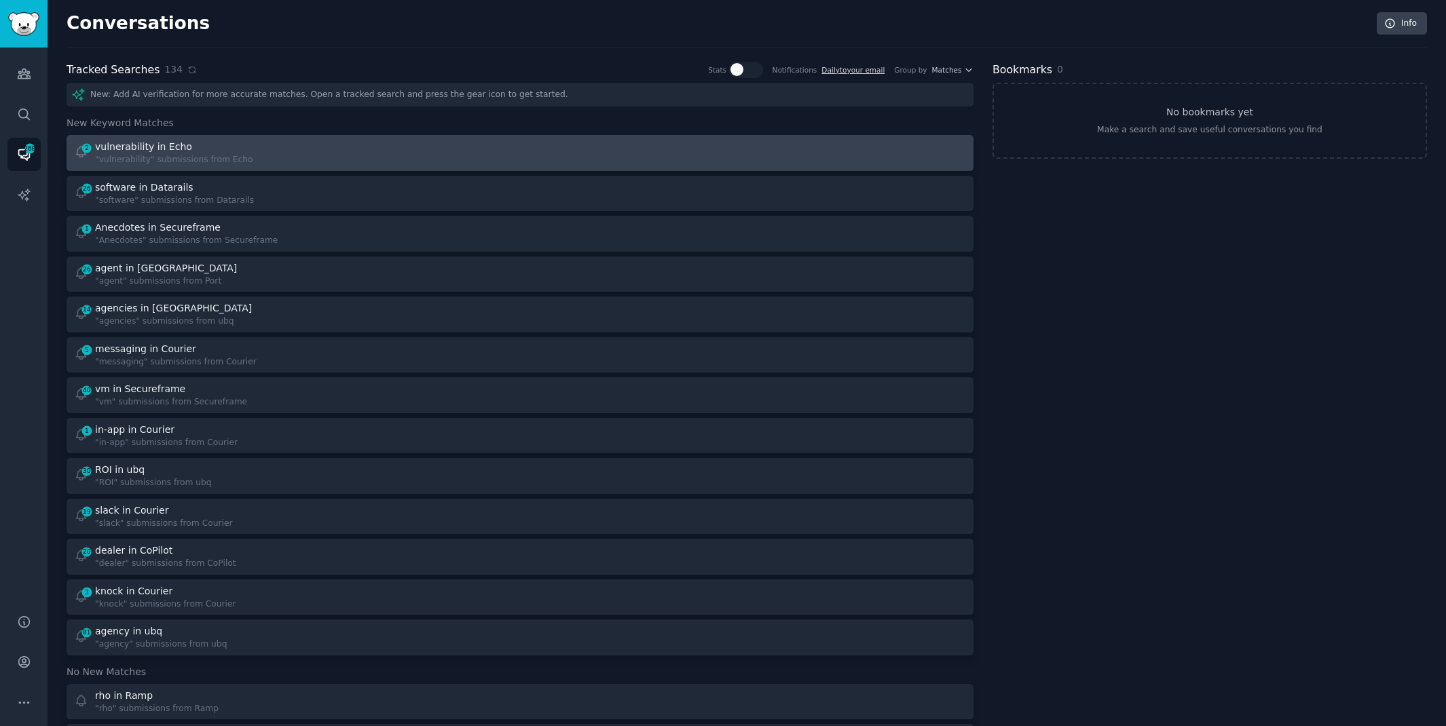
click at [479, 151] on div "2 vulnerability in Echo "vulnerability" submissions from Echo" at bounding box center [292, 153] width 437 height 26
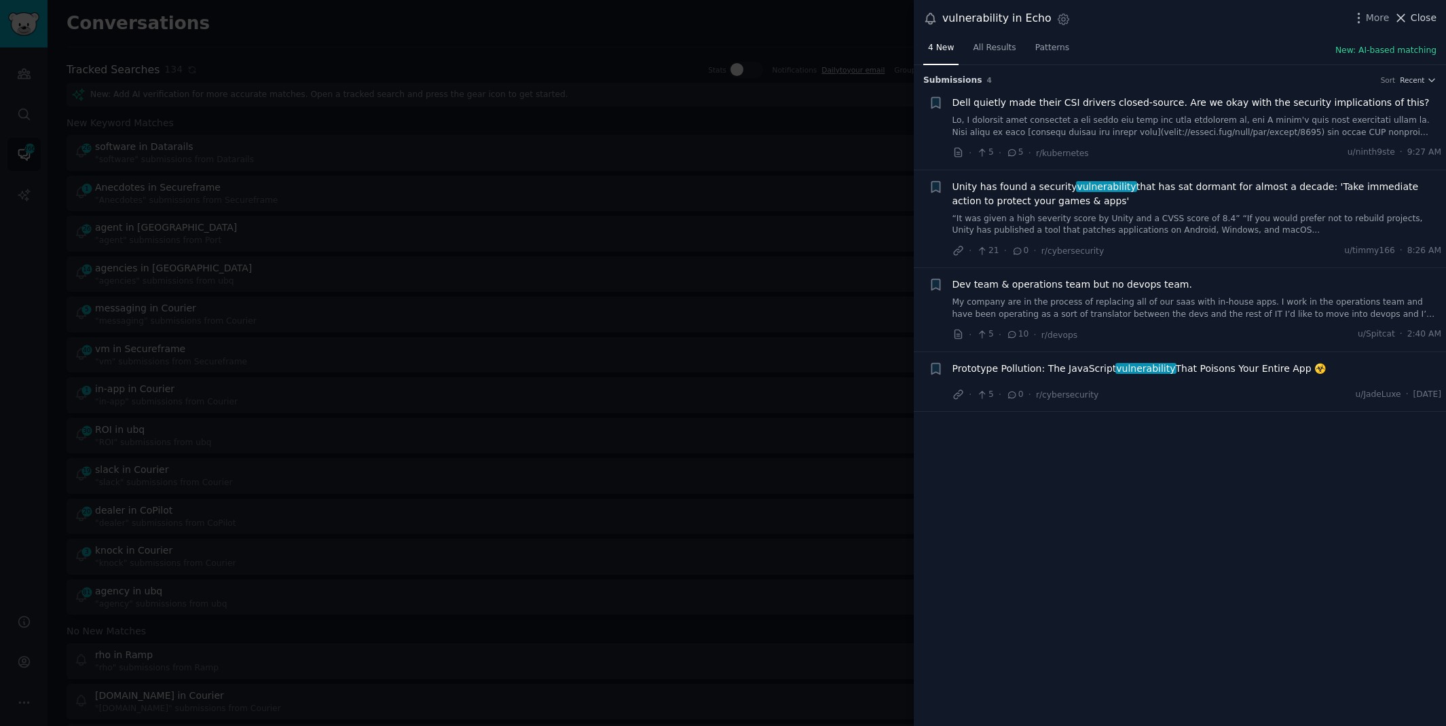
click at [1421, 14] on span "Close" at bounding box center [1424, 18] width 26 height 14
